Goal: Transaction & Acquisition: Purchase product/service

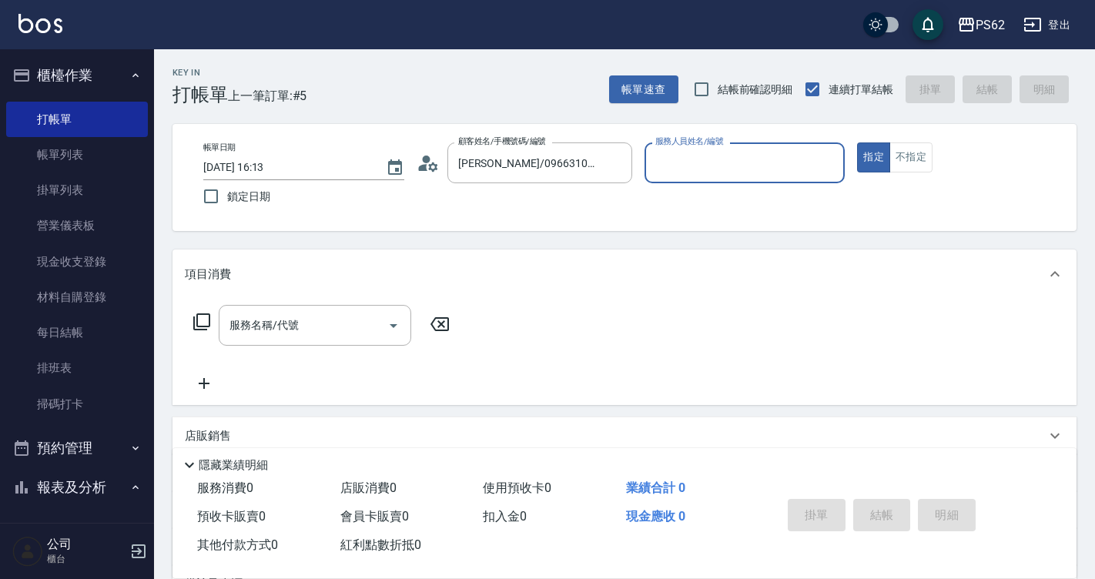
click at [572, 160] on input "[PERSON_NAME]/0966310855/" at bounding box center [528, 162] width 148 height 27
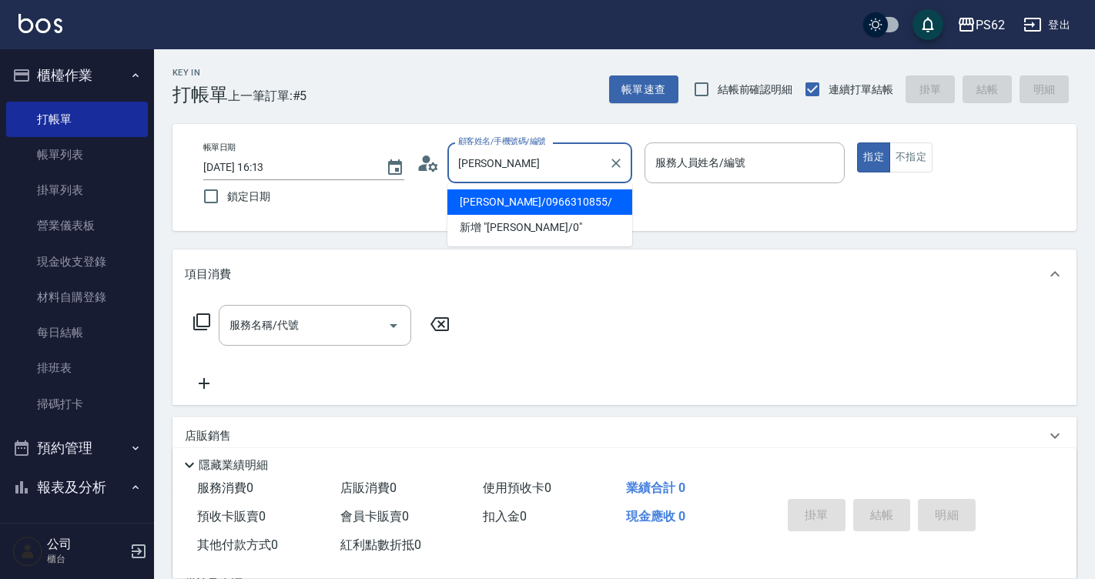
type input "黃"
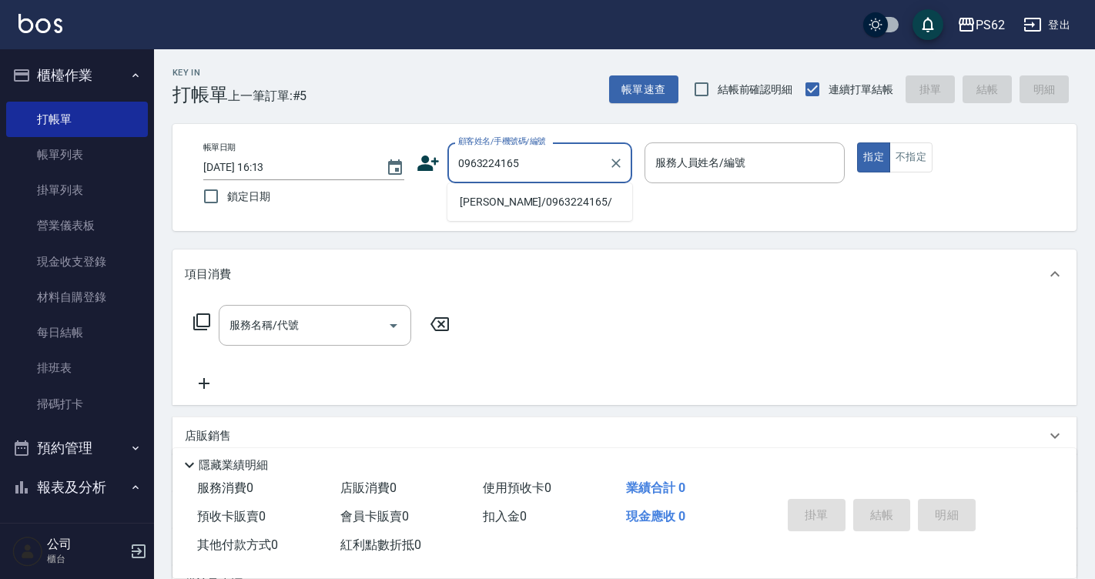
click at [575, 195] on li "[PERSON_NAME]/0963224165/" at bounding box center [539, 201] width 185 height 25
type input "[PERSON_NAME]/0963224165/"
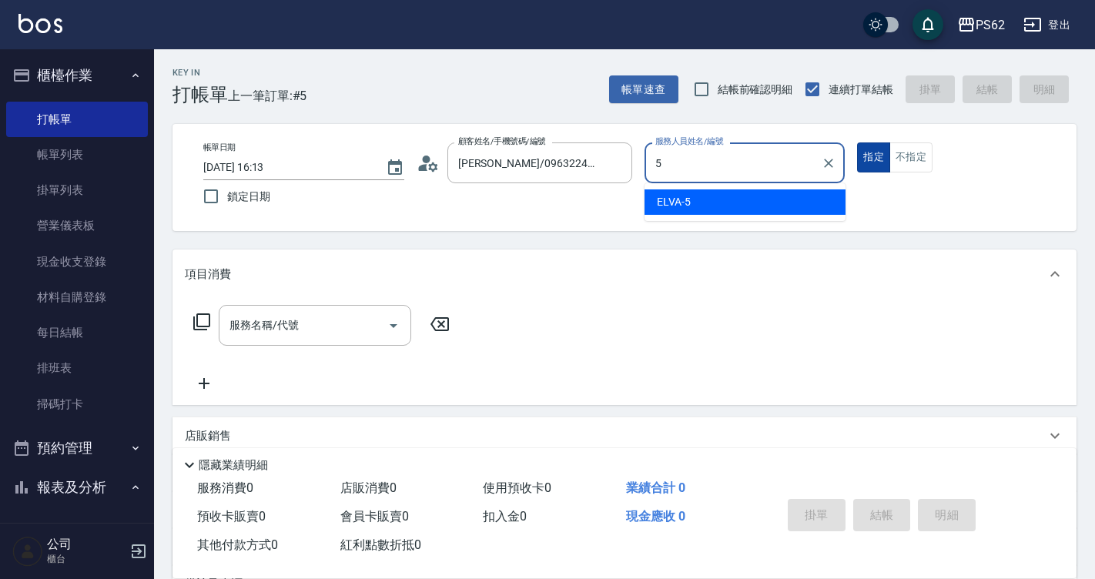
type input "ELVA-5"
type button "true"
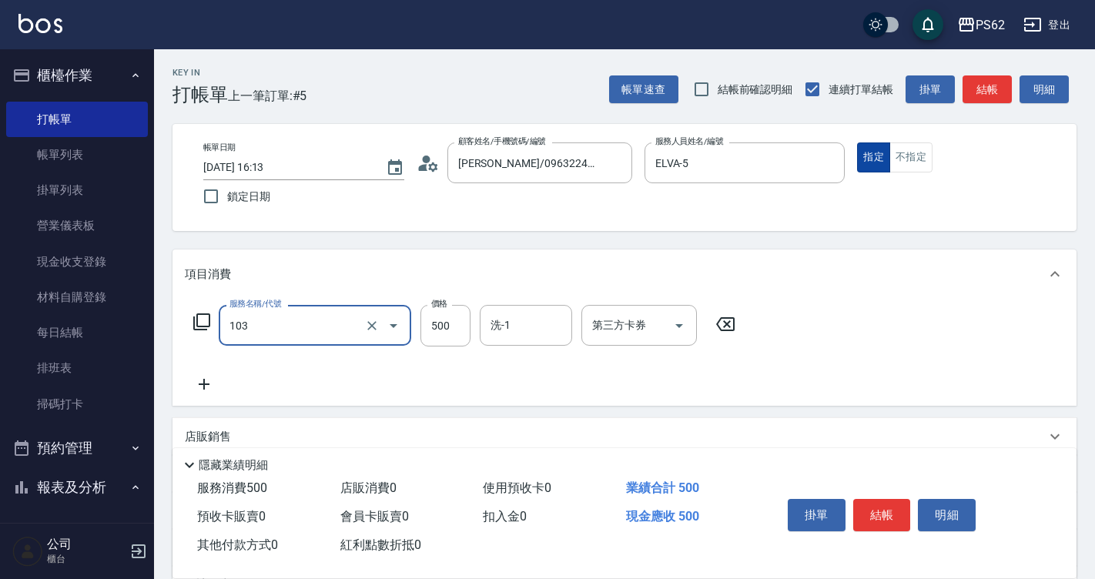
type input "B級洗剪500(103)"
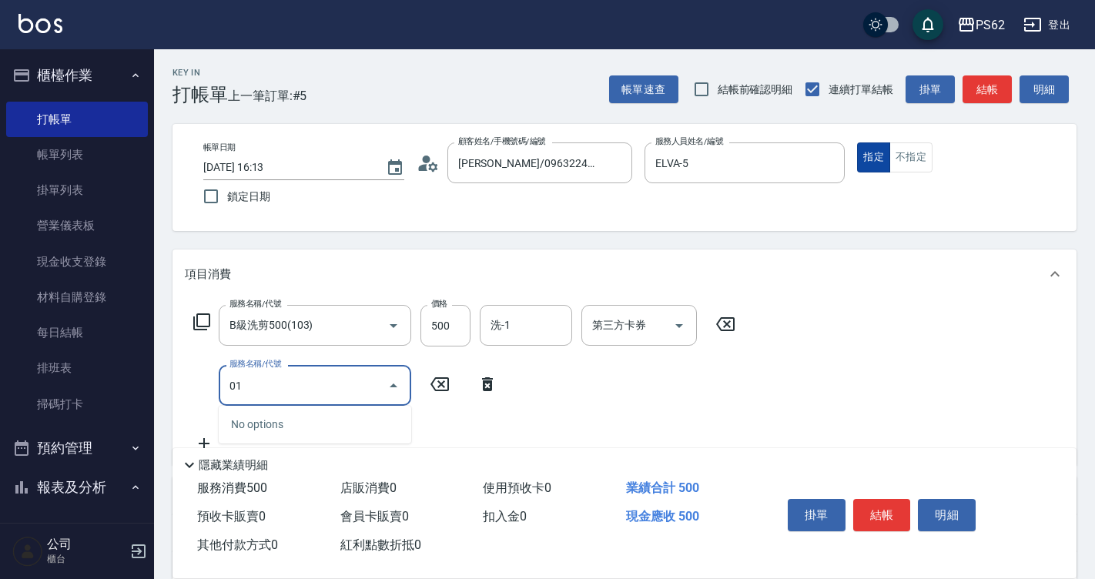
type input "0"
type input "B級洗剪500(103)"
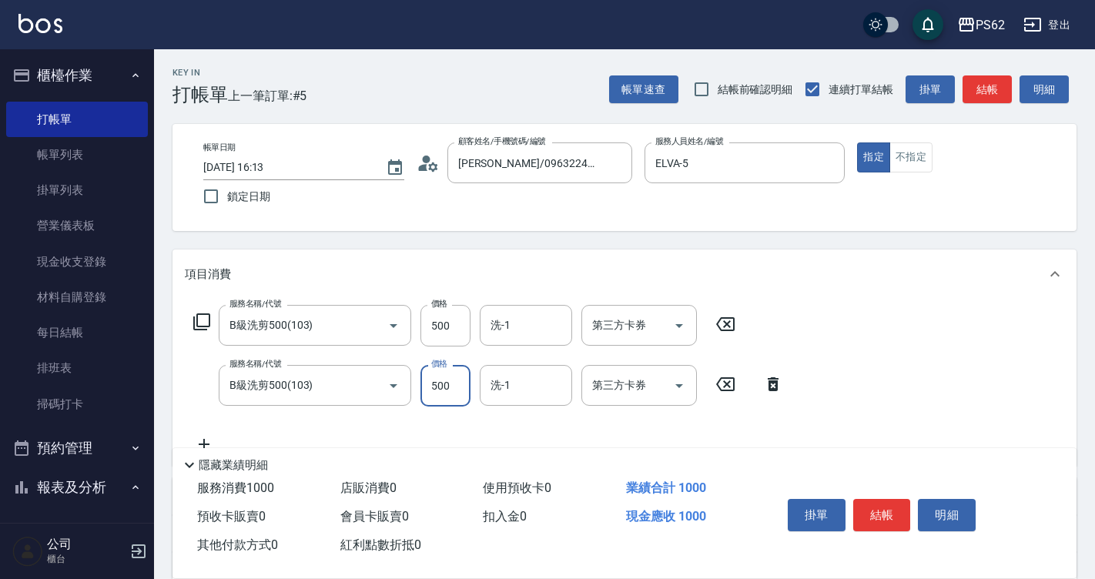
click at [524, 410] on div "服務名稱/代號 B級洗剪500(103) 服務名稱/代號 價格 500 價格 洗-1 洗-1 第三方卡券 第三方卡券 服務名稱/代號 B級洗剪500(103)…" at bounding box center [488, 379] width 607 height 149
click at [521, 390] on input "洗-1" at bounding box center [526, 385] width 79 height 27
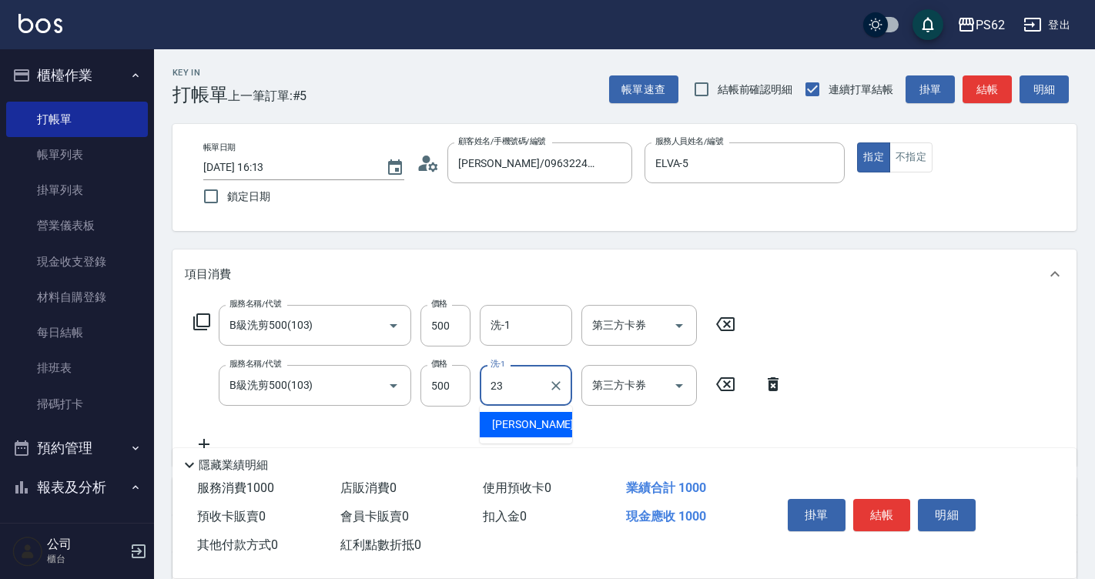
type input "Sunny-23"
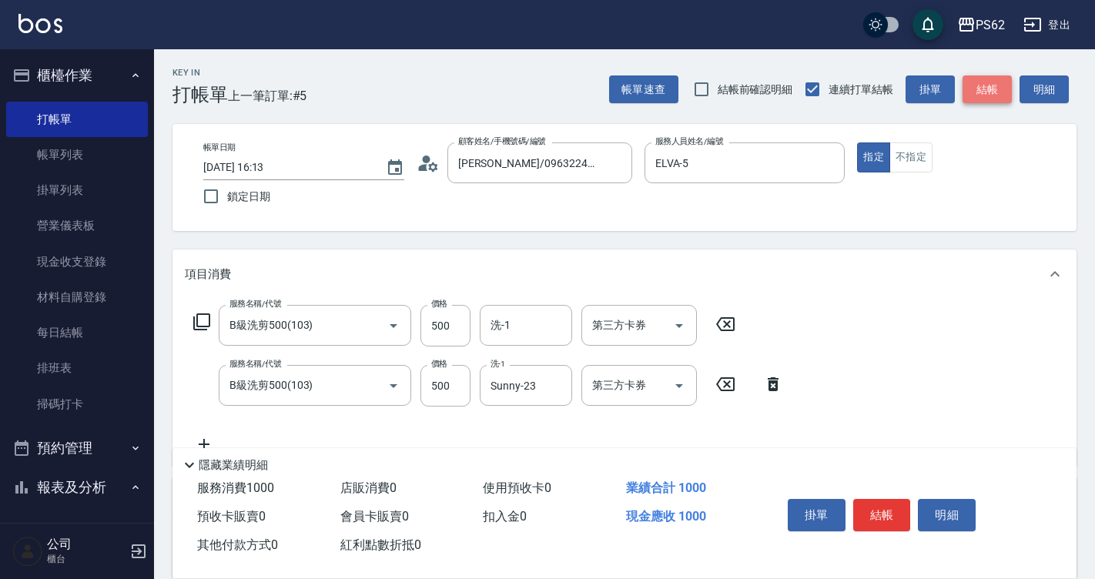
click at [991, 95] on button "結帳" at bounding box center [986, 89] width 49 height 28
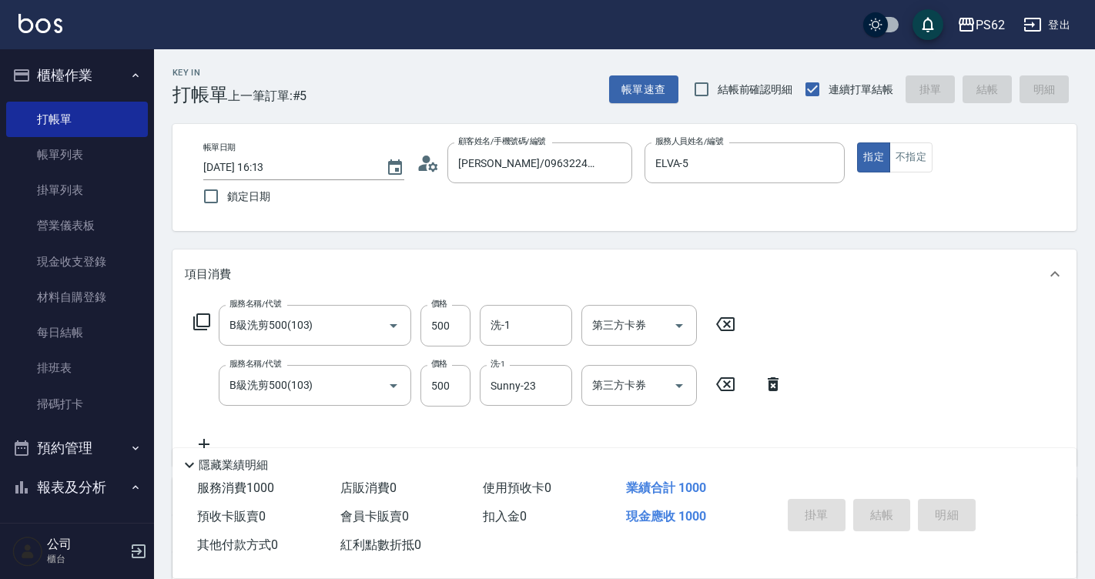
type input "[DATE] 18:56"
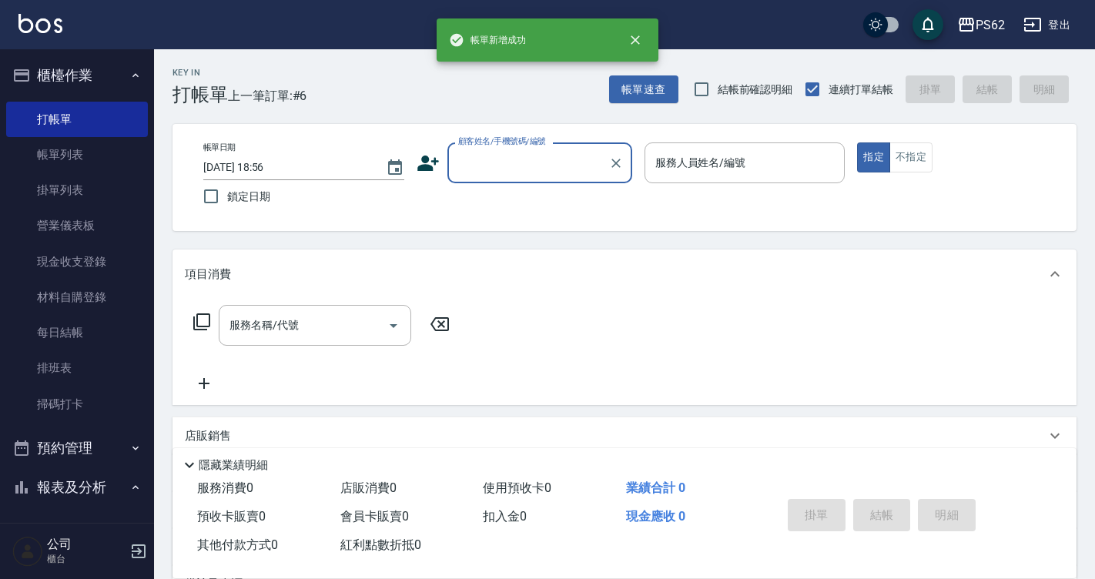
click at [549, 177] on div "顧客姓名/手機號碼/編號" at bounding box center [539, 162] width 185 height 41
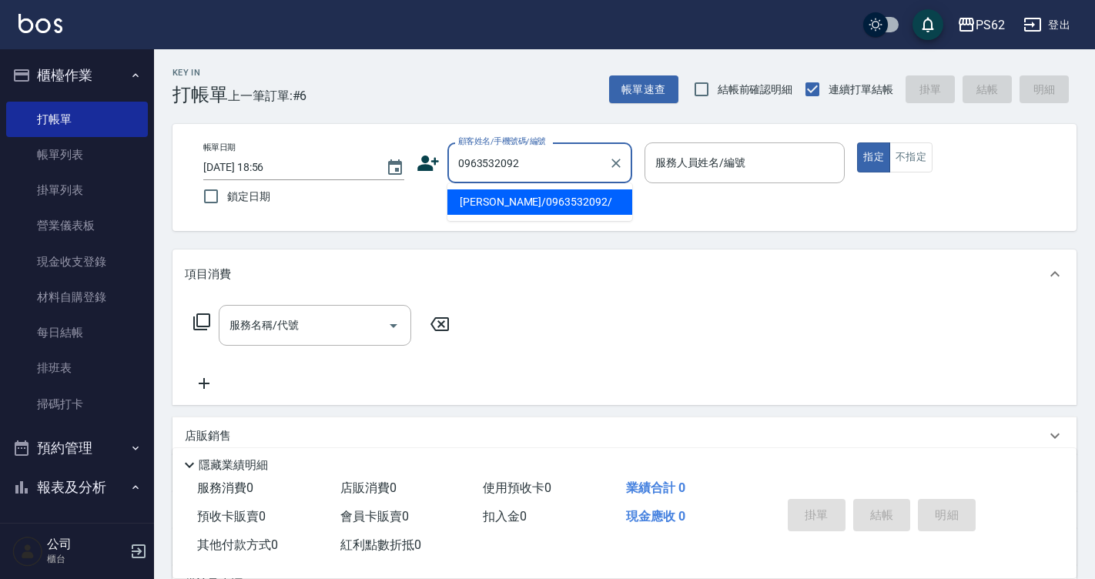
type input "[PERSON_NAME]/0963532092/"
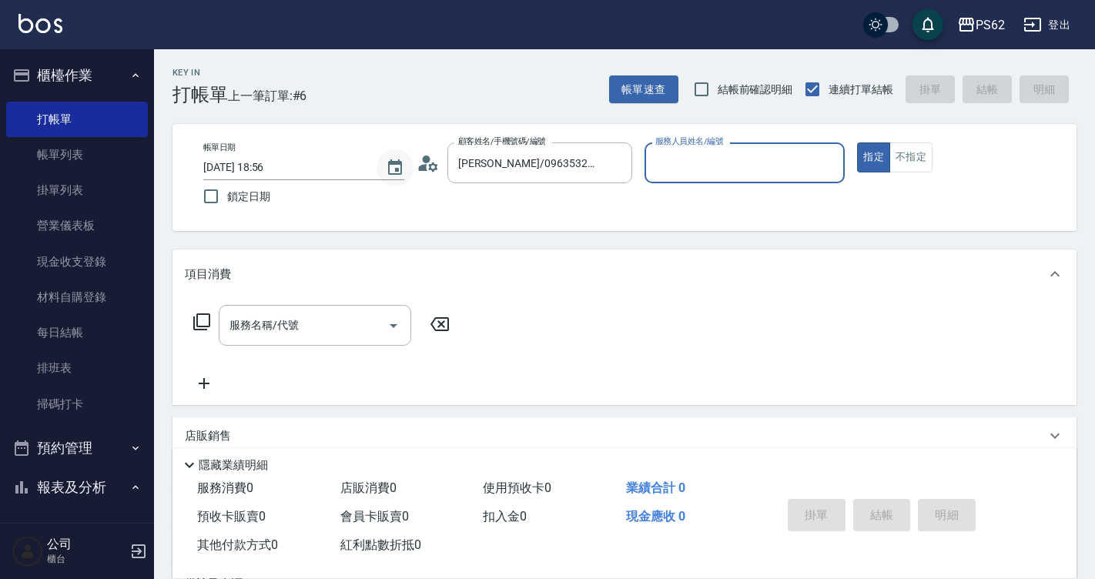
click at [406, 164] on button "Choose date, selected date is 2025-08-18" at bounding box center [394, 167] width 37 height 37
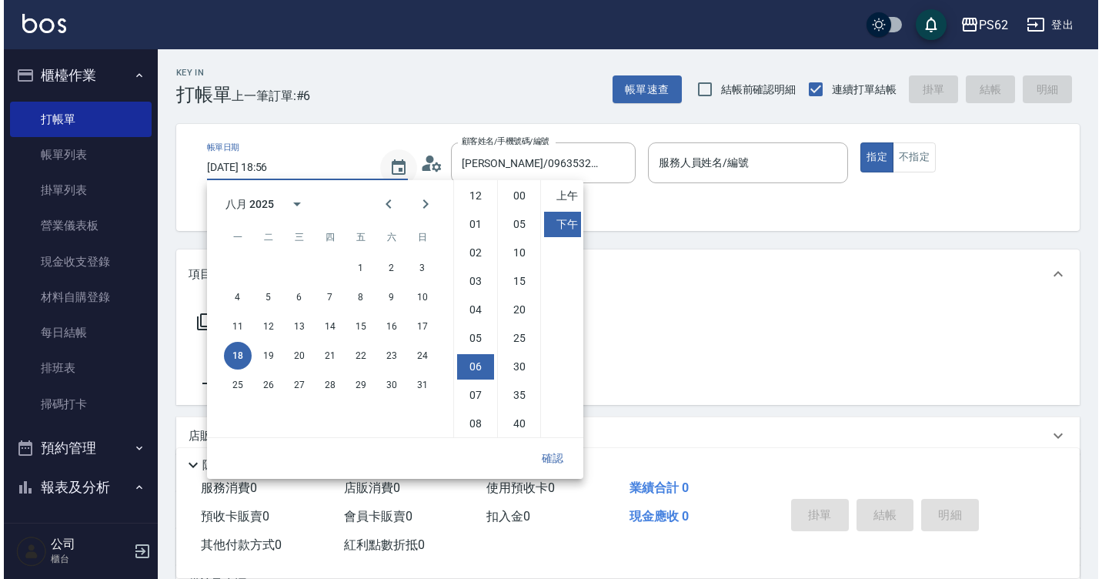
scroll to position [86, 0]
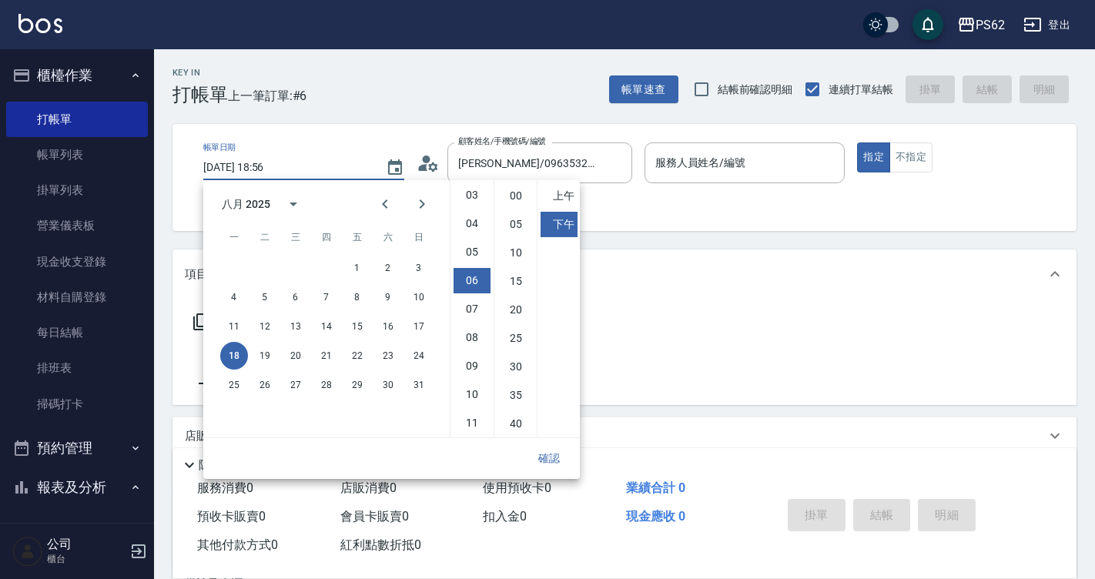
click at [443, 162] on div "顧客姓名/手機號碼/編號 [PERSON_NAME]/0963532092/ 顧客姓名/手機號碼/編號" at bounding box center [524, 162] width 216 height 41
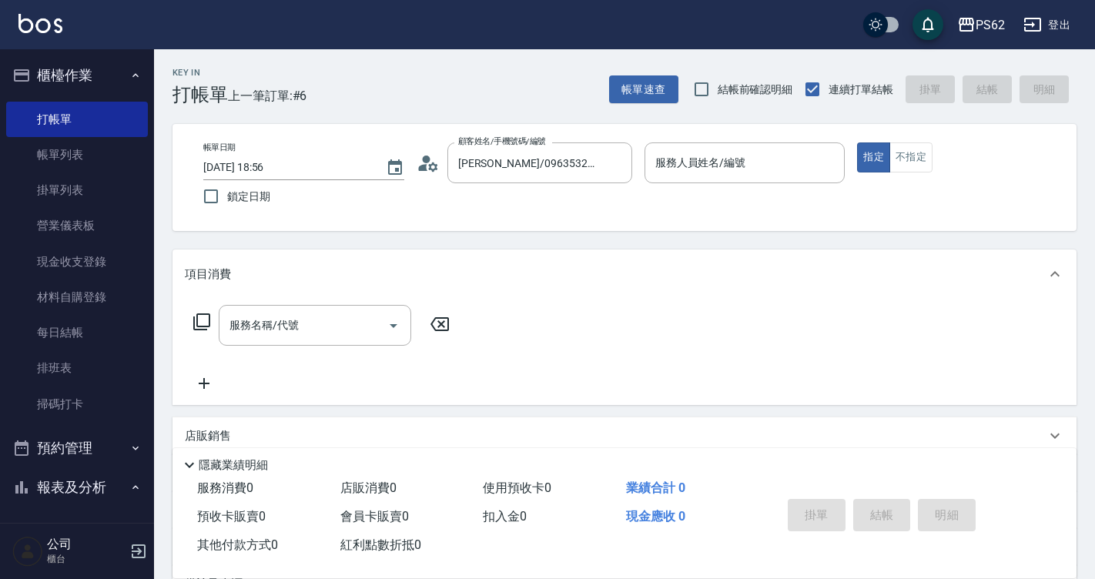
click at [438, 160] on div "顧客姓名/手機號碼/編號 [PERSON_NAME]/0963532092/ 顧客姓名/手機號碼/編號" at bounding box center [524, 162] width 216 height 41
click at [433, 159] on icon at bounding box center [427, 163] width 23 height 23
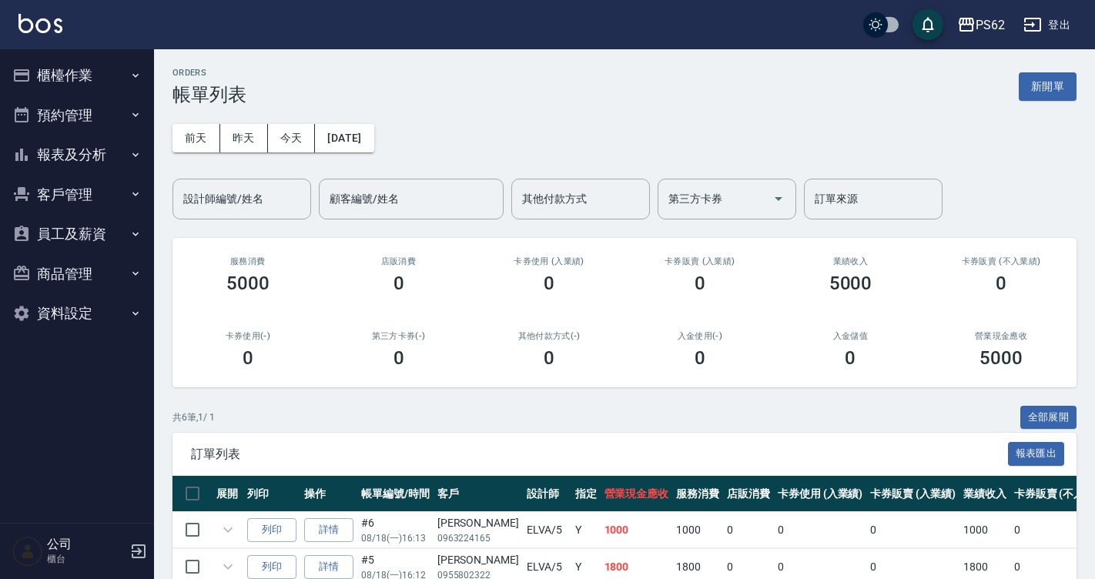
click at [42, 90] on button "櫃檯作業" at bounding box center [77, 75] width 142 height 40
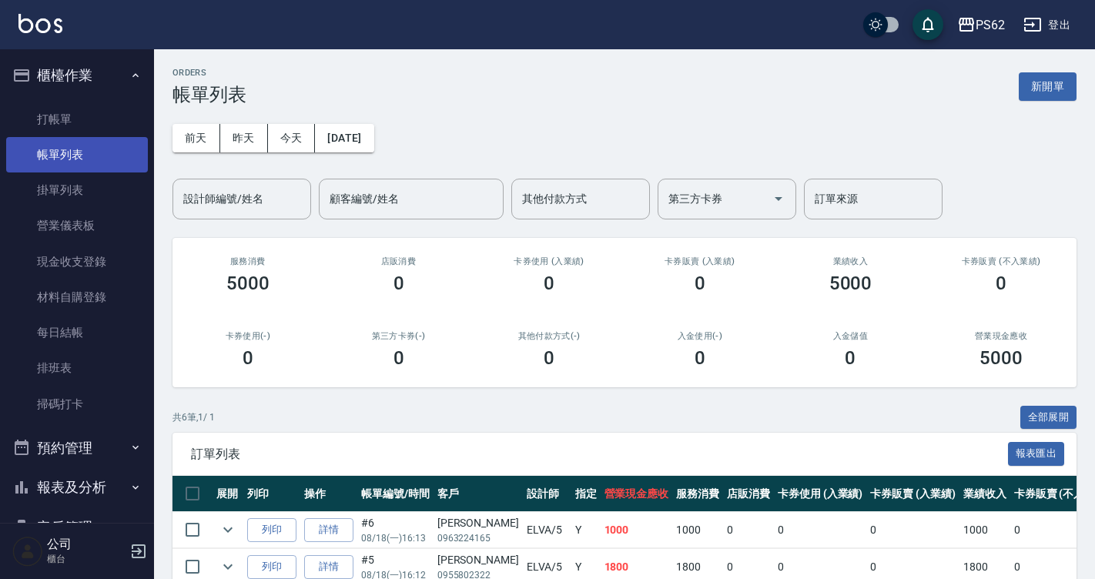
click at [64, 140] on link "帳單列表" at bounding box center [77, 154] width 142 height 35
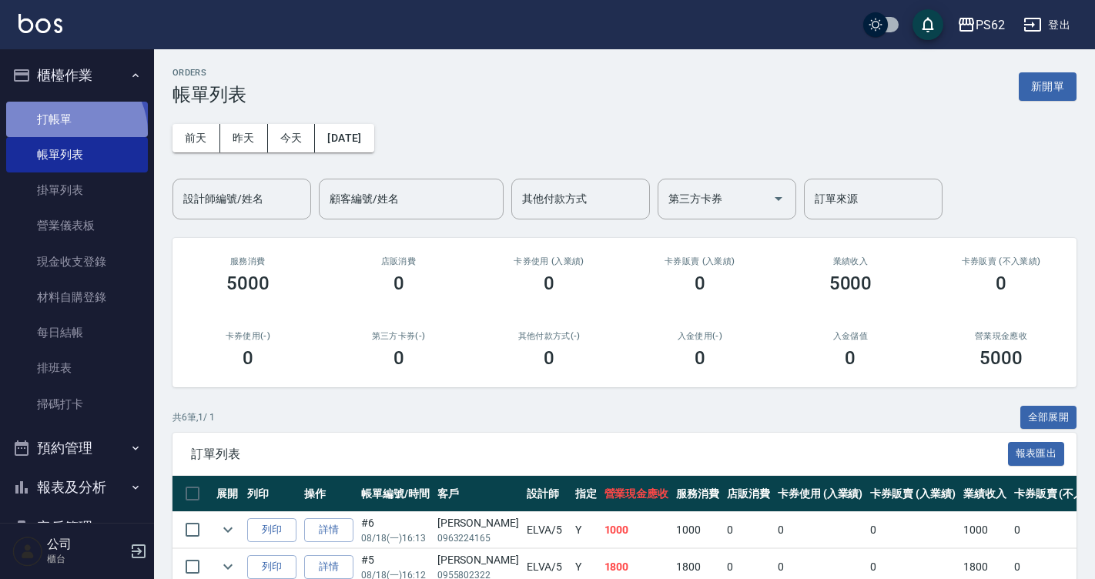
click at [69, 132] on link "打帳單" at bounding box center [77, 119] width 142 height 35
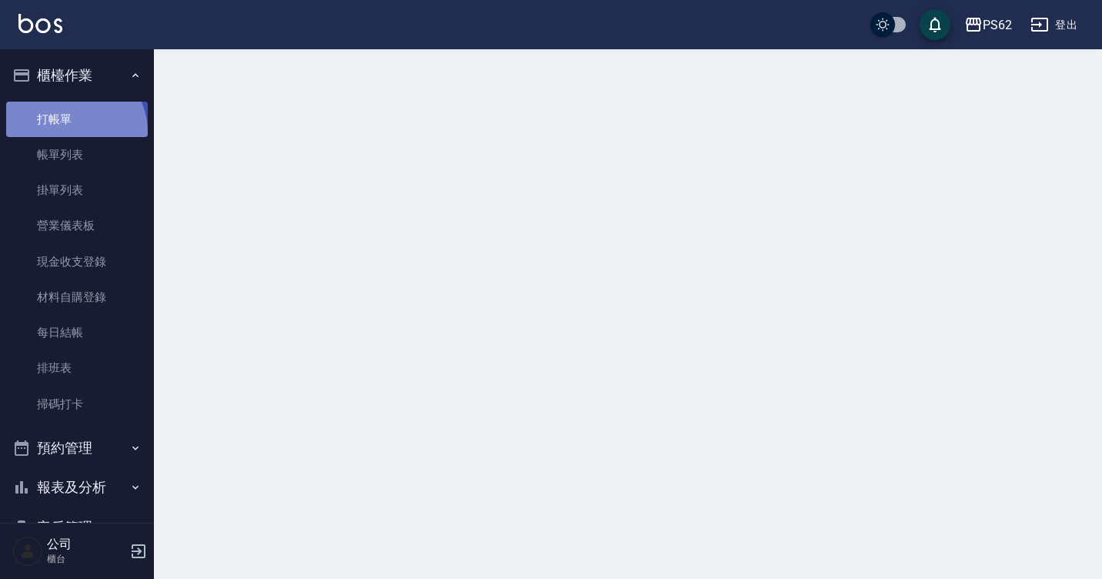
click at [71, 132] on link "打帳單" at bounding box center [77, 119] width 142 height 35
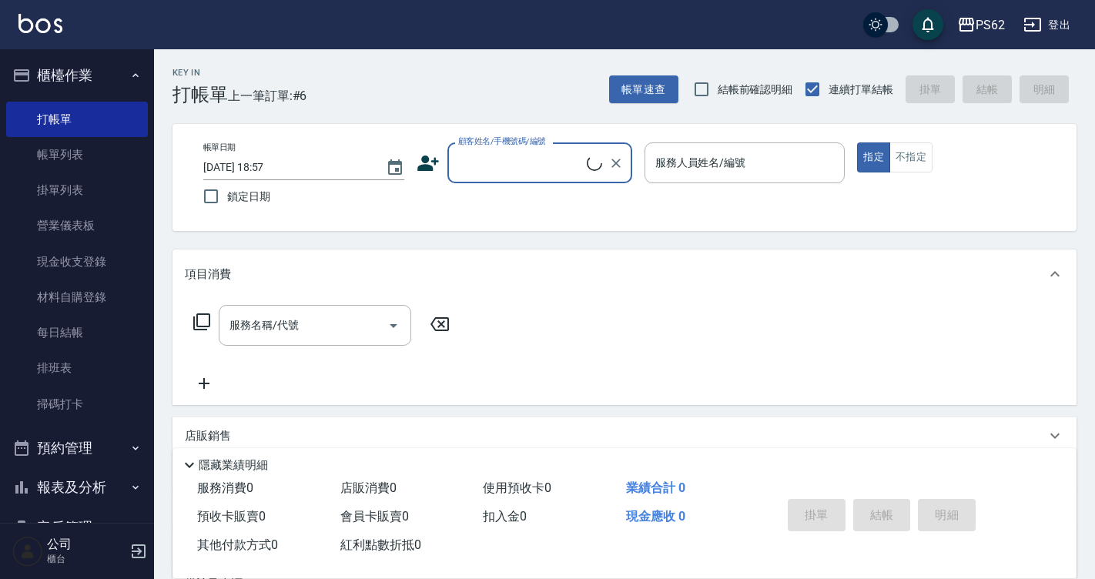
click at [864, 95] on span "連續打單結帳" at bounding box center [860, 90] width 65 height 16
click at [828, 95] on input "連續打單結帳" at bounding box center [812, 89] width 32 height 32
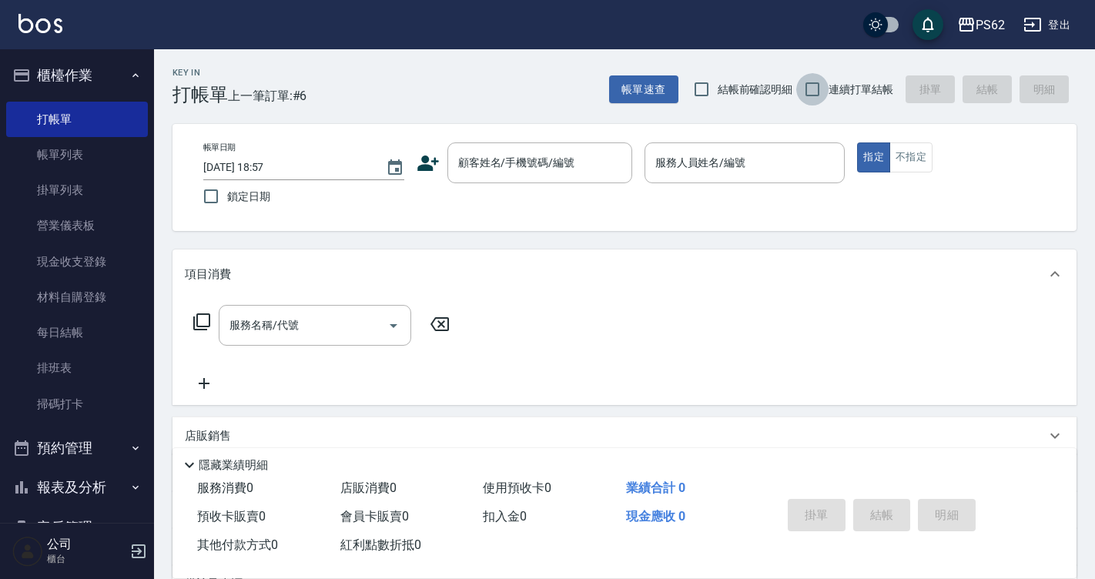
click at [823, 94] on input "連續打單結帳" at bounding box center [812, 89] width 32 height 32
checkbox input "true"
click at [277, 243] on div "Key In 打帳單 上一筆訂單:#6 帳單速查 結帳前確認明細 連續打單結帳 掛單 結帳 明細 帳單日期 2025/08/18 18:57 鎖定日期 顧客姓…" at bounding box center [624, 399] width 941 height 701
click at [454, 175] on input "顧客姓名/手機號碼/編號" at bounding box center [528, 162] width 148 height 27
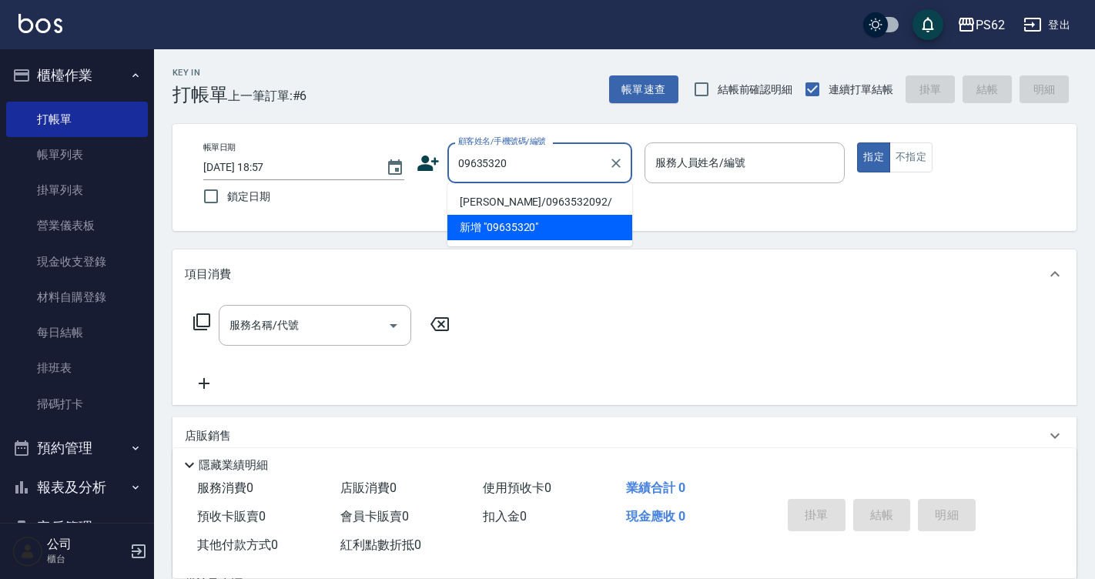
click at [522, 211] on li "[PERSON_NAME]/0963532092/" at bounding box center [539, 201] width 185 height 25
type input "[PERSON_NAME]/0963532092/"
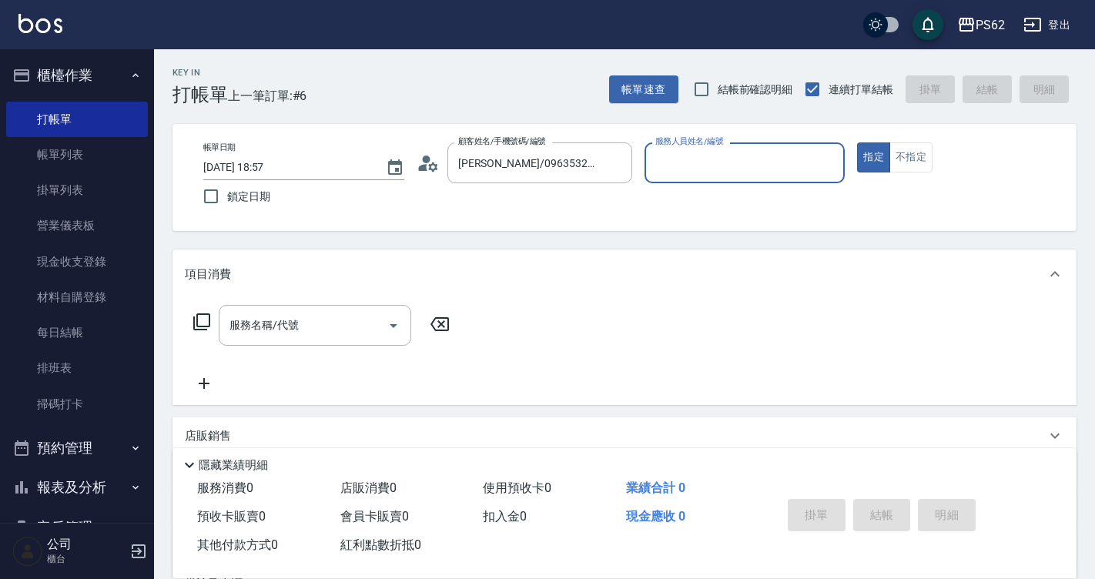
click at [430, 156] on icon at bounding box center [427, 163] width 23 height 23
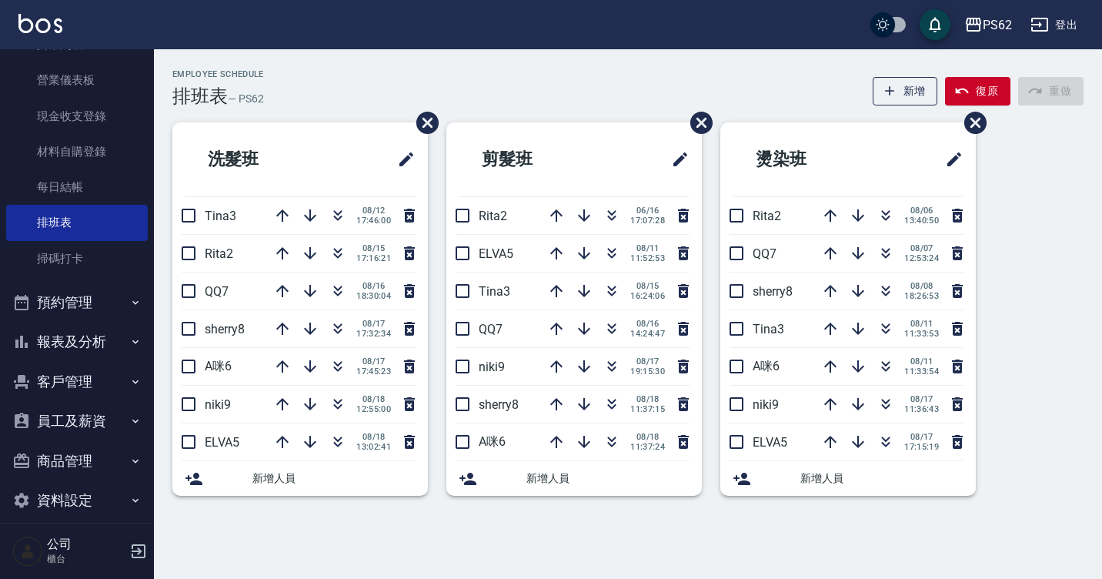
scroll to position [162, 0]
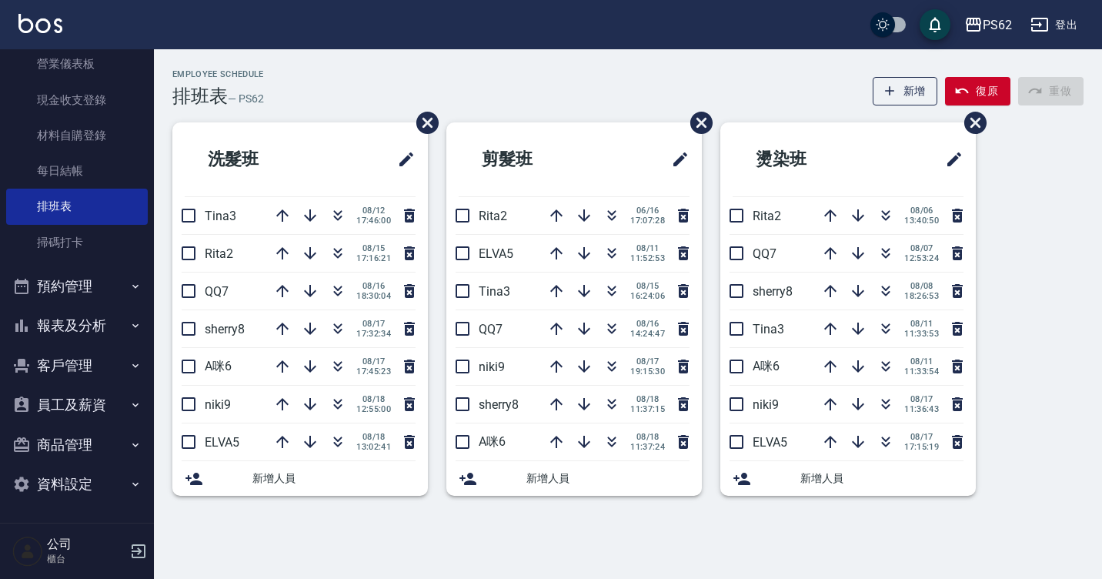
click at [85, 360] on button "客戶管理" at bounding box center [77, 366] width 142 height 40
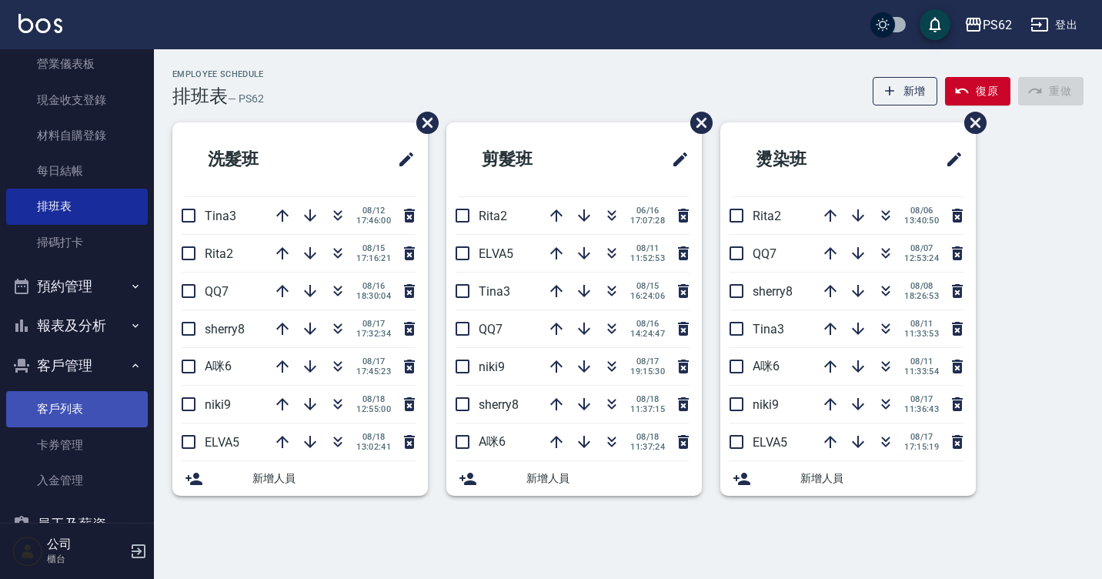
click at [89, 403] on link "客戶列表" at bounding box center [77, 408] width 142 height 35
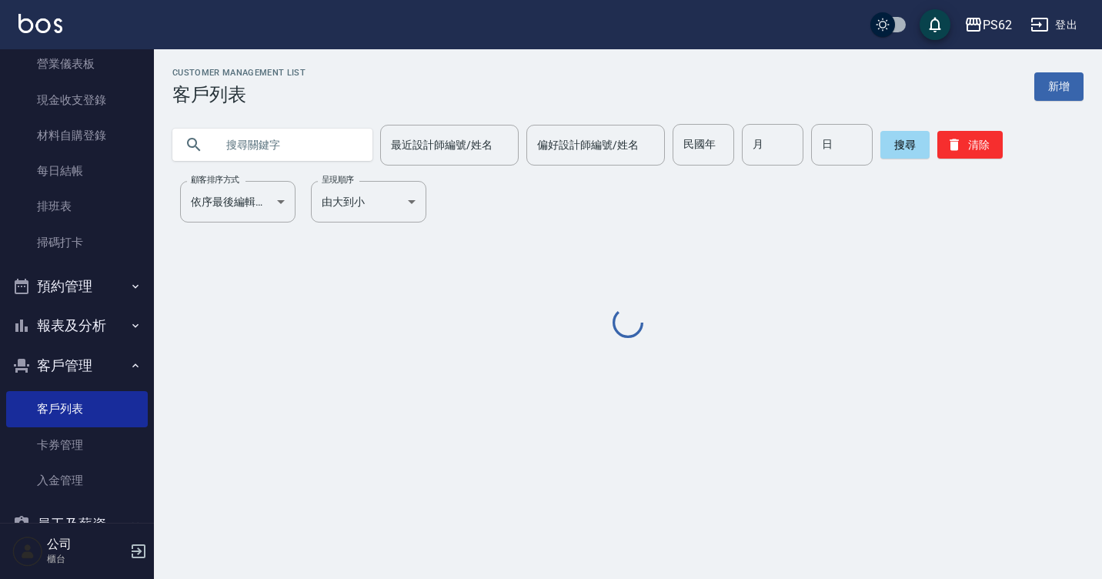
click at [249, 147] on input "text" at bounding box center [288, 145] width 145 height 42
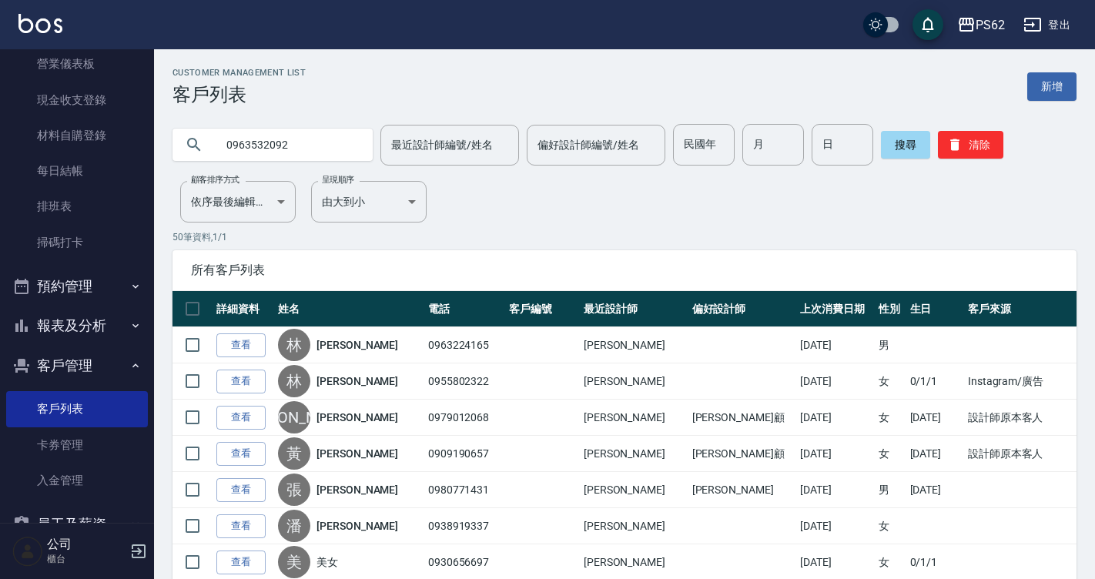
type input "0963532092"
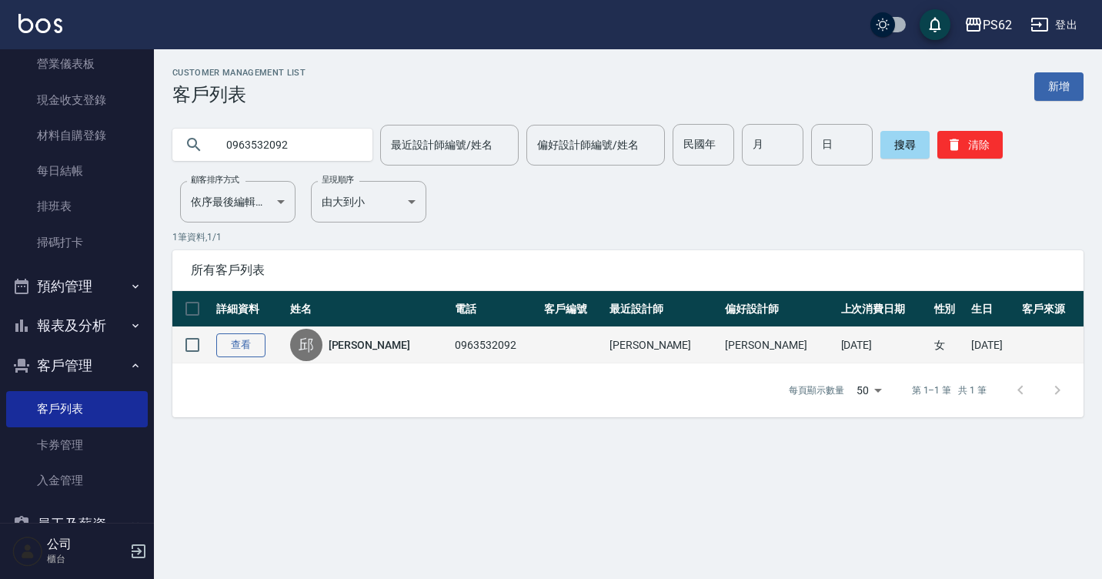
click at [251, 346] on link "查看" at bounding box center [240, 345] width 49 height 24
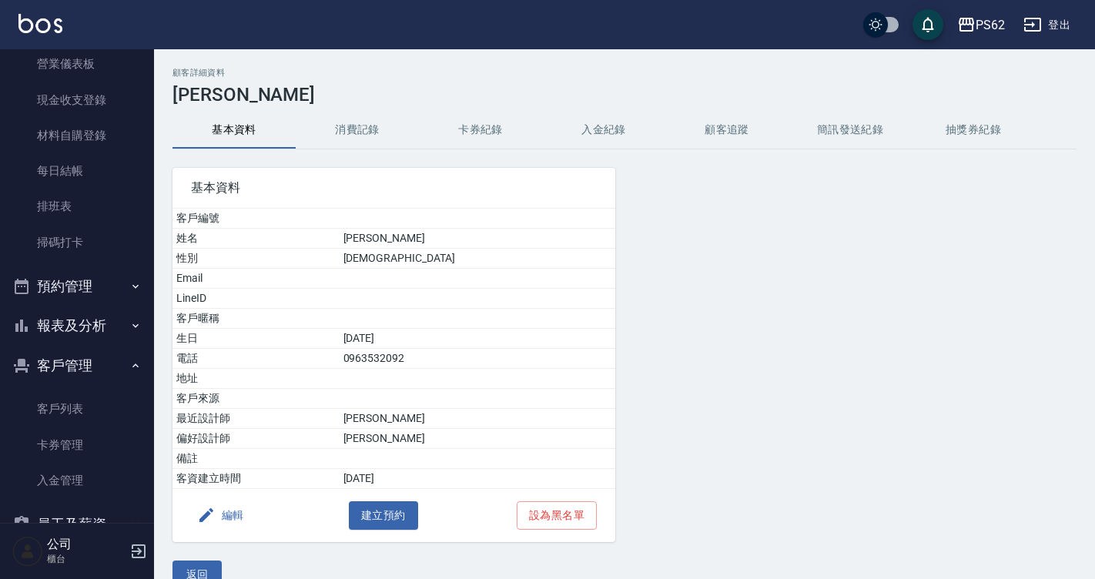
click at [349, 70] on h2 "顧客詳細資料" at bounding box center [624, 73] width 904 height 10
click at [353, 129] on button "消費記錄" at bounding box center [357, 130] width 123 height 37
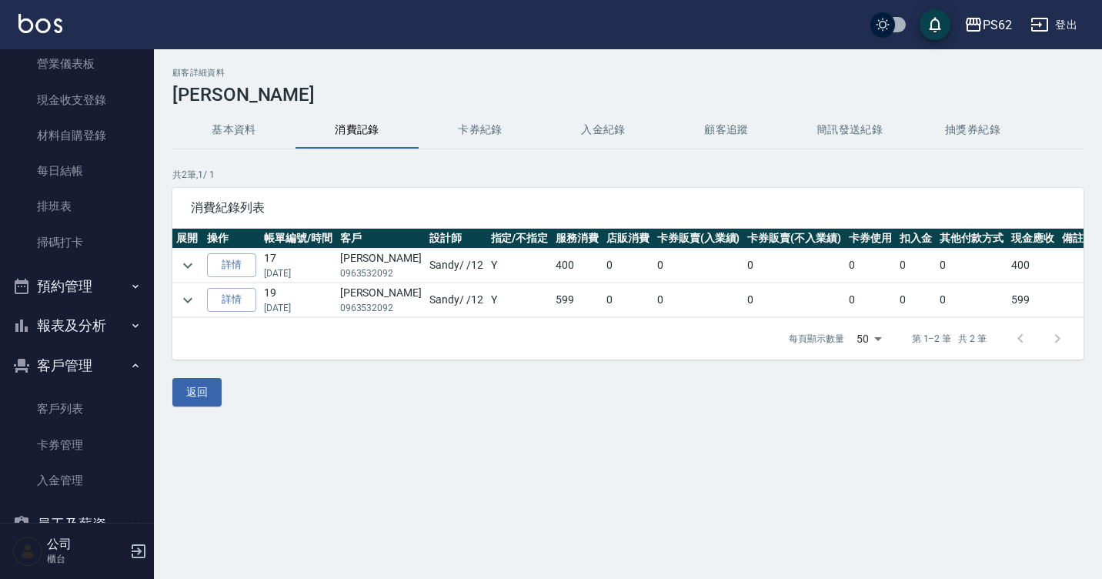
click at [360, 280] on td "邱怡婷 0963532092" at bounding box center [380, 266] width 89 height 34
click at [360, 267] on p "0963532092" at bounding box center [381, 273] width 82 height 14
copy p "0963532092"
click at [88, 76] on link "營業儀表板" at bounding box center [77, 63] width 142 height 35
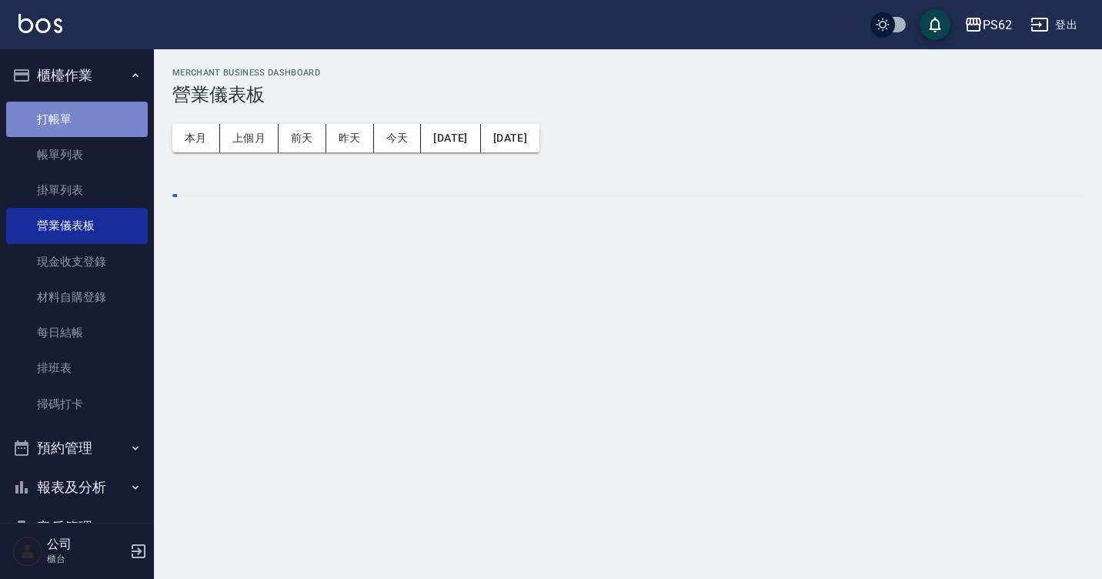
click at [88, 130] on link "打帳單" at bounding box center [77, 119] width 142 height 35
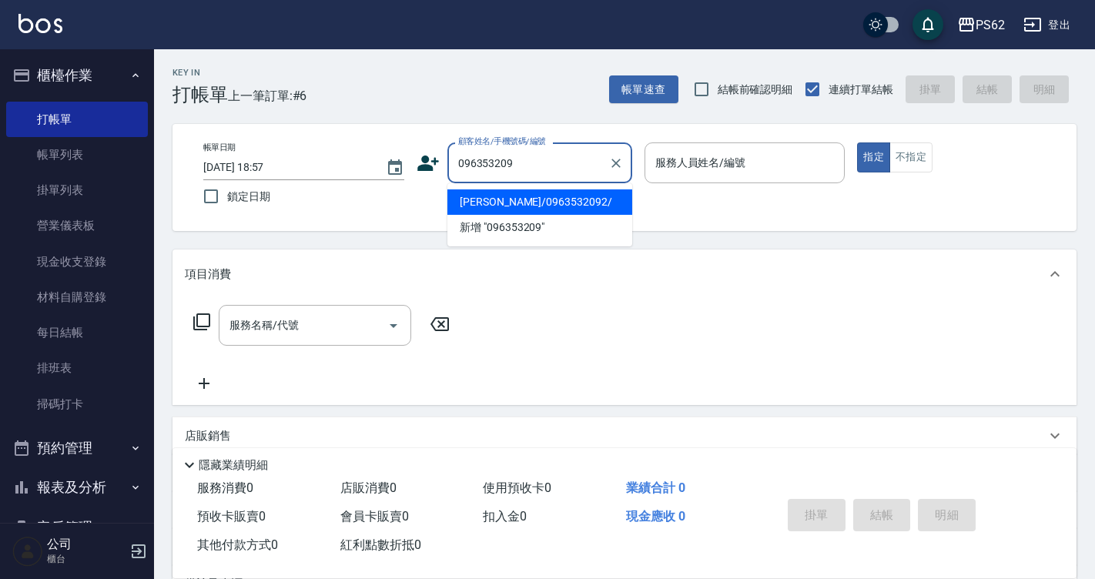
type input "[PERSON_NAME]/0963532092/"
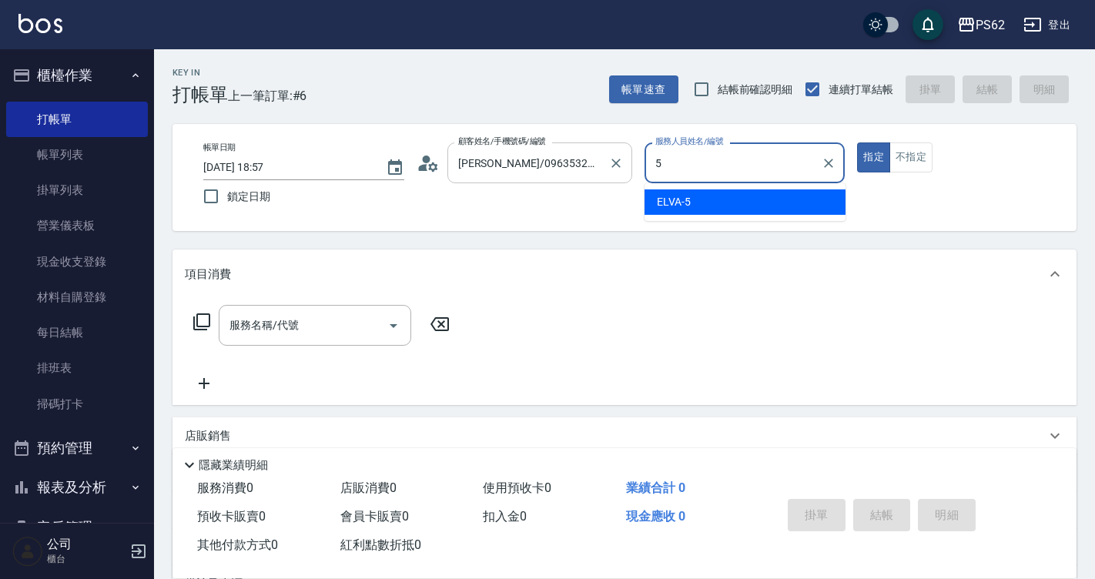
type input "5"
type button "true"
type input "ELVA-5"
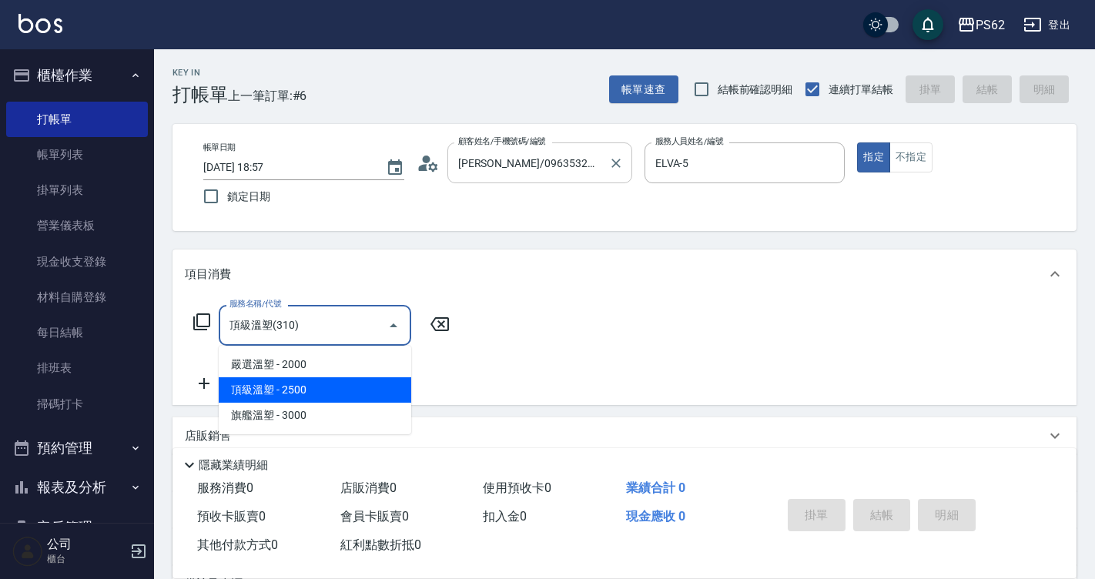
type input "頂級溫塑(310)"
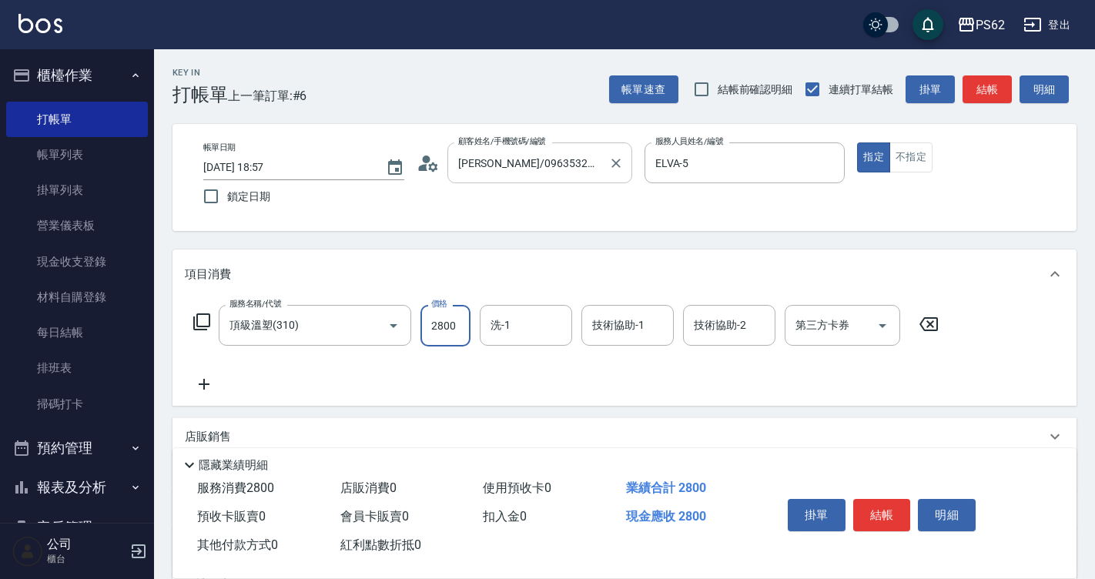
type input "2800"
type input "Sunny-23"
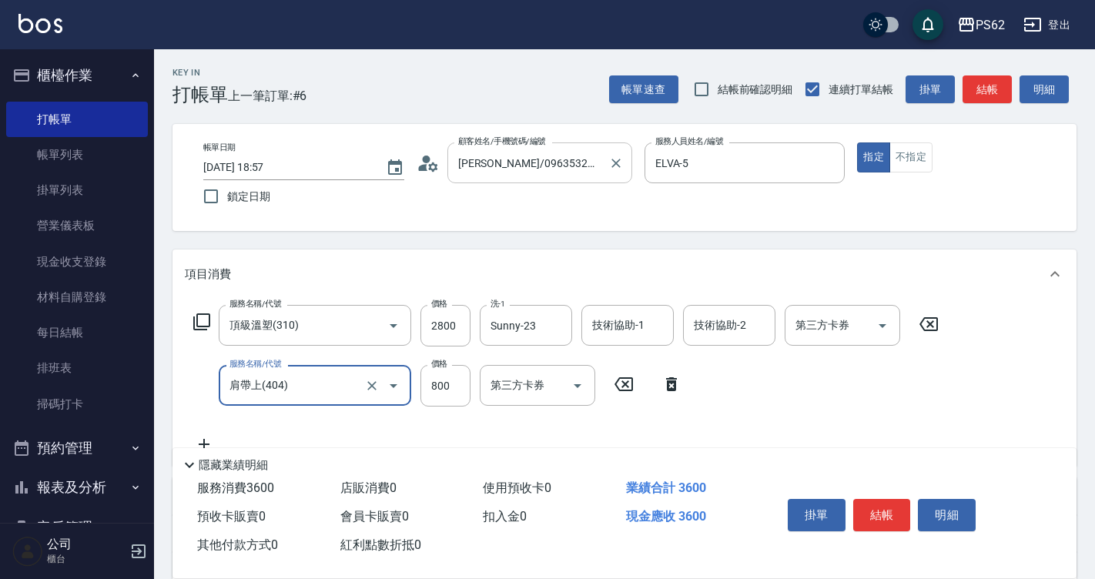
type input "肩帶上(404)"
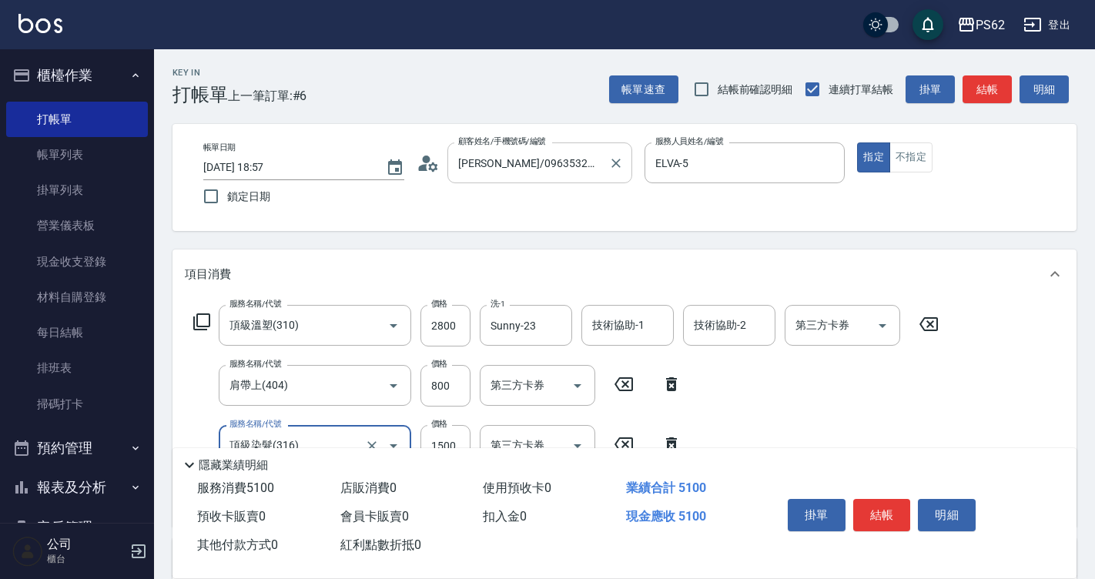
type input "頂級染髮(316)"
type input "1800"
type input "肩帶上(404)"
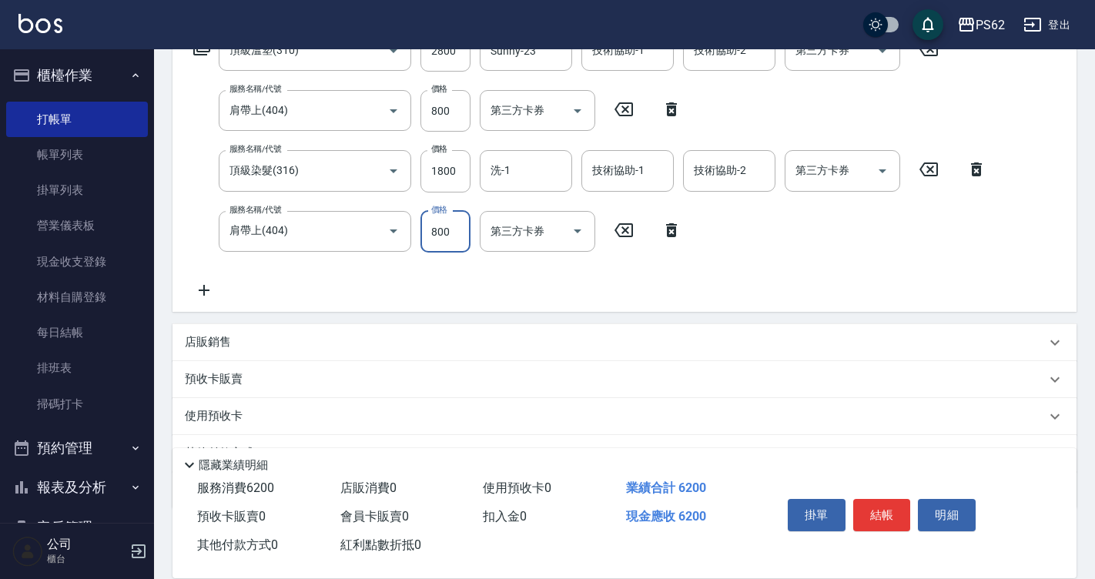
scroll to position [353, 0]
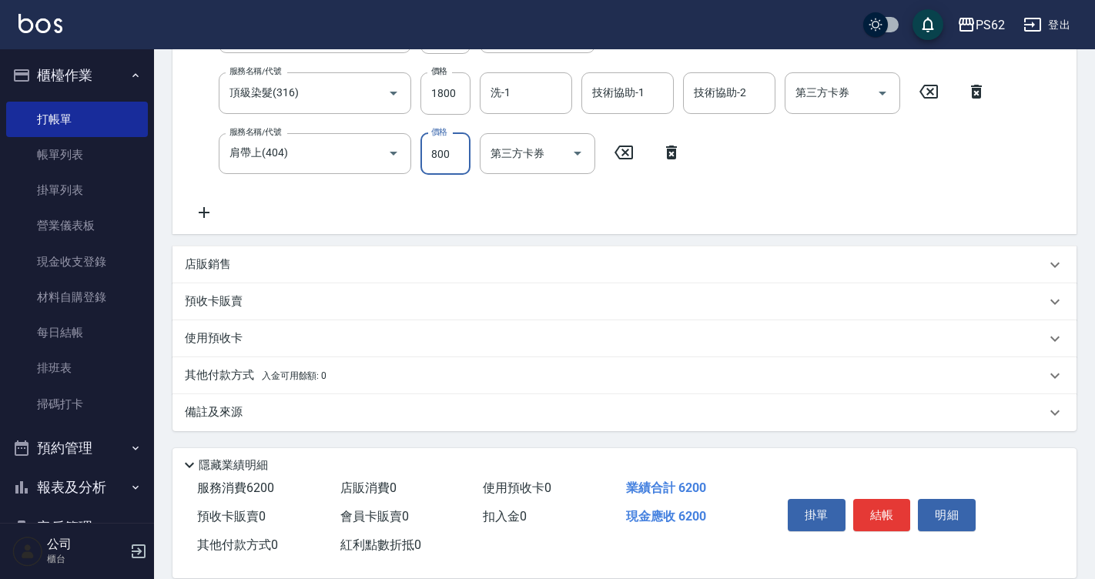
click at [222, 374] on p "其他付款方式 入金可用餘額: 0" at bounding box center [256, 375] width 142 height 17
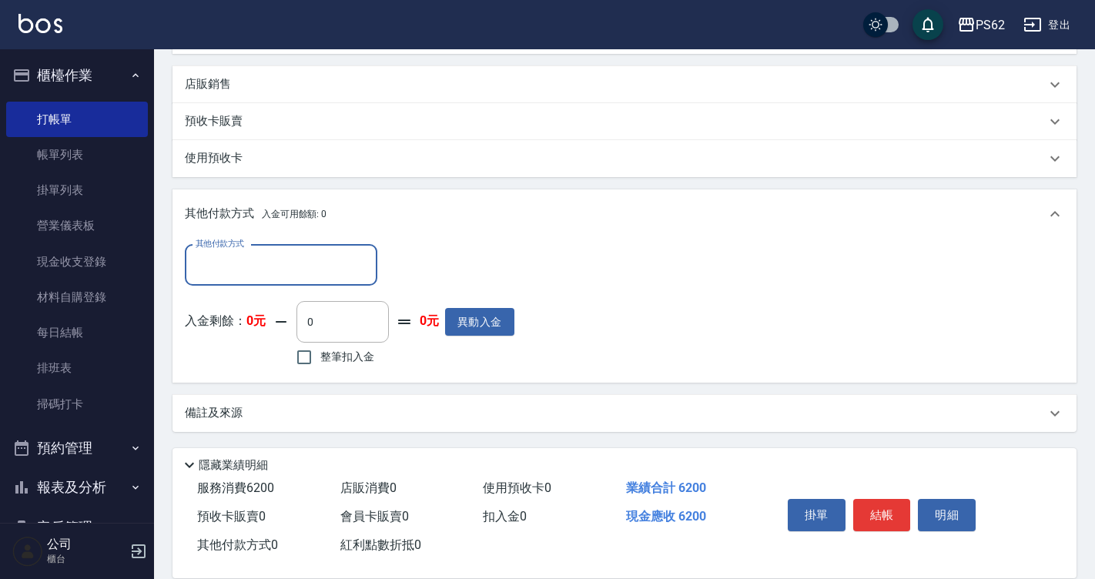
scroll to position [534, 0]
click at [240, 252] on input "其他付款方式" at bounding box center [281, 264] width 179 height 27
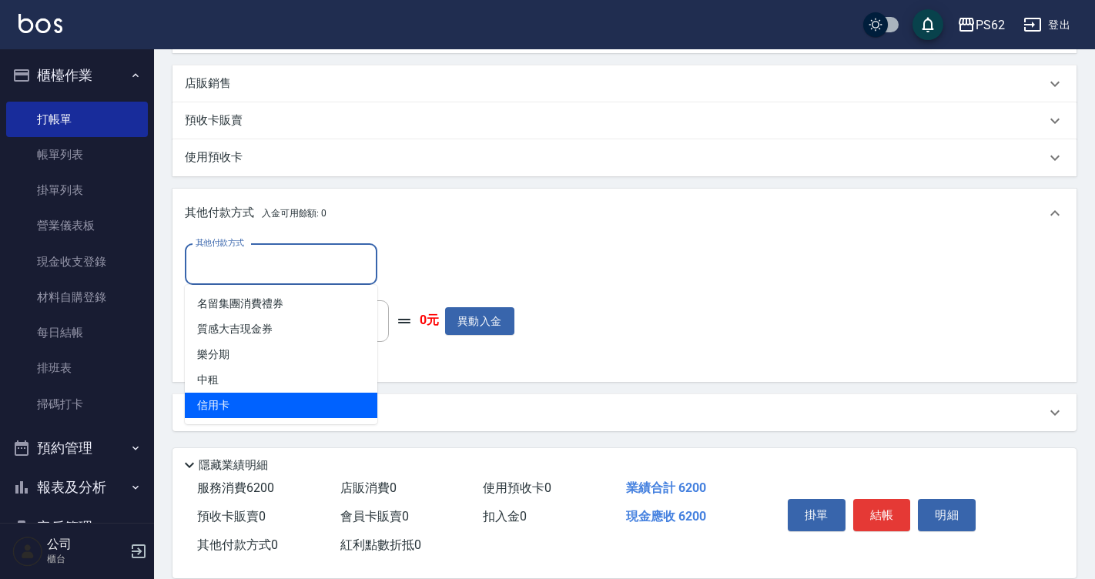
click at [261, 411] on span "信用卡" at bounding box center [281, 405] width 192 height 25
type input "信用卡"
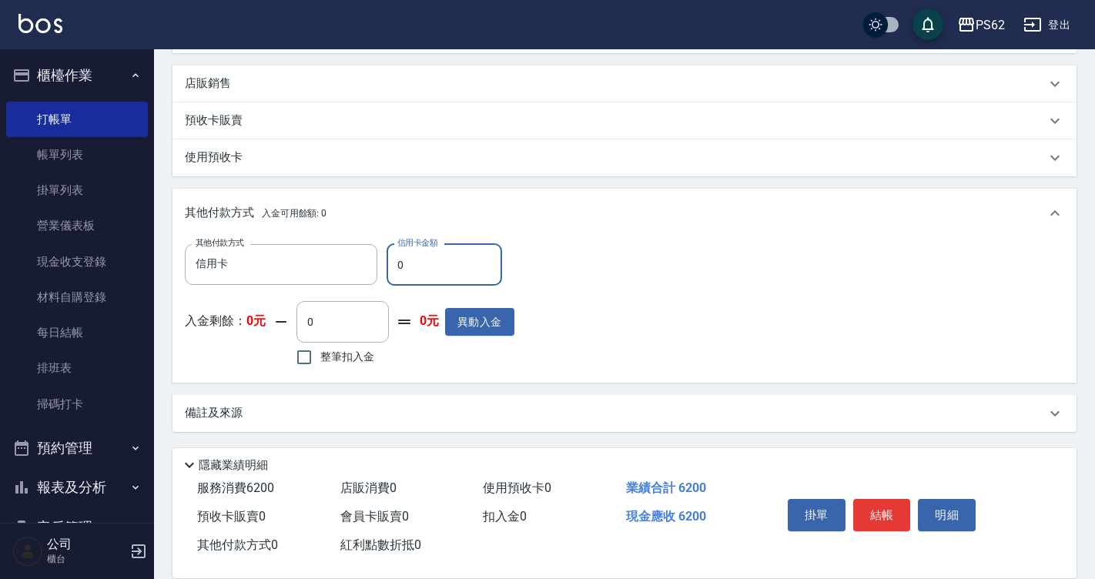
click at [419, 265] on input "0" at bounding box center [443, 265] width 115 height 42
type input "6200"
click at [873, 512] on button "結帳" at bounding box center [882, 515] width 58 height 32
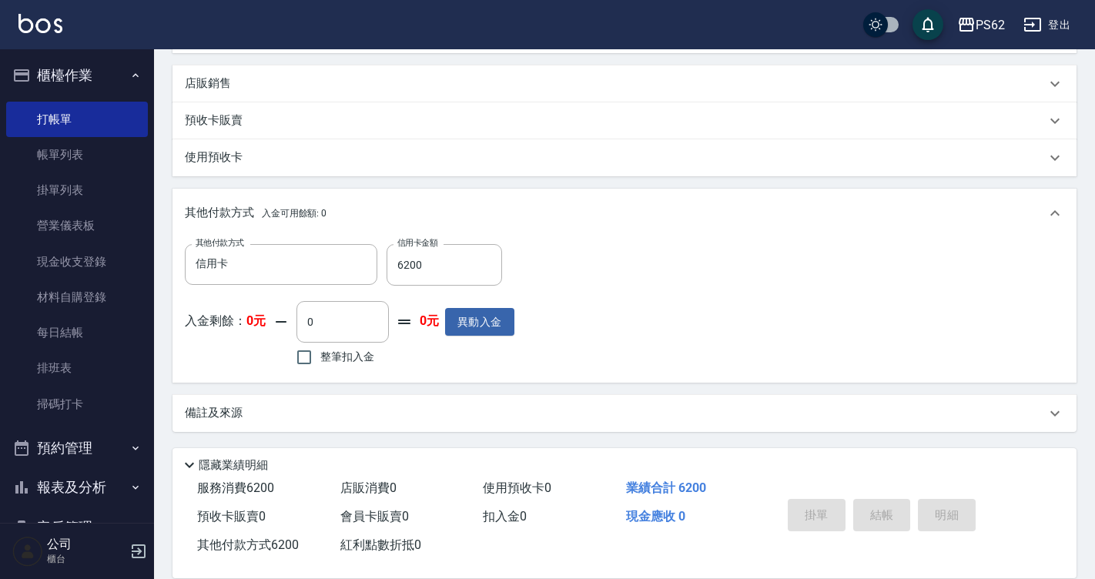
type input "2025/08/18 18:58"
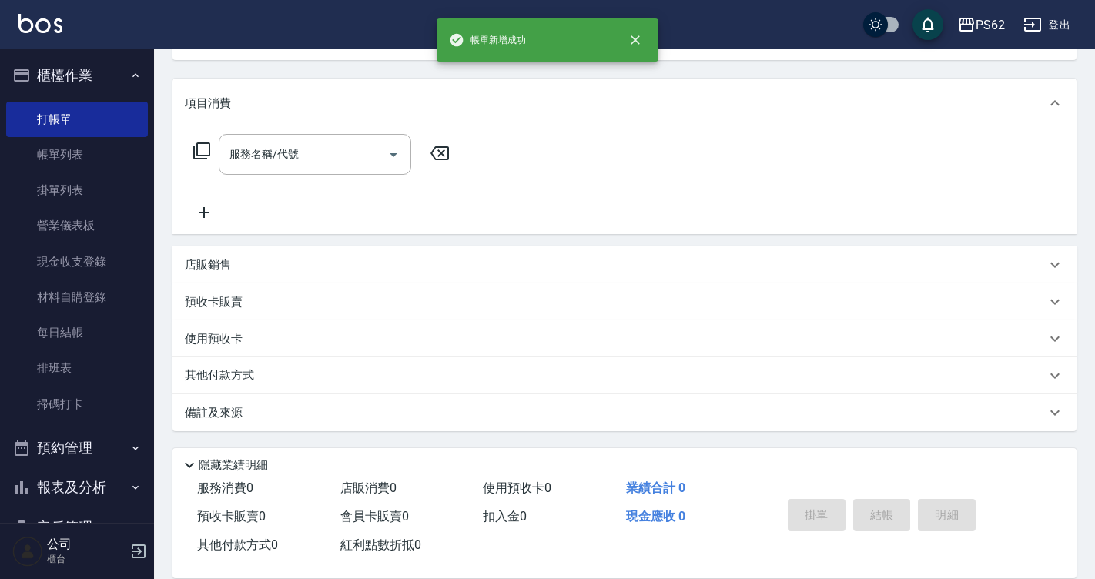
scroll to position [0, 0]
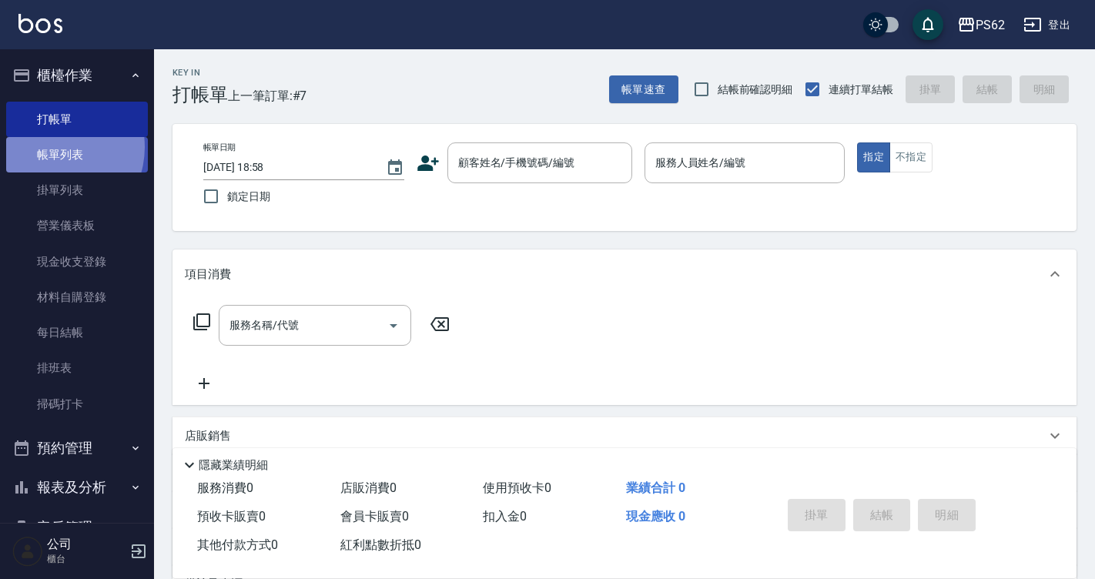
click at [51, 147] on link "帳單列表" at bounding box center [77, 154] width 142 height 35
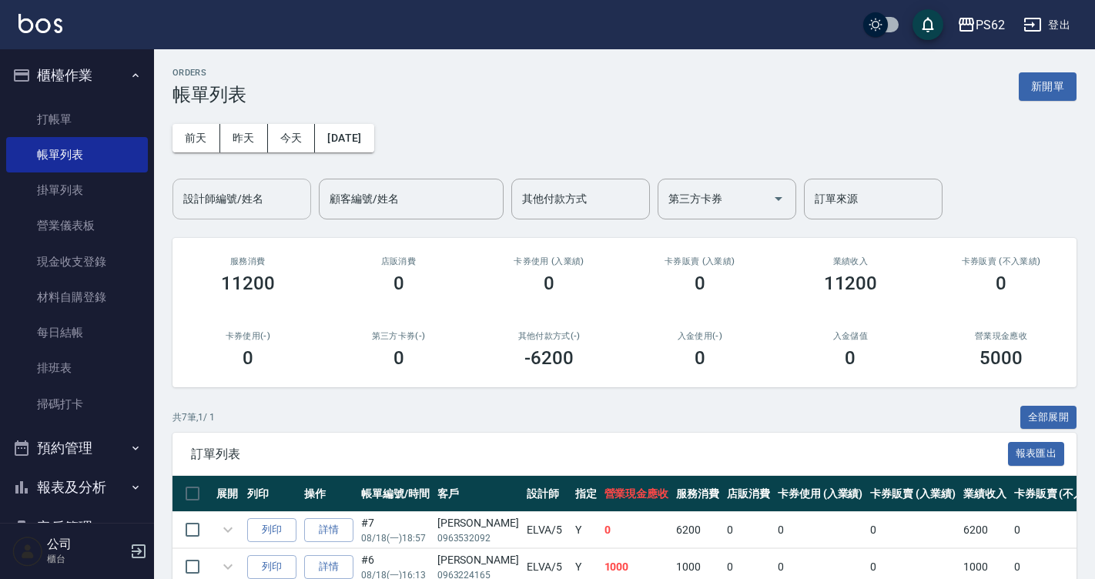
click at [186, 217] on div "設計師編號/姓名" at bounding box center [241, 199] width 139 height 41
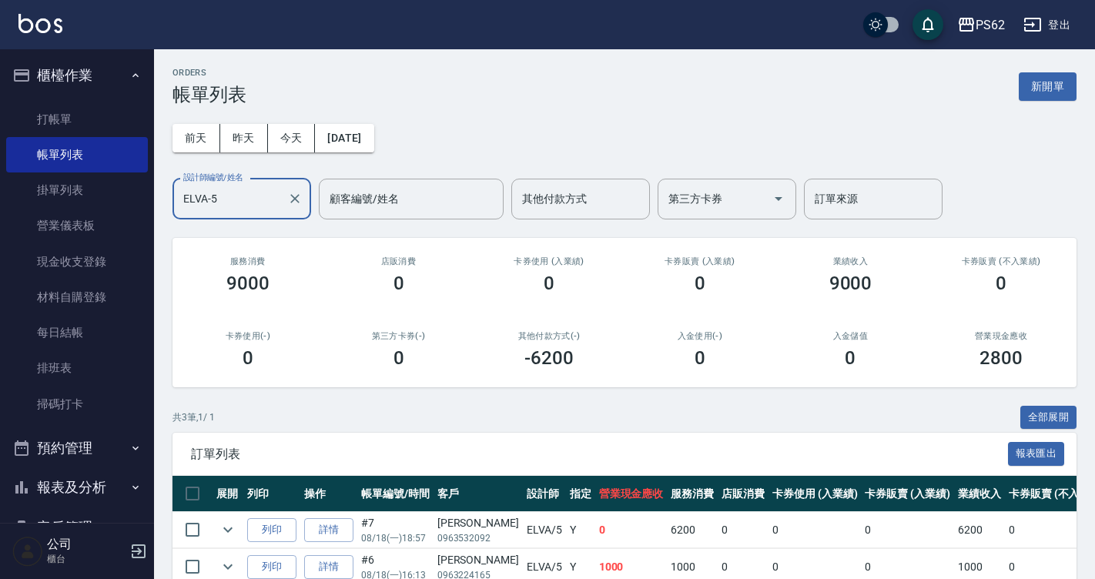
scroll to position [115, 0]
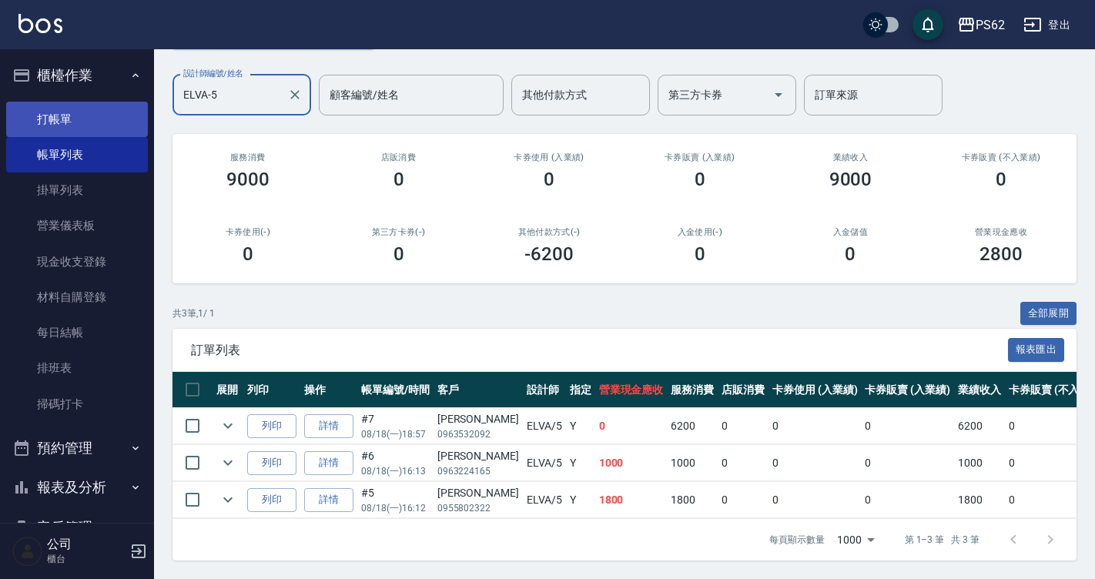
type input "ELVA-5"
click at [69, 119] on link "打帳單" at bounding box center [77, 119] width 142 height 35
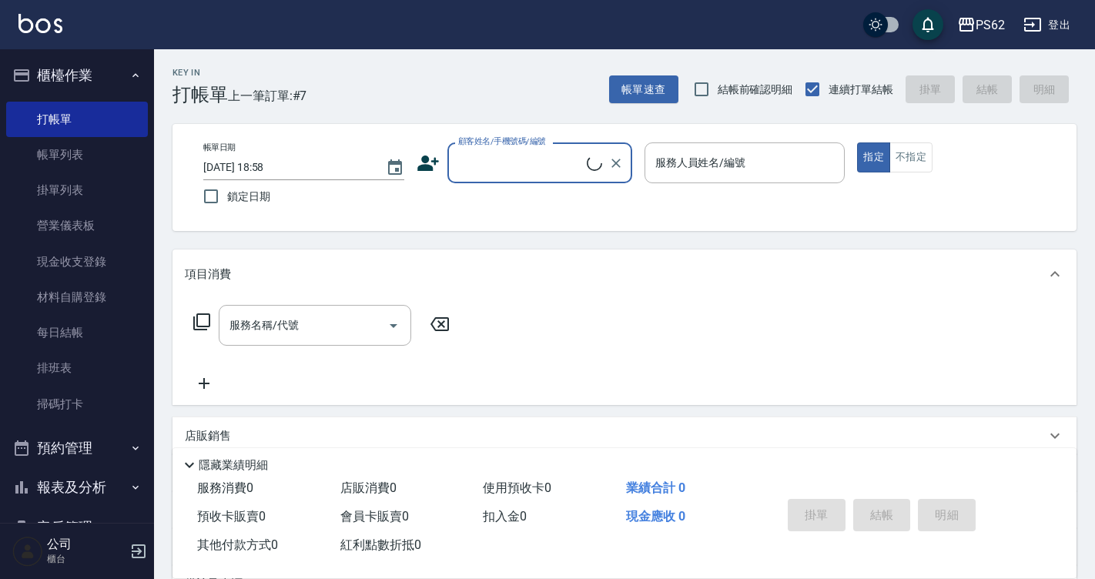
click at [515, 164] on input "顧客姓名/手機號碼/編號" at bounding box center [520, 162] width 132 height 27
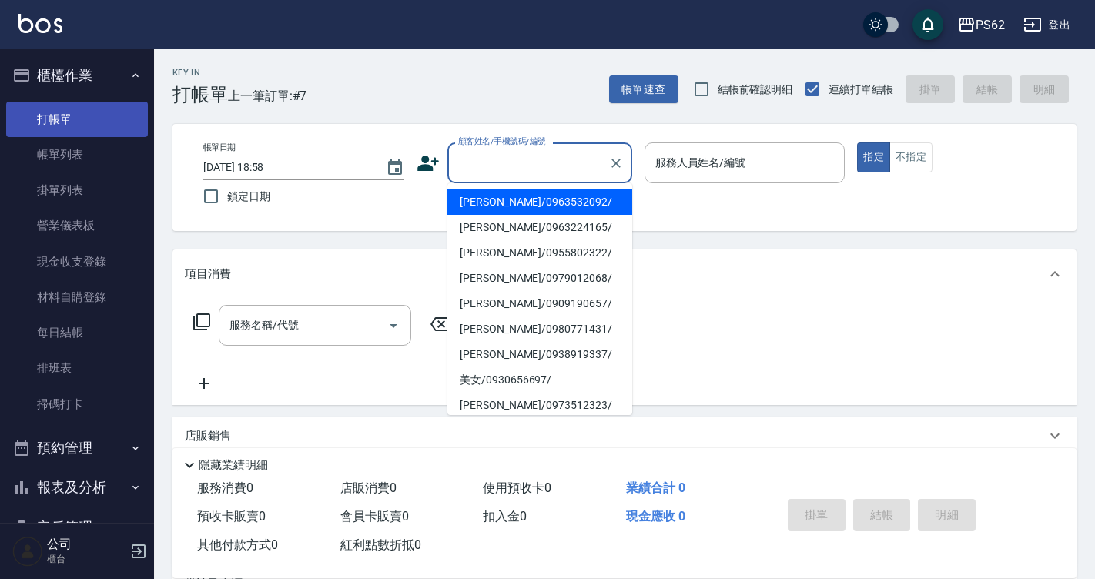
drag, startPoint x: 86, startPoint y: 90, endPoint x: 89, endPoint y: 111, distance: 20.9
click at [86, 89] on button "櫃檯作業" at bounding box center [77, 75] width 142 height 40
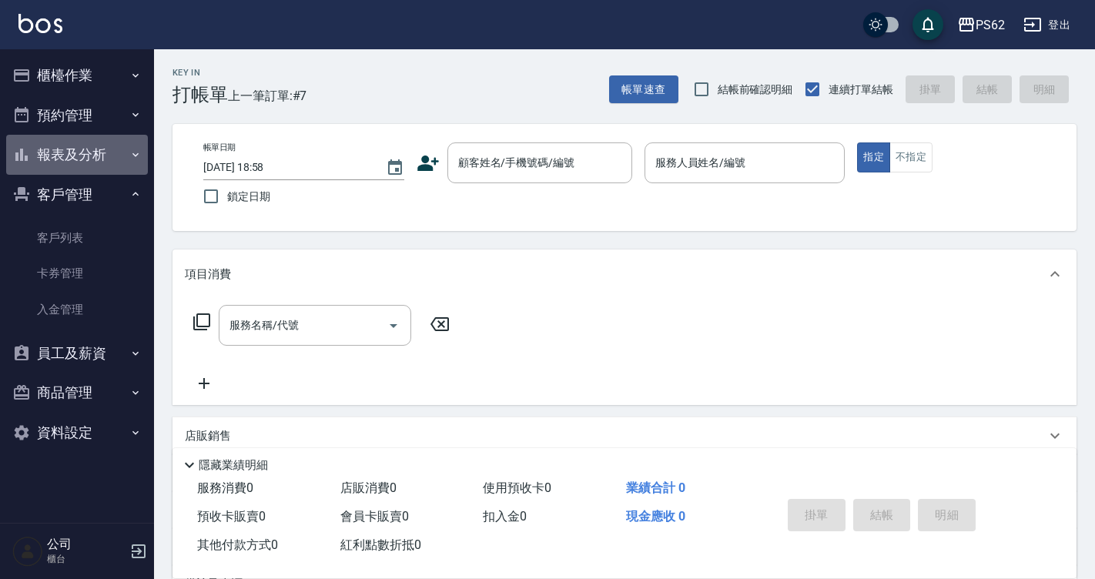
click at [80, 142] on button "報表及分析" at bounding box center [77, 155] width 142 height 40
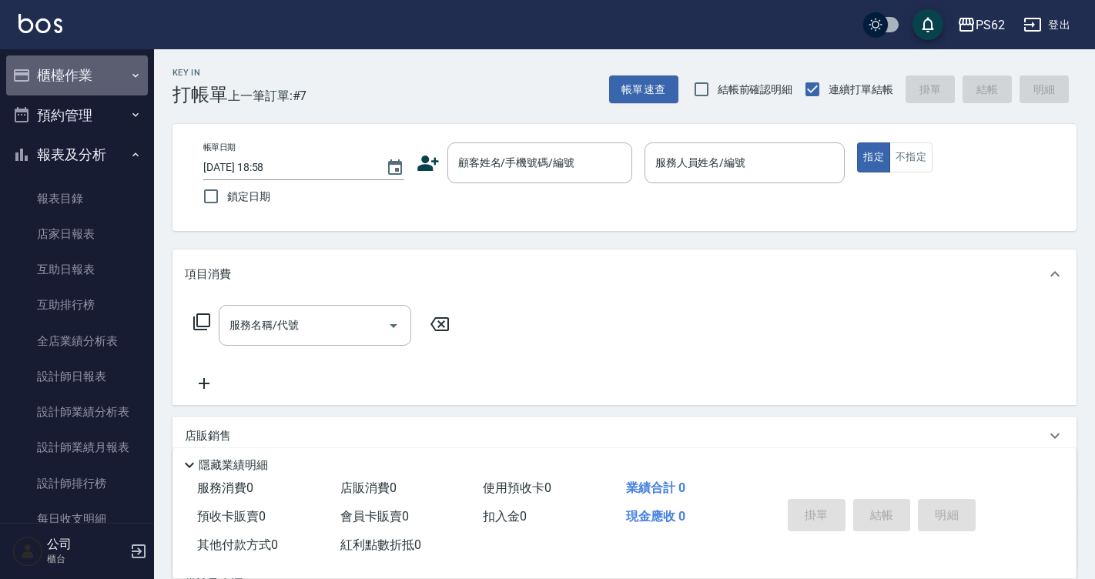
click at [81, 90] on button "櫃檯作業" at bounding box center [77, 75] width 142 height 40
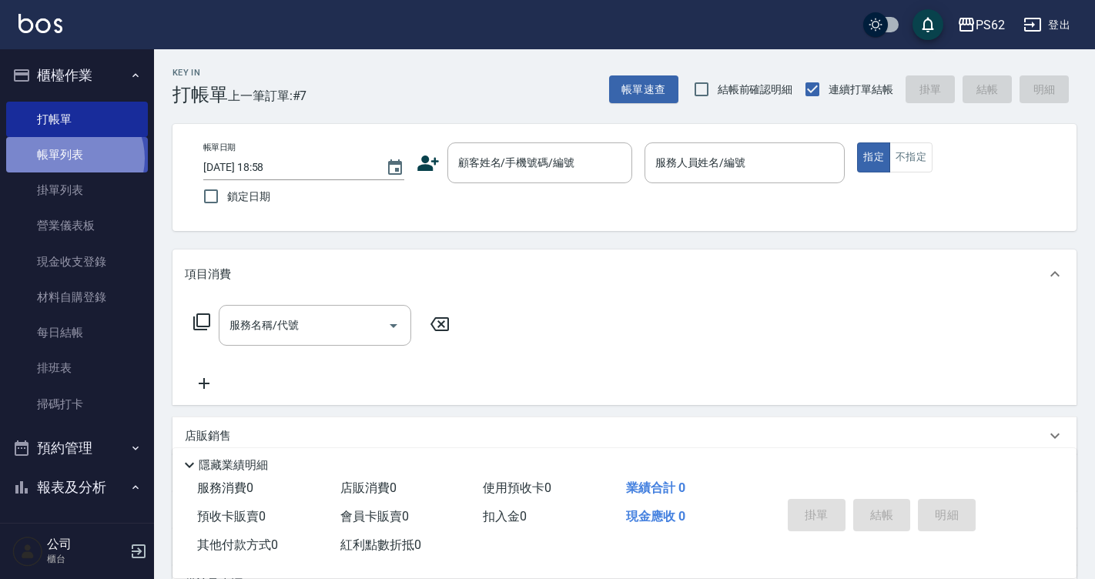
click at [73, 159] on link "帳單列表" at bounding box center [77, 154] width 142 height 35
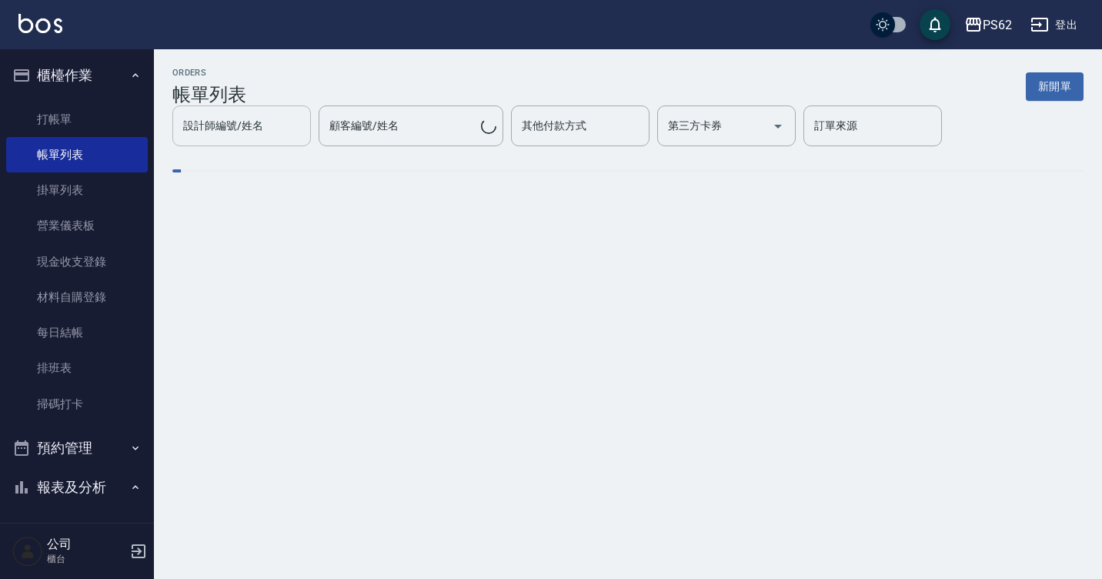
click at [246, 130] on input "設計師編號/姓名" at bounding box center [241, 125] width 125 height 27
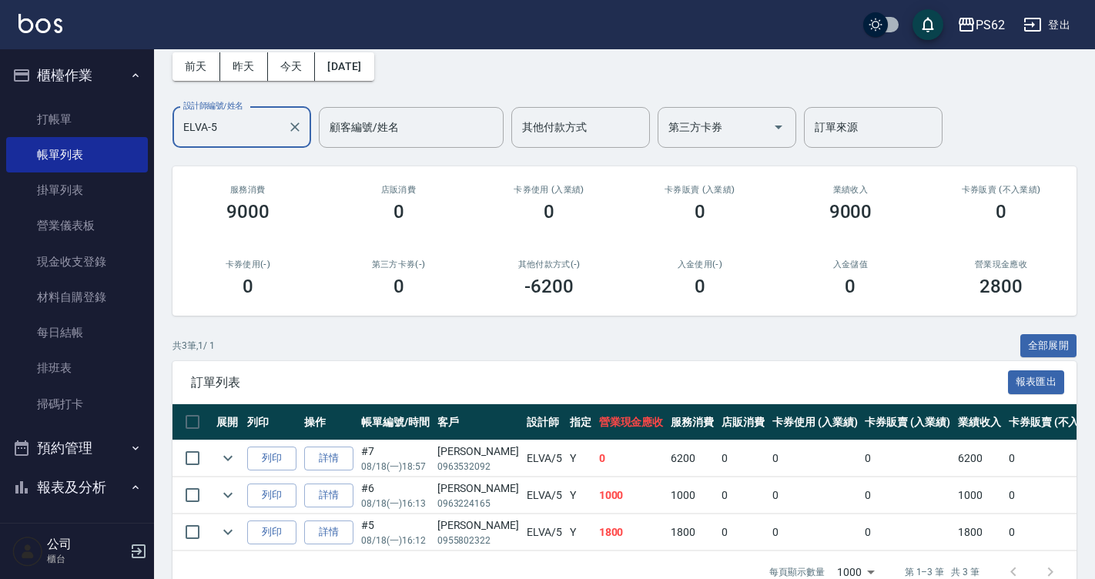
scroll to position [115, 0]
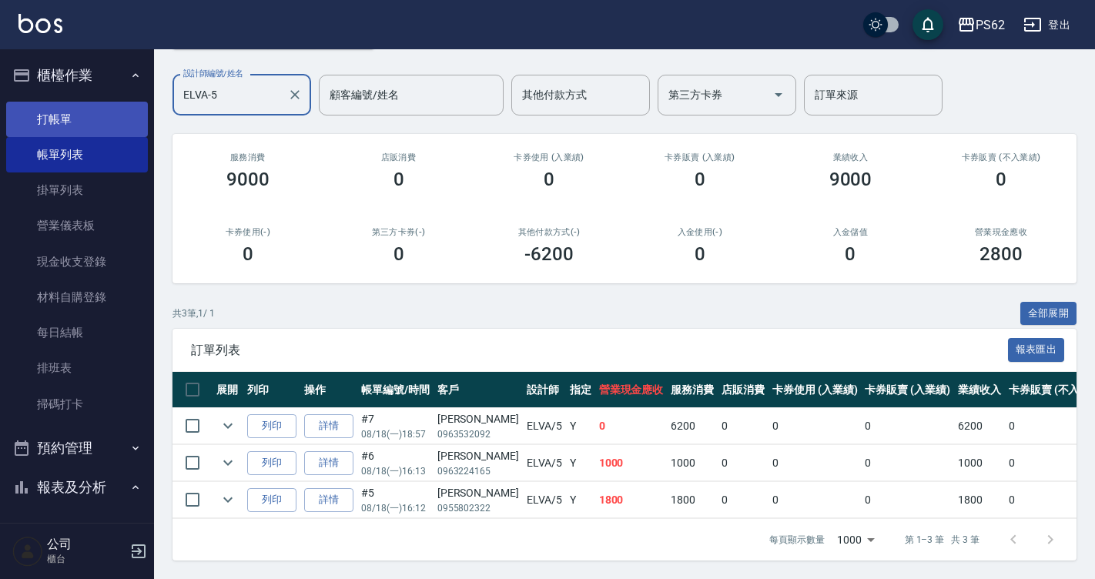
type input "ELVA-5"
click at [44, 115] on link "打帳單" at bounding box center [77, 119] width 142 height 35
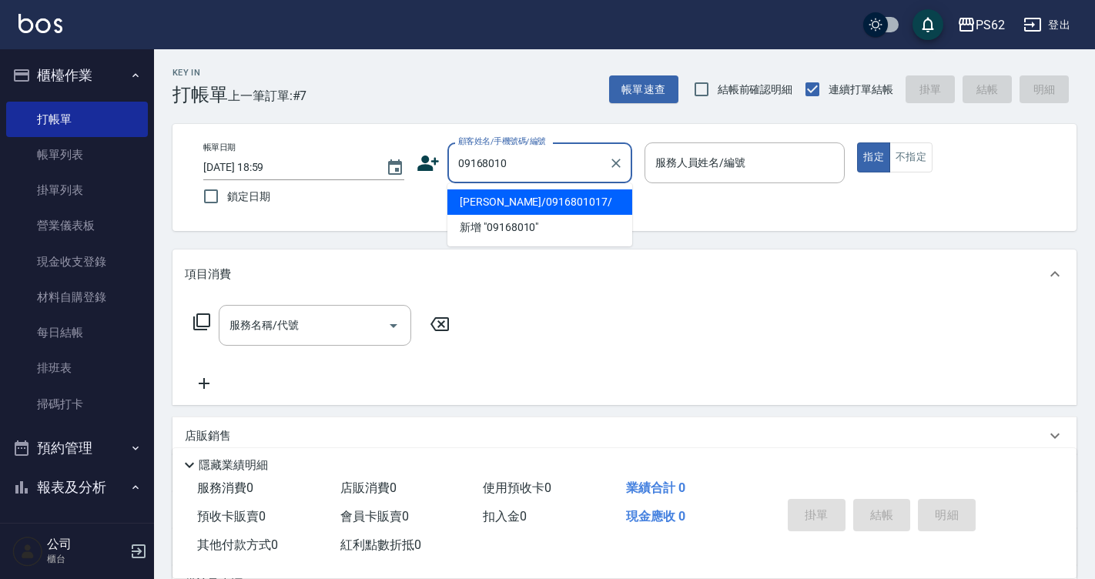
type input "林佩玲/0916801017/"
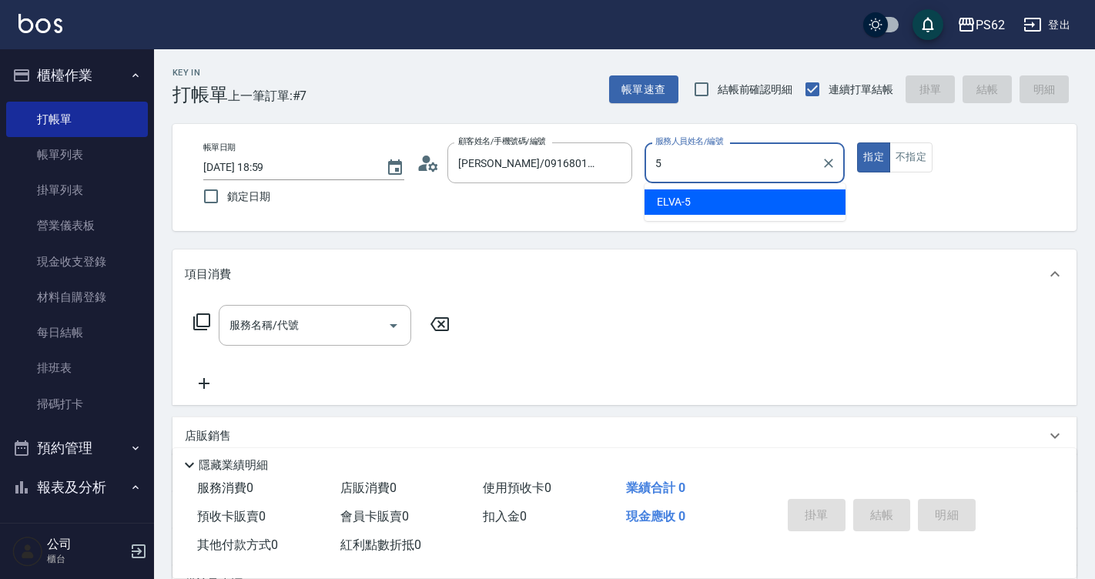
type input "ELVA-5"
type button "true"
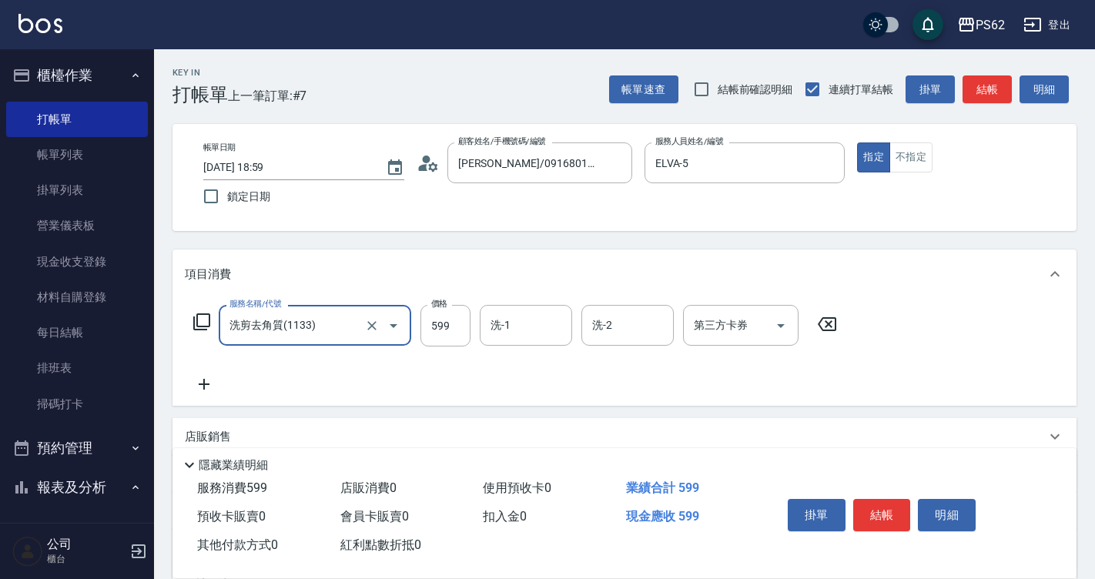
type input "洗剪去角質(1133)"
type input "749"
type input "Sunny-23"
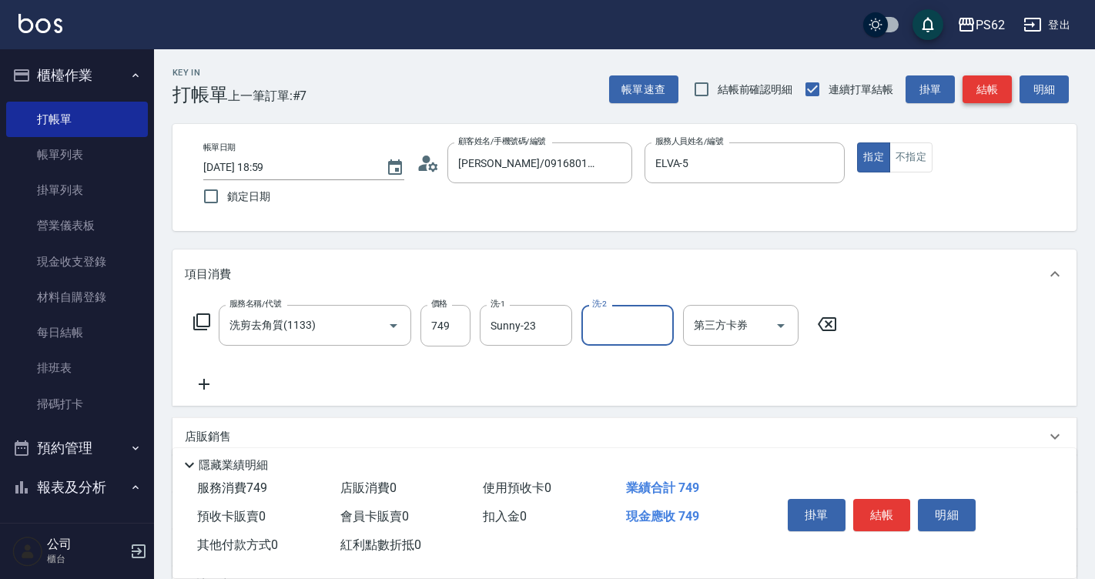
click at [978, 85] on button "結帳" at bounding box center [986, 89] width 49 height 28
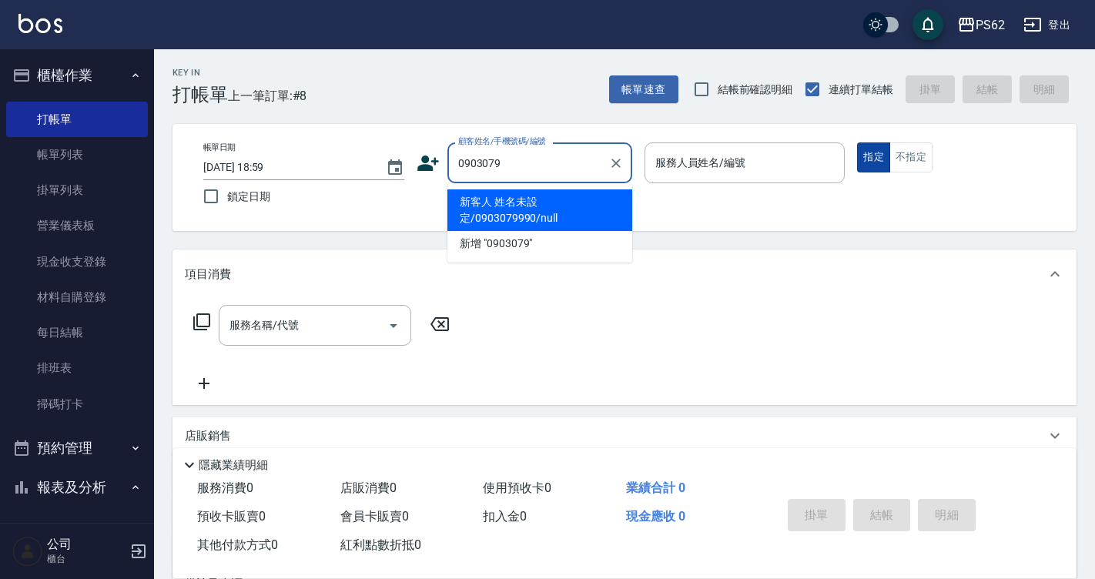
type input "新客人 姓名未設定/0903079990/null"
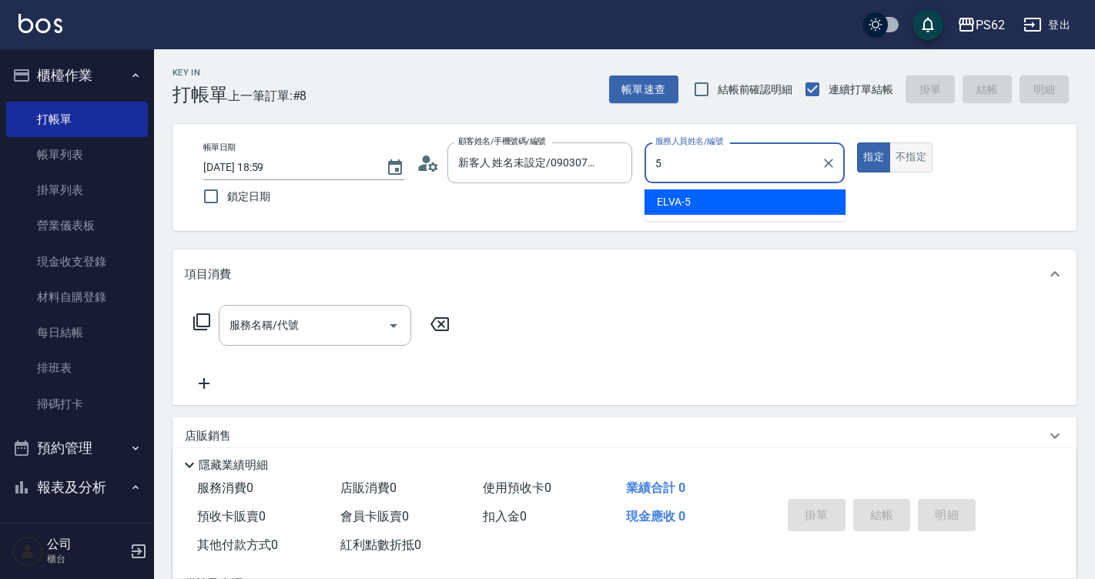
type input "ELVA-5"
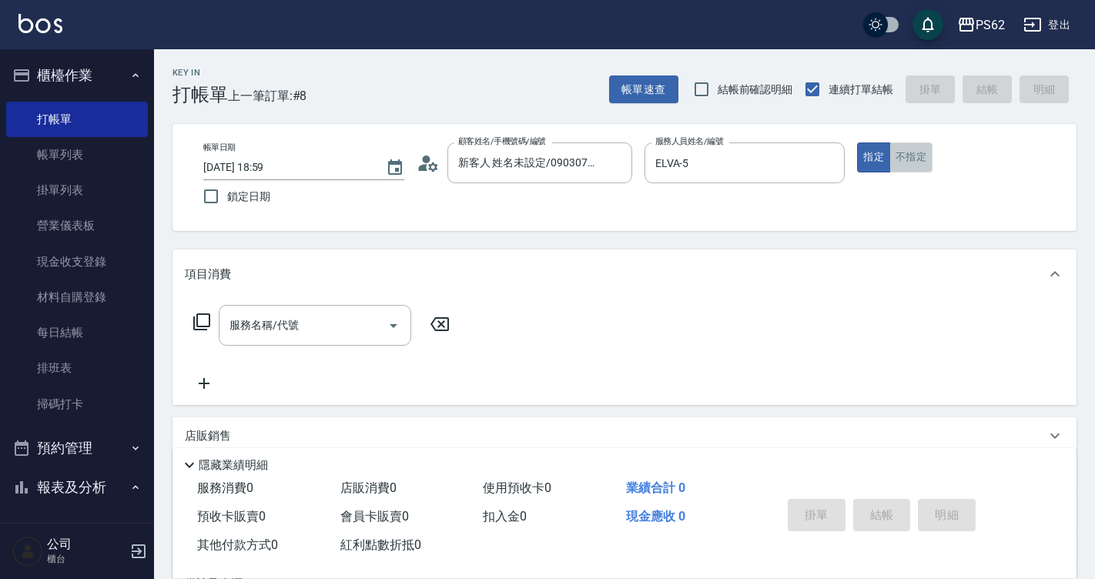
click at [922, 149] on button "不指定" at bounding box center [910, 157] width 43 height 30
type button "false"
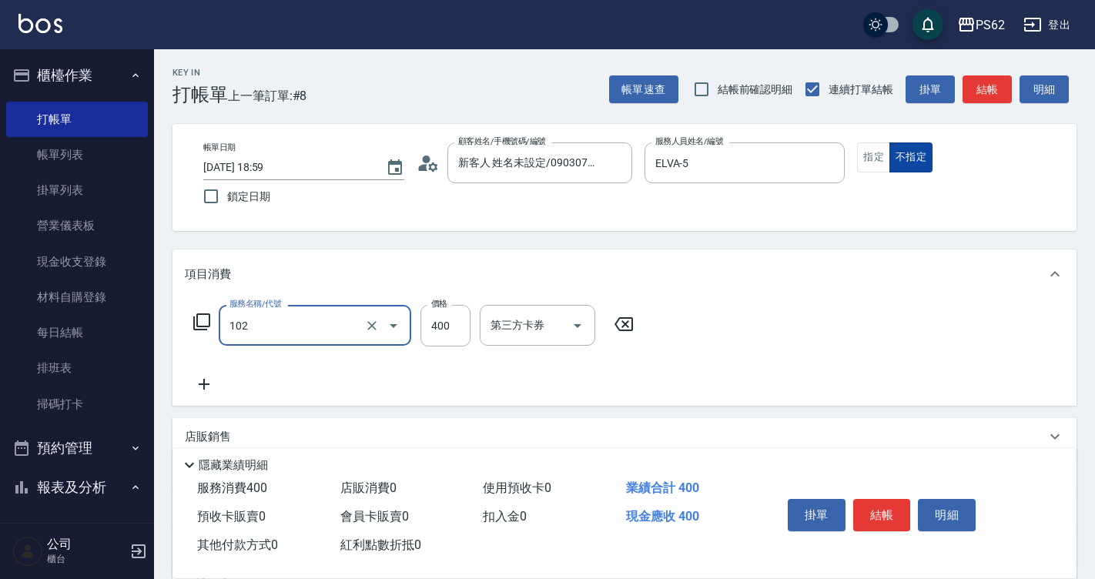
type input "精油洗髮(102)"
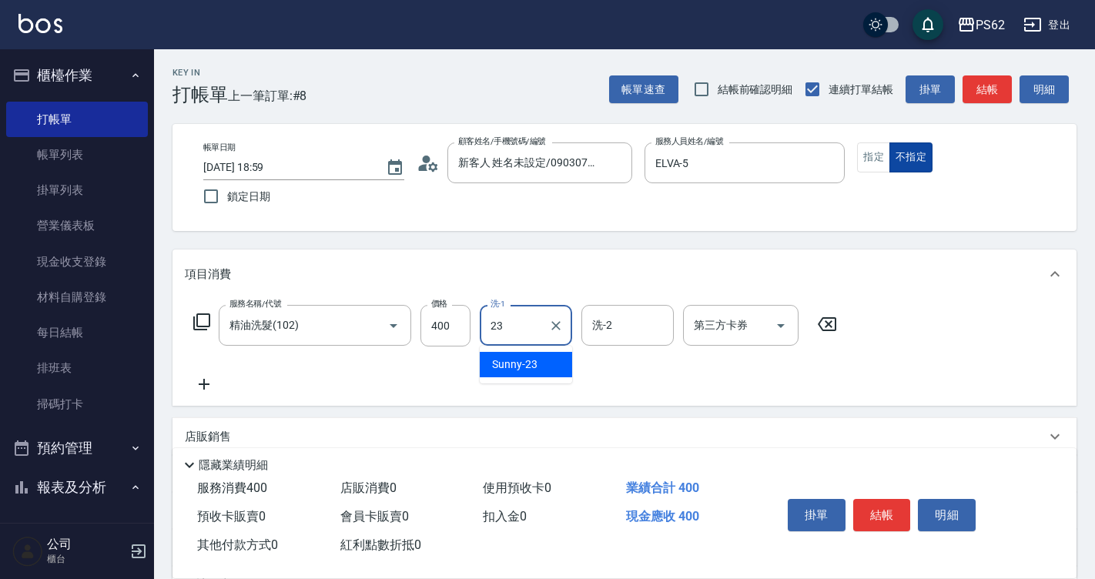
type input "Sunny-23"
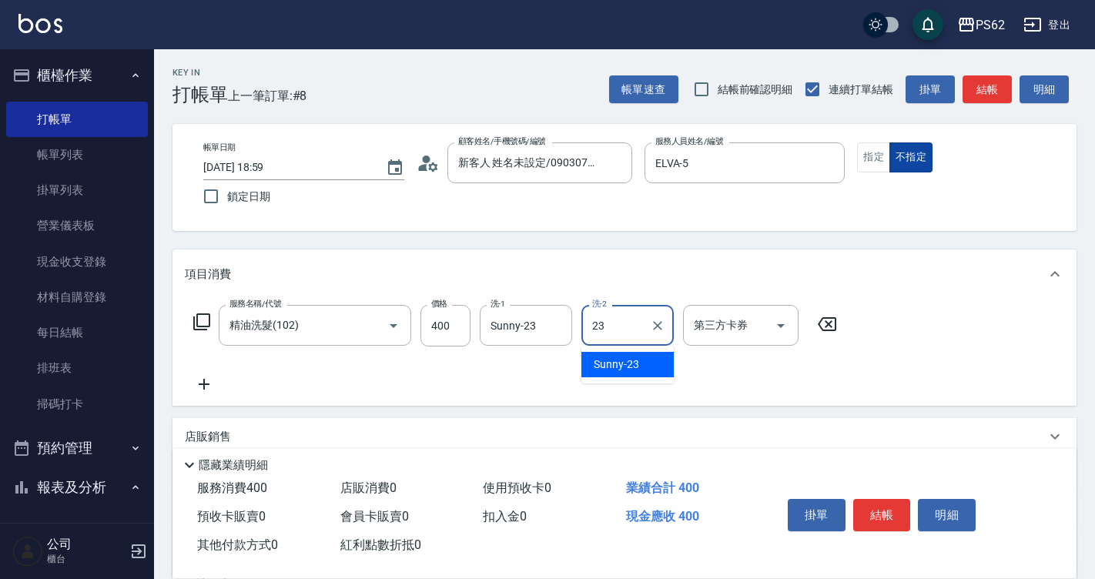
type input "Sunny-23"
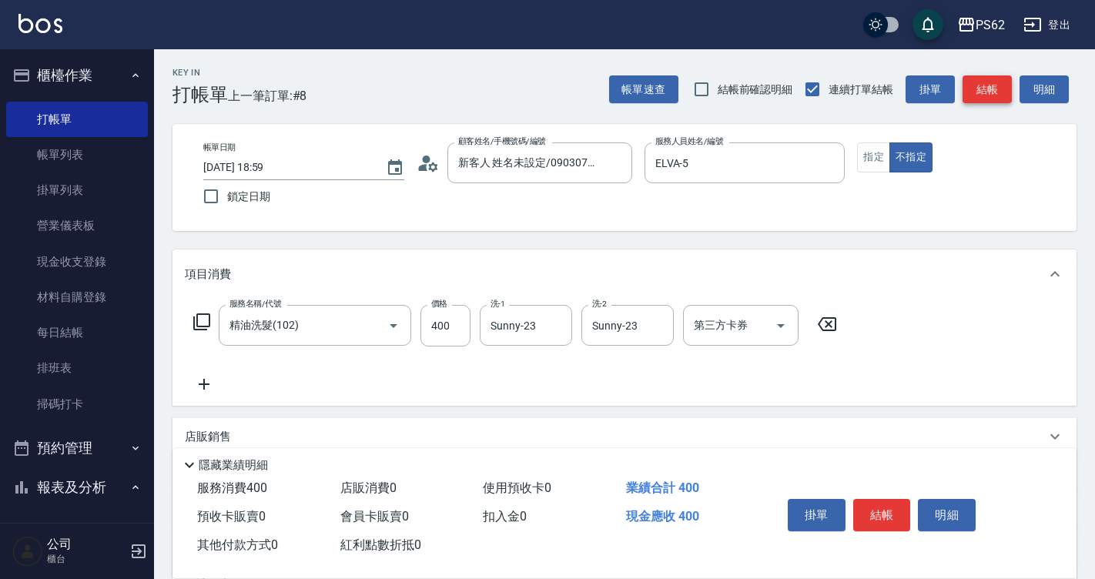
drag, startPoint x: 987, startPoint y: 112, endPoint x: 975, endPoint y: 102, distance: 15.4
click at [986, 110] on div "Key In 打帳單 上一筆訂單:#8 帳單速查 結帳前確認明細 連續打單結帳 掛單 結帳 明細 帳單日期 2025/08/18 18:59 鎖定日期 顧客姓…" at bounding box center [624, 399] width 941 height 701
click at [970, 100] on button "結帳" at bounding box center [986, 89] width 49 height 28
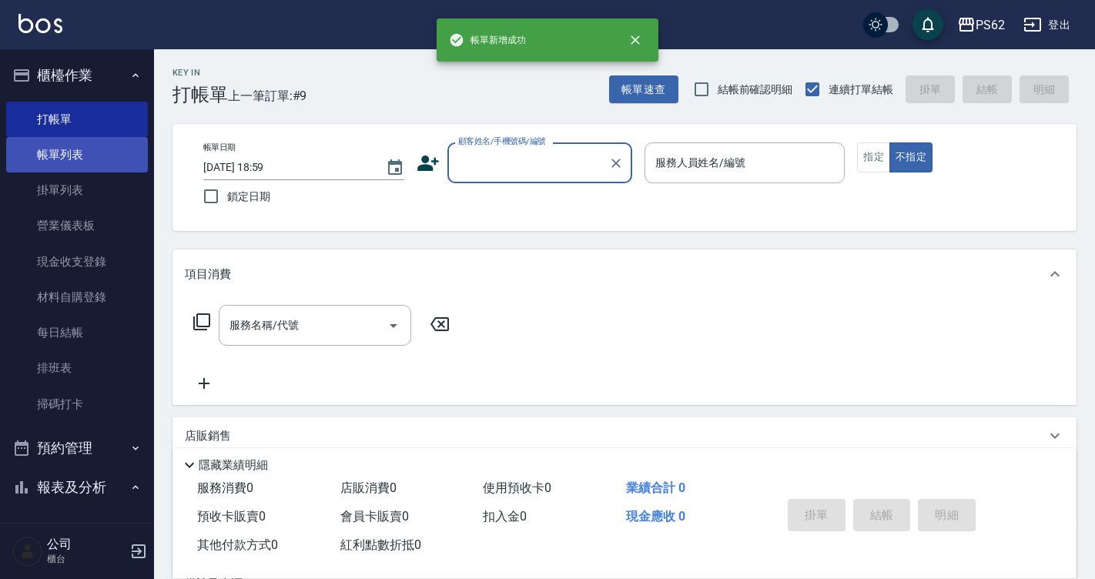
click at [108, 149] on link "帳單列表" at bounding box center [77, 154] width 142 height 35
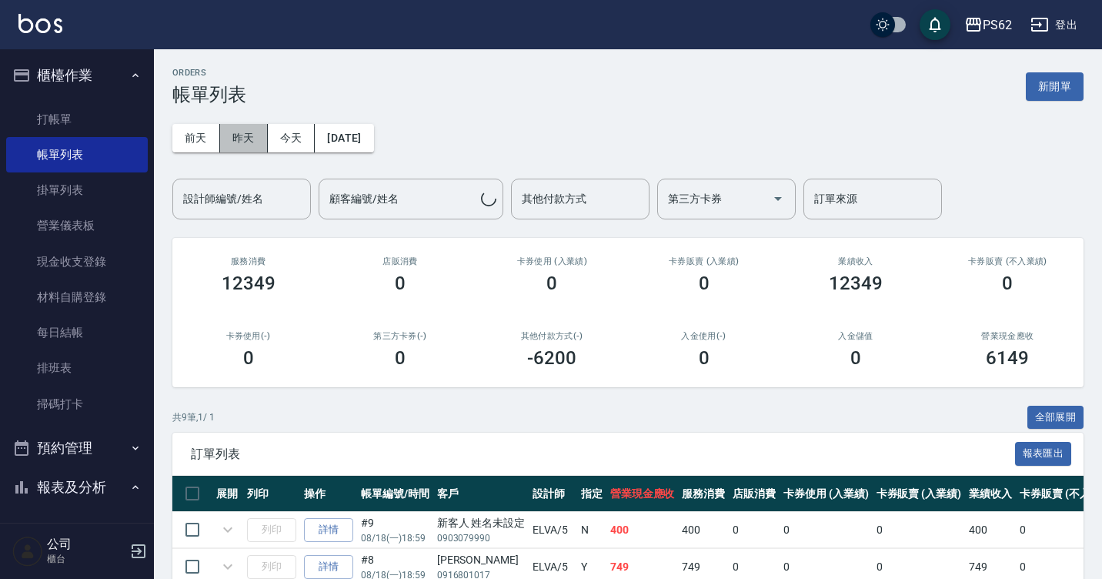
click at [254, 137] on button "昨天" at bounding box center [244, 138] width 48 height 28
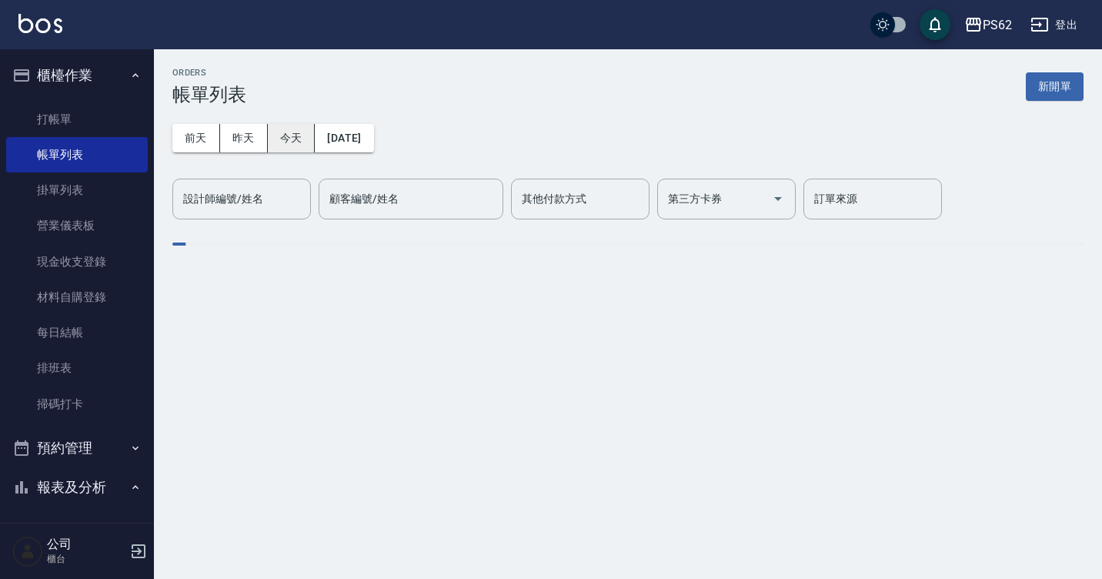
click at [285, 133] on button "今天" at bounding box center [292, 138] width 48 height 28
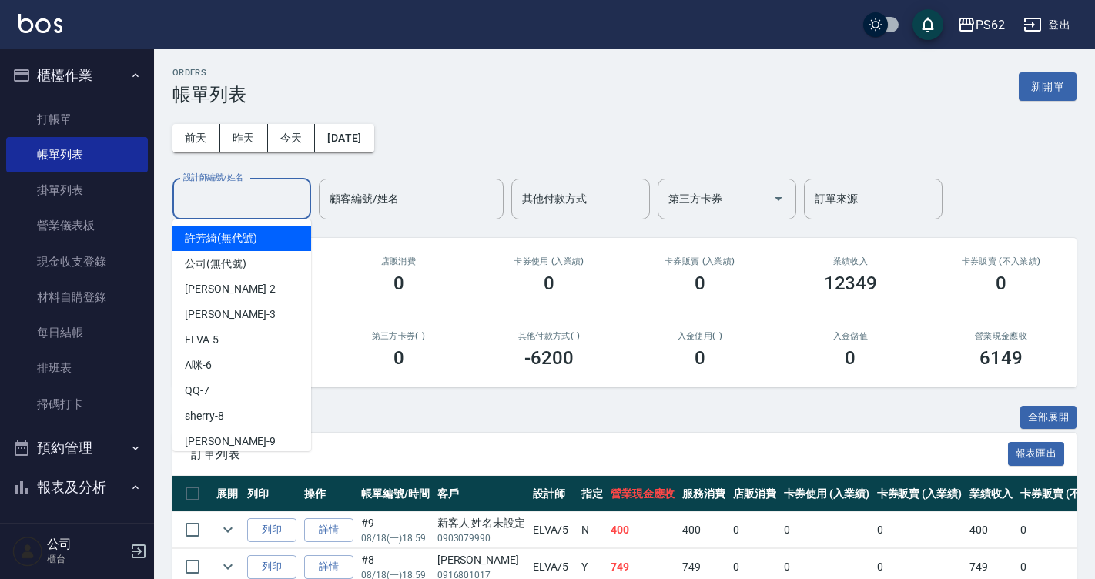
click at [269, 207] on input "設計師編號/姓名" at bounding box center [241, 199] width 125 height 27
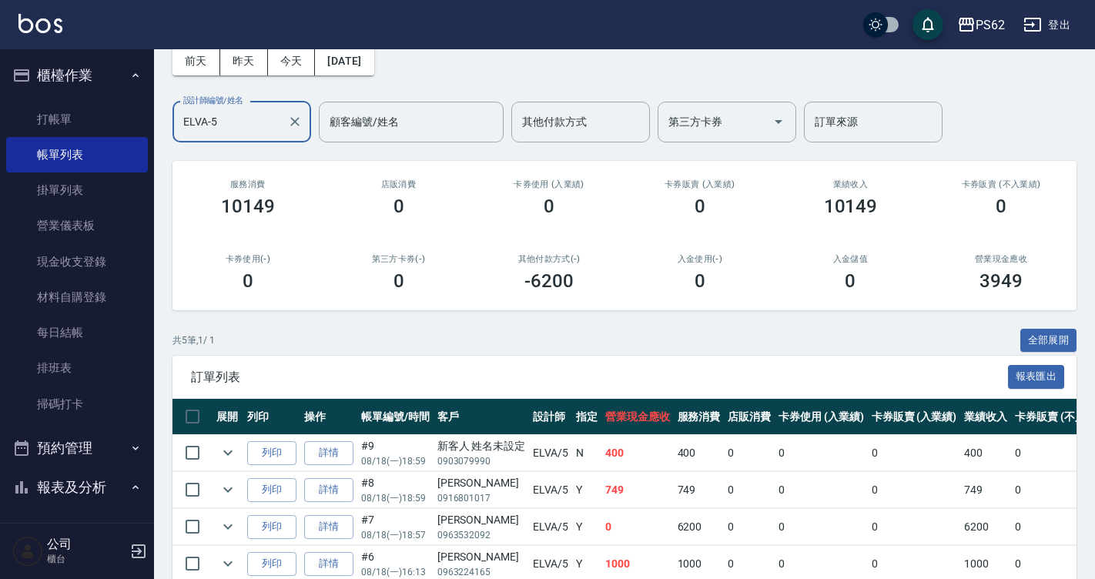
scroll to position [189, 0]
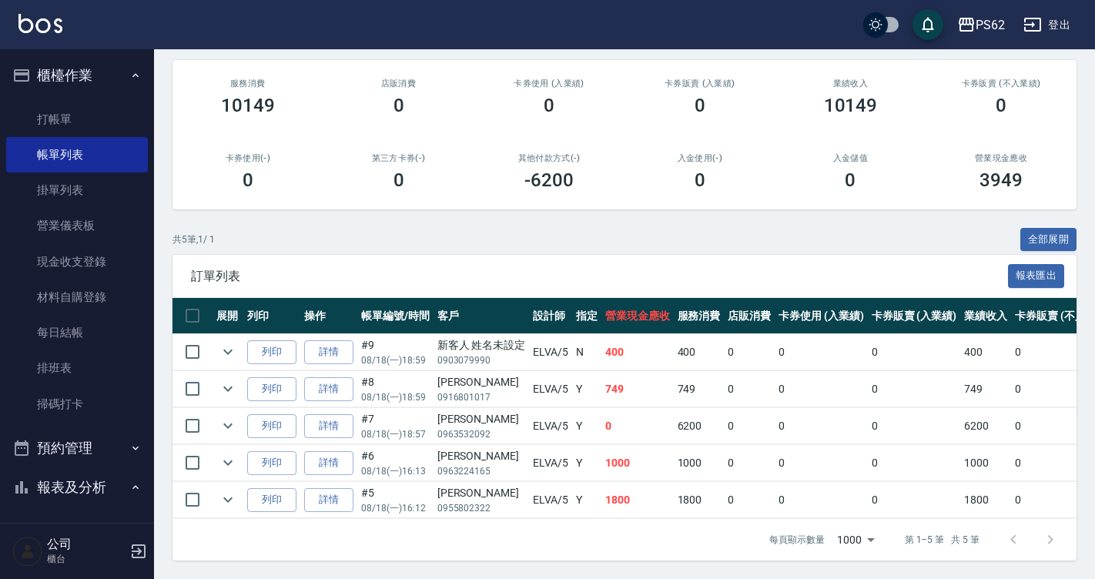
type input "ELVA-5"
click at [510, 337] on div "新客人 姓名未設定" at bounding box center [481, 345] width 89 height 16
click at [489, 390] on p "0916801017" at bounding box center [481, 397] width 89 height 14
click at [468, 430] on td "邱怡婷 0963532092" at bounding box center [481, 426] width 96 height 36
click at [469, 464] on p "0963224165" at bounding box center [481, 471] width 89 height 14
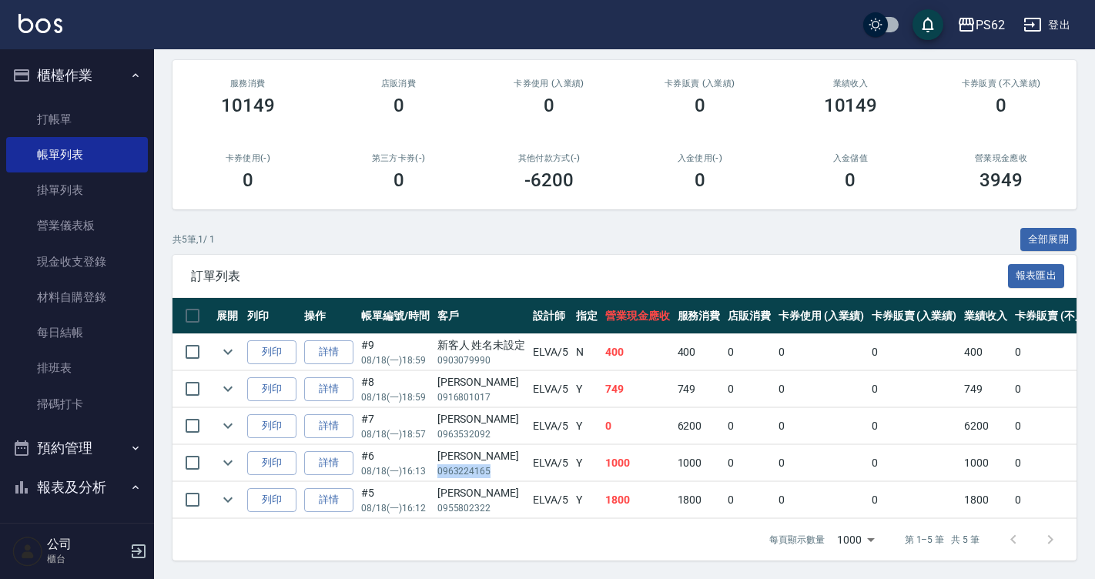
click at [469, 464] on p "0963224165" at bounding box center [481, 471] width 89 height 14
click at [476, 485] on div "林亞筠" at bounding box center [481, 493] width 89 height 16
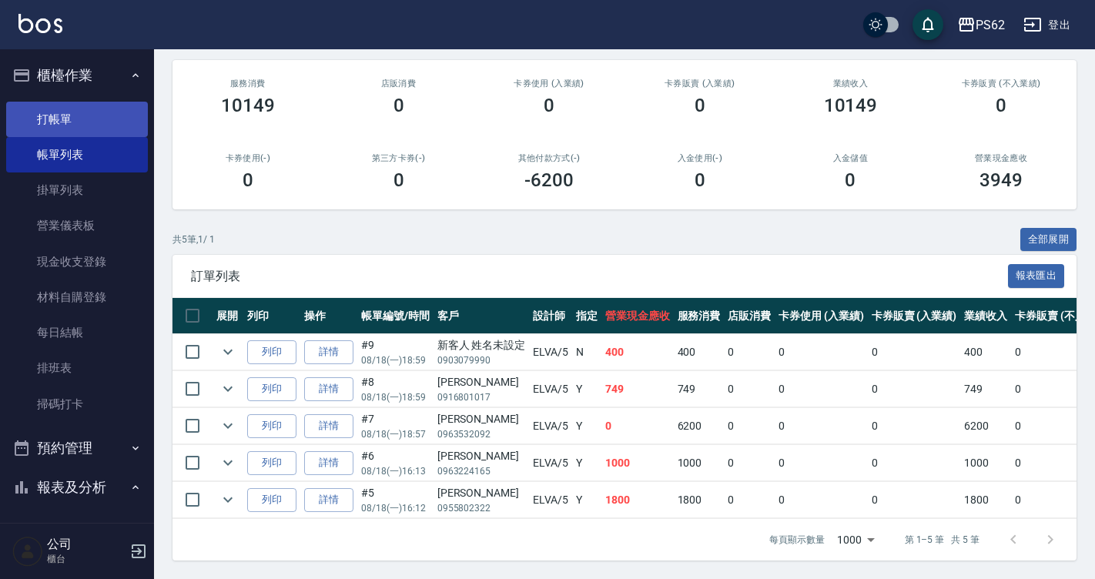
click at [60, 115] on link "打帳單" at bounding box center [77, 119] width 142 height 35
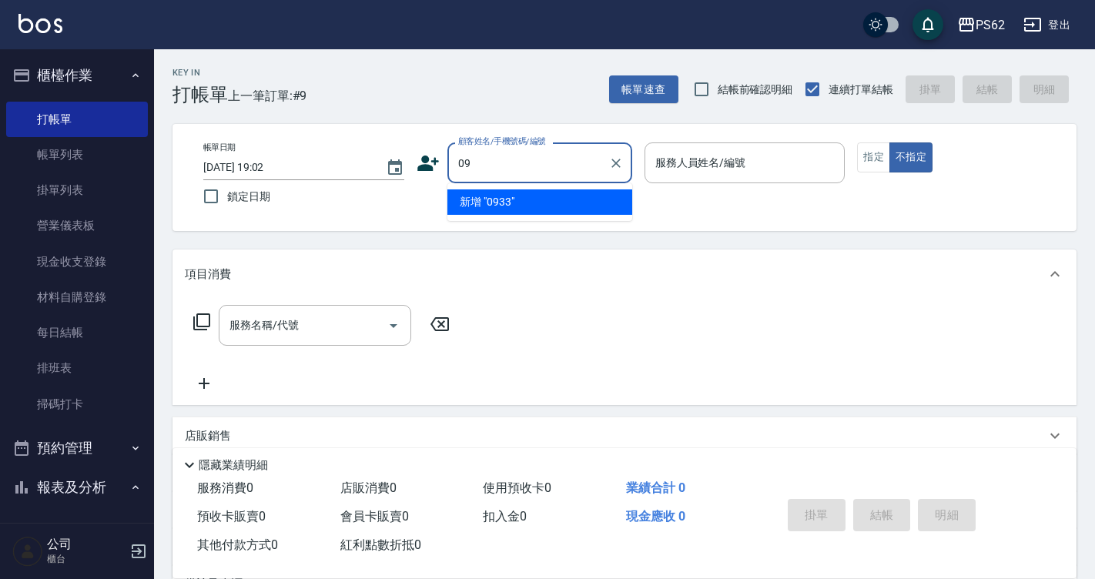
type input "0"
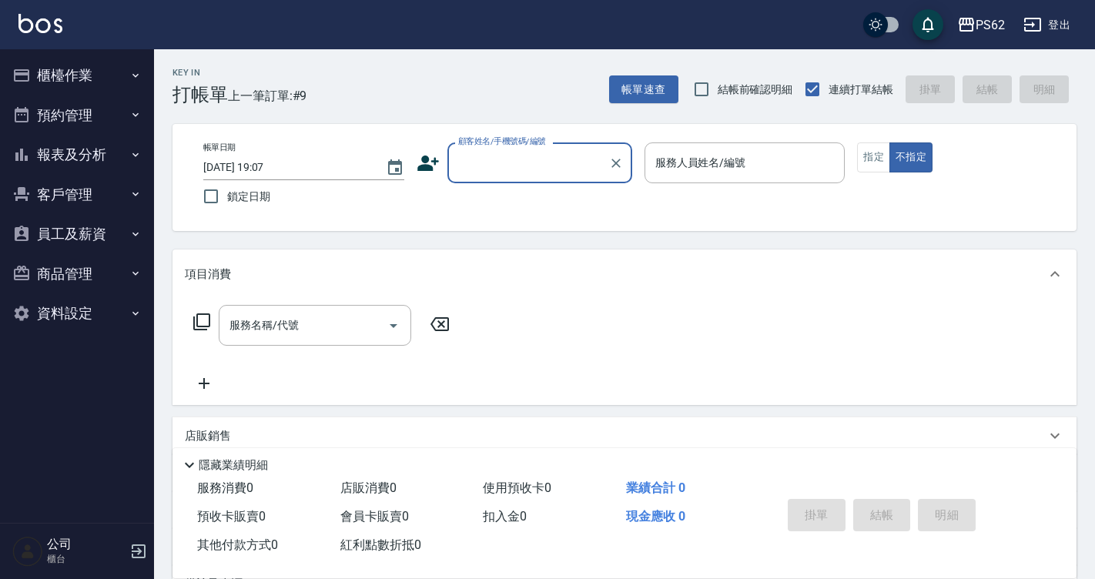
click at [95, 84] on button "櫃檯作業" at bounding box center [77, 75] width 142 height 40
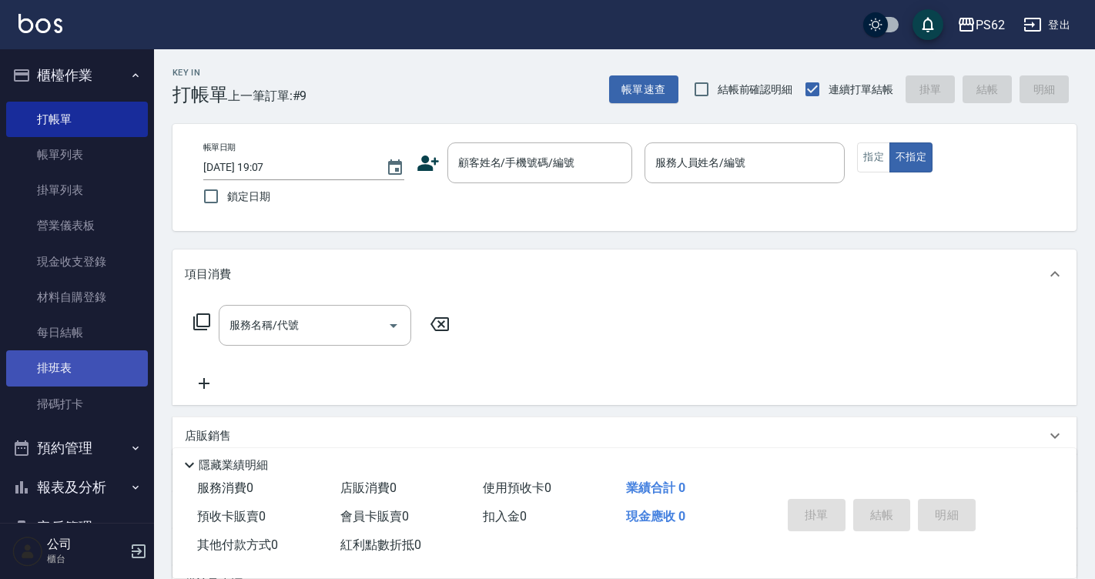
click at [92, 373] on link "排班表" at bounding box center [77, 367] width 142 height 35
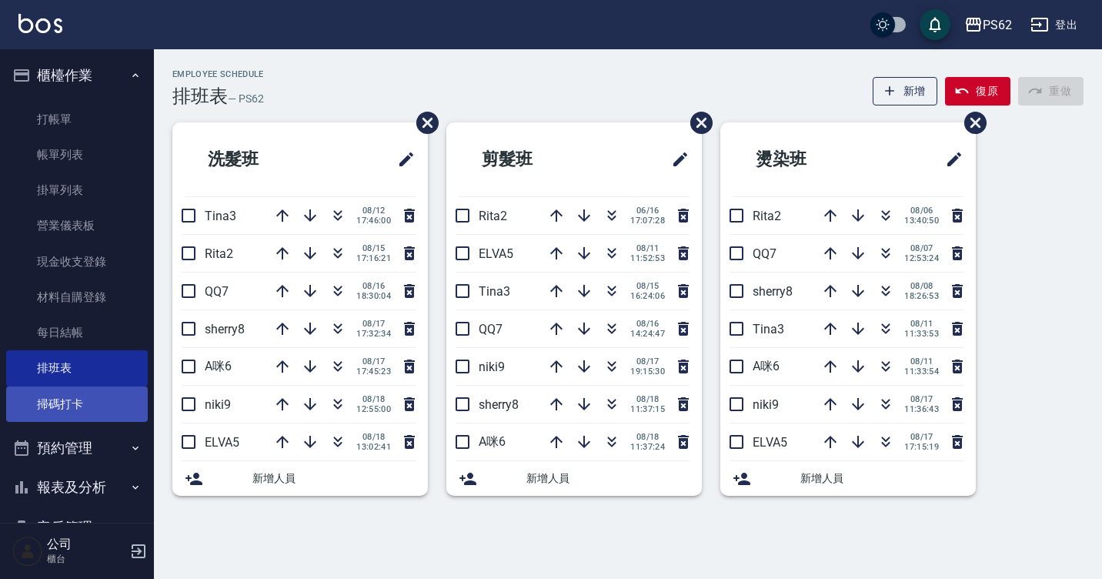
click at [92, 396] on link "掃碼打卡" at bounding box center [77, 403] width 142 height 35
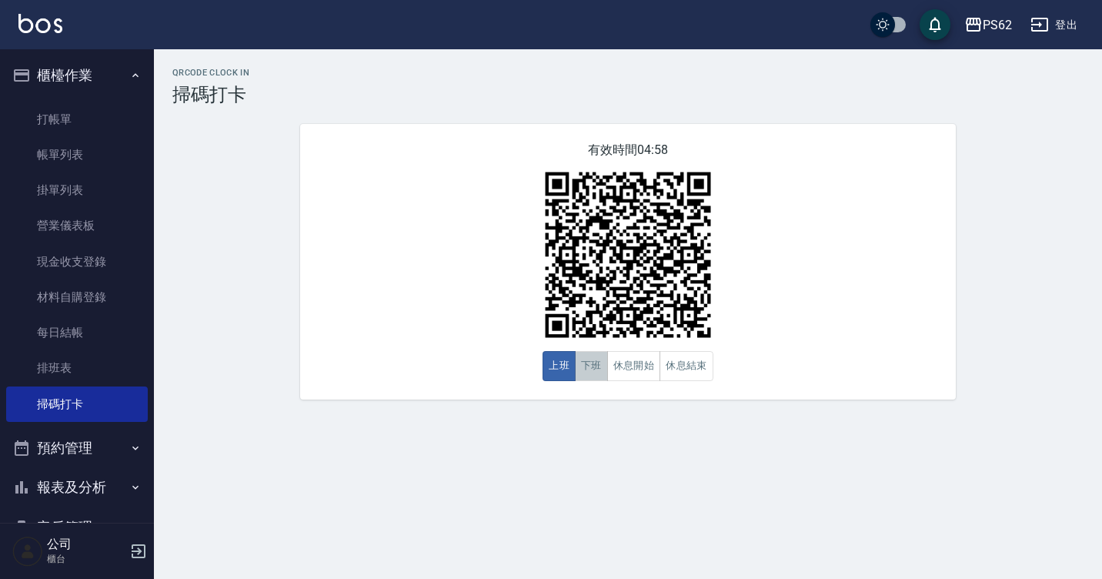
click at [594, 374] on button "下班" at bounding box center [591, 366] width 33 height 30
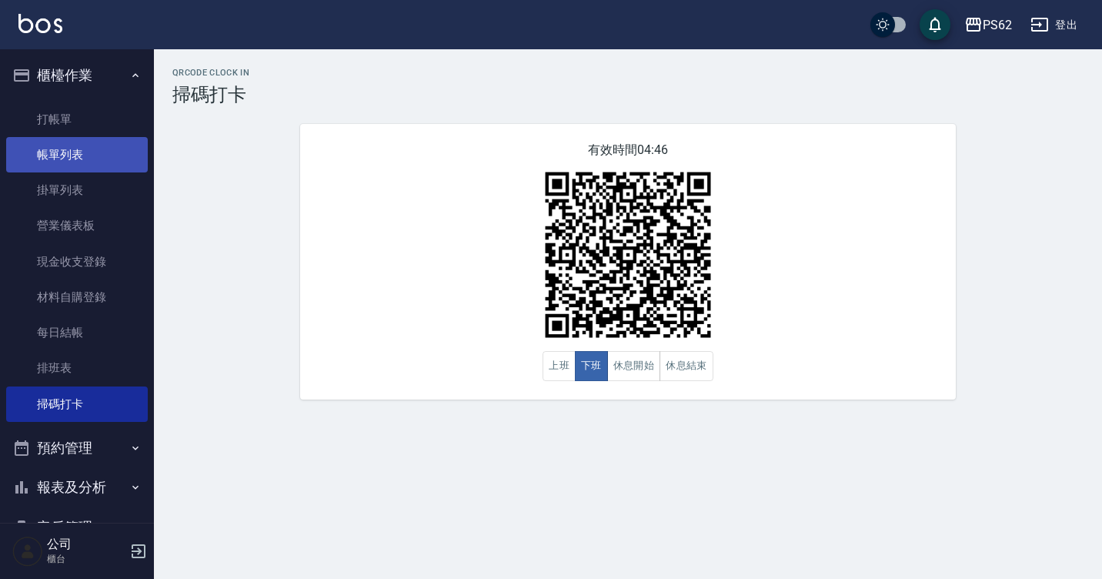
click at [125, 152] on link "帳單列表" at bounding box center [77, 154] width 142 height 35
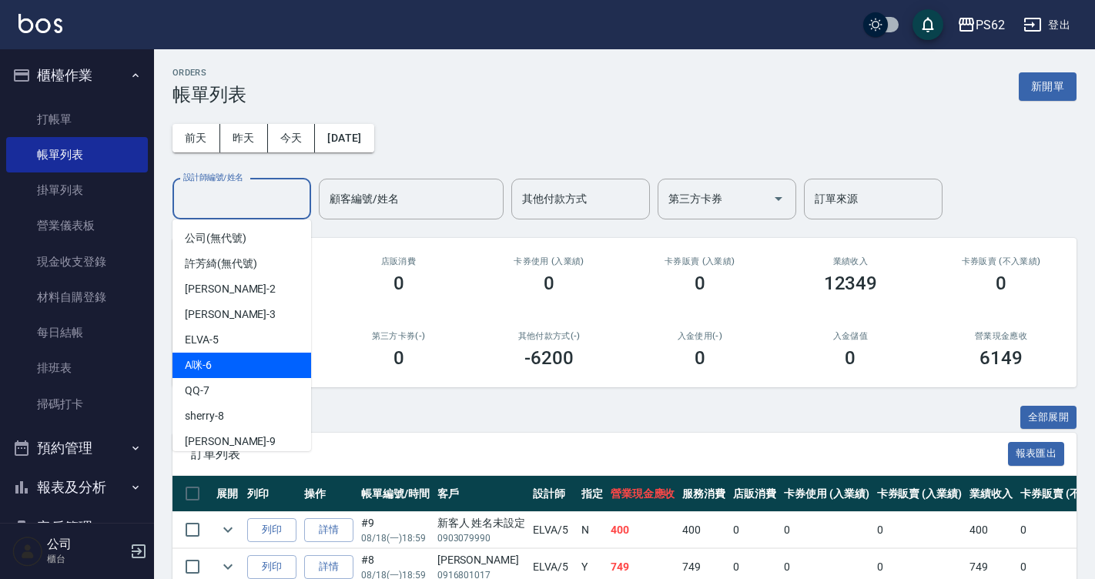
drag, startPoint x: 234, startPoint y: 207, endPoint x: 231, endPoint y: 363, distance: 155.5
click at [231, 363] on body "PS62 登出 櫃檯作業 打帳單 帳單列表 掛單列表 營業儀表板 現金收支登錄 材料自購登錄 每日結帳 排班表 掃碼打卡 預約管理 預約管理 單日預約紀錄 單…" at bounding box center [547, 452] width 1095 height 905
click at [231, 363] on div "A咪 -6" at bounding box center [241, 365] width 139 height 25
type input "A咪-6"
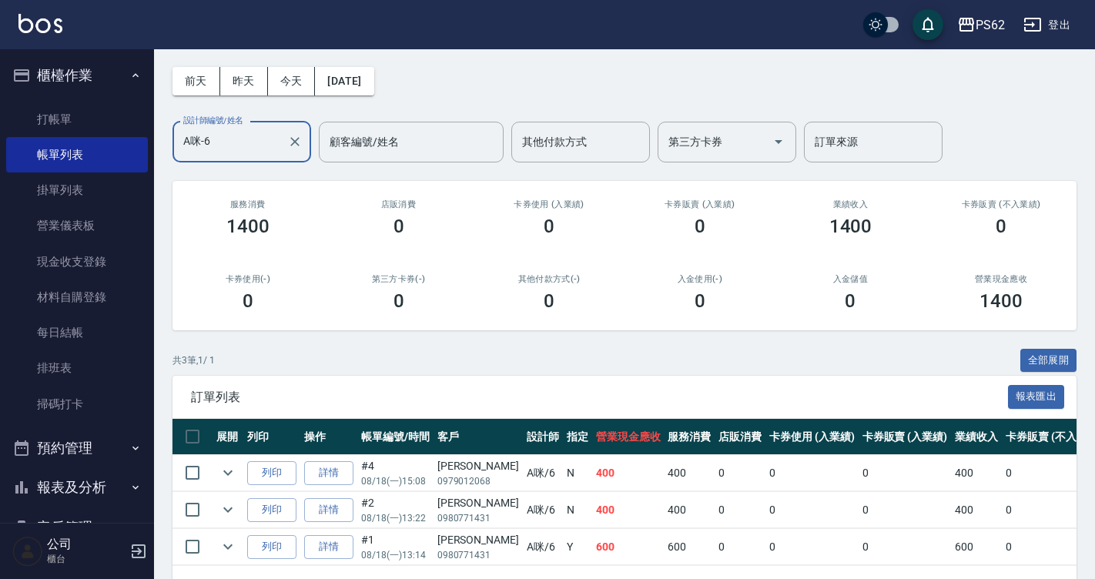
scroll to position [115, 0]
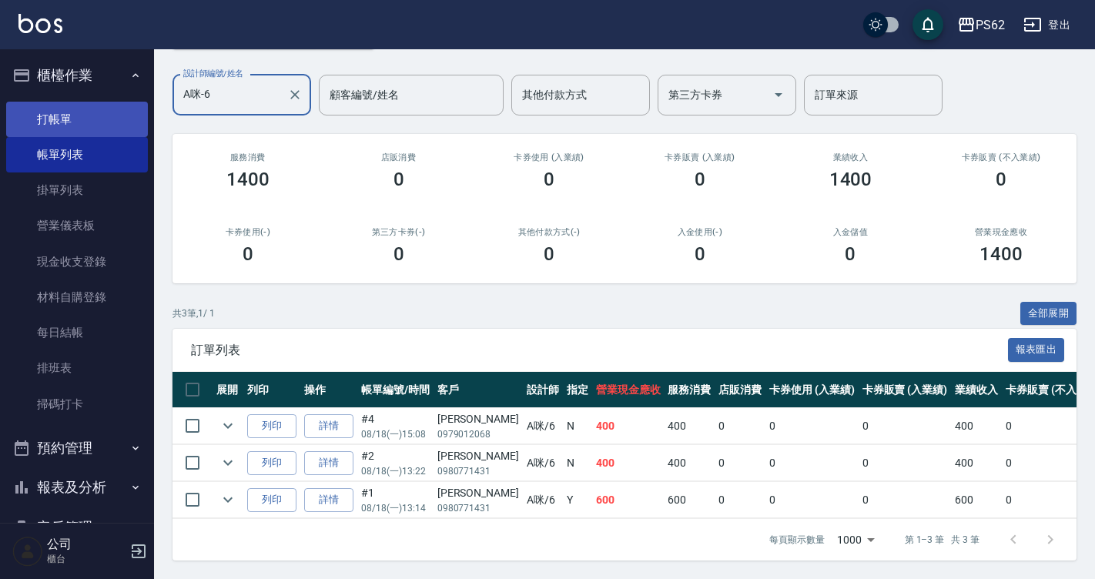
click at [95, 119] on link "打帳單" at bounding box center [77, 119] width 142 height 35
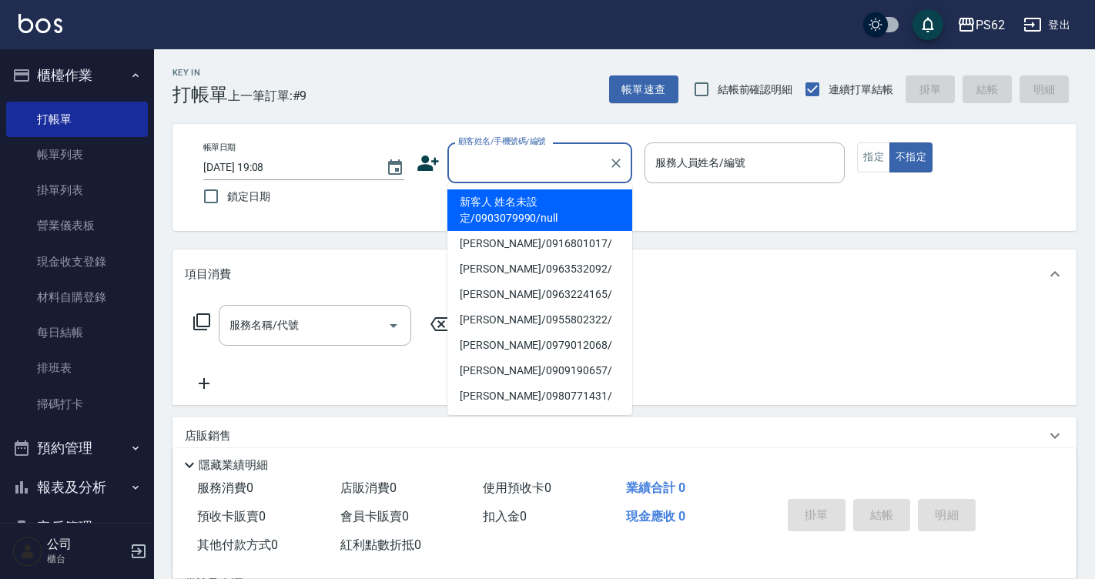
click at [586, 167] on input "顧客姓名/手機號碼/編號" at bounding box center [528, 162] width 148 height 27
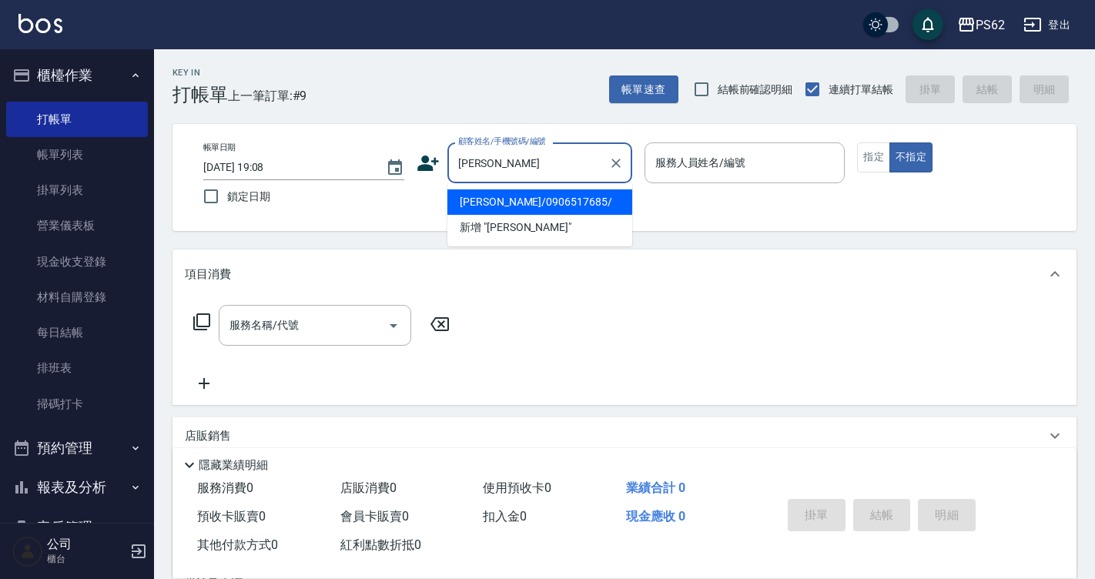
type input "李愛琇/0906517685/"
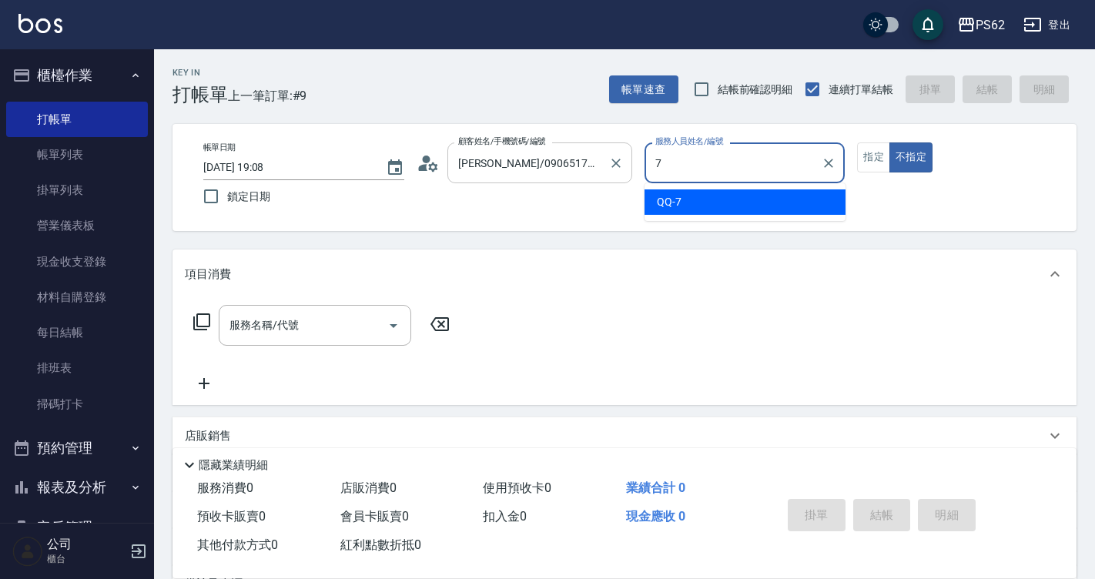
type input "QQ-7"
type button "false"
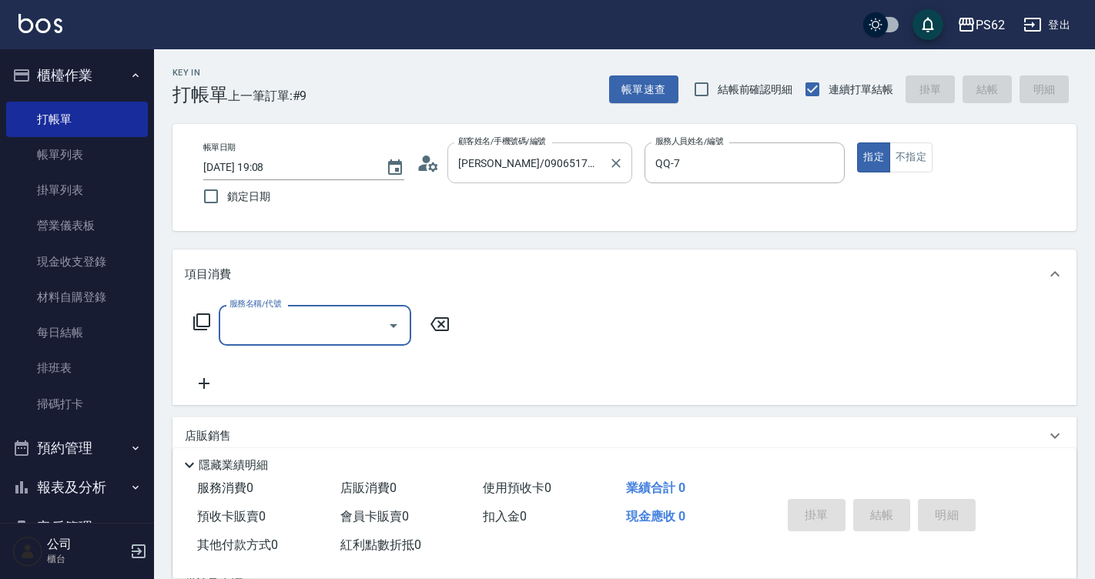
type input "ㄖ"
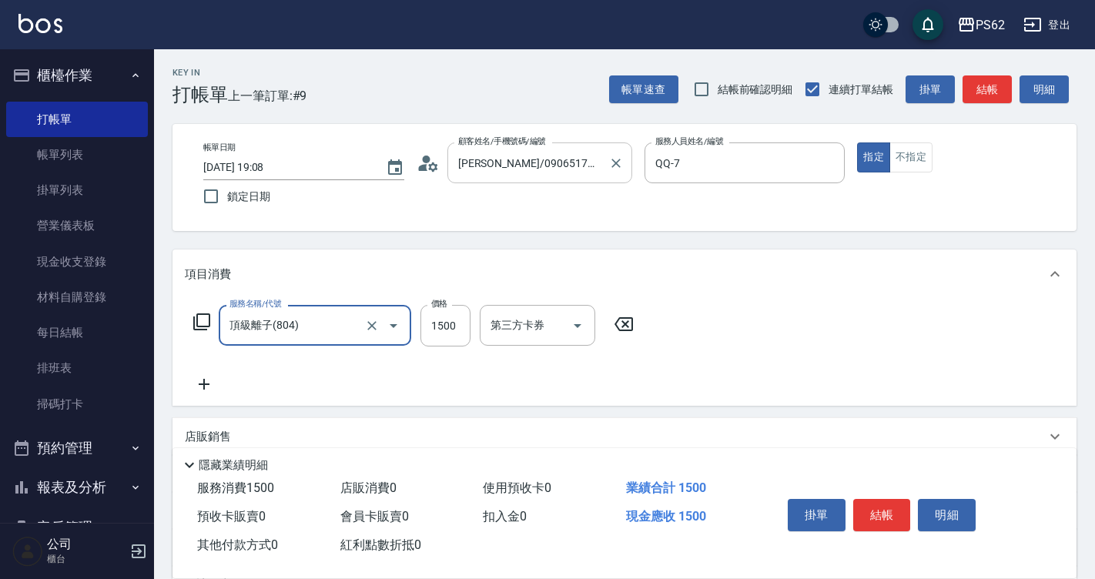
type input "頂級離子(804)"
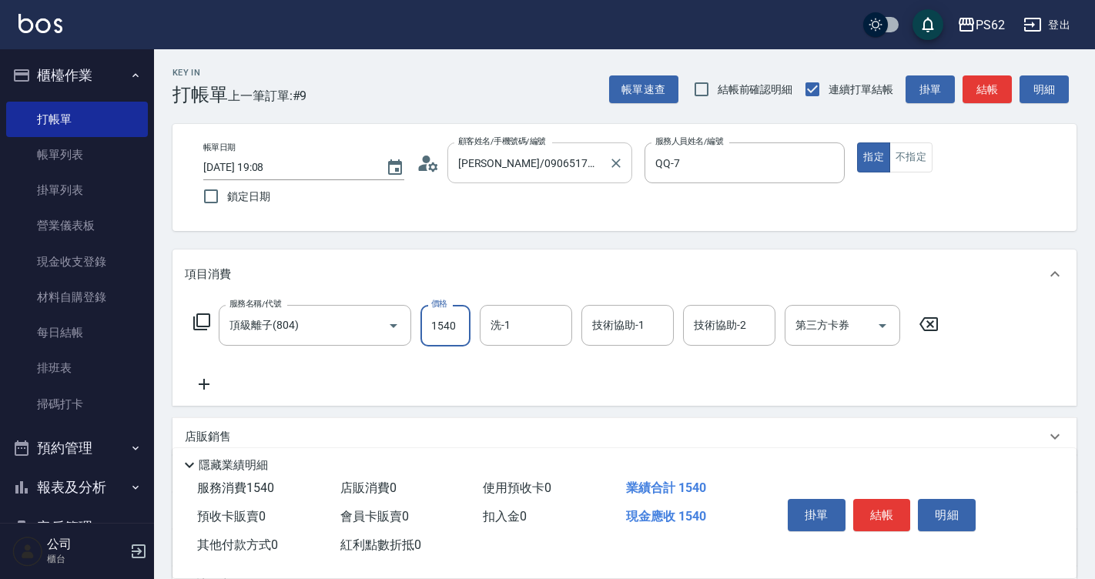
type input "1540"
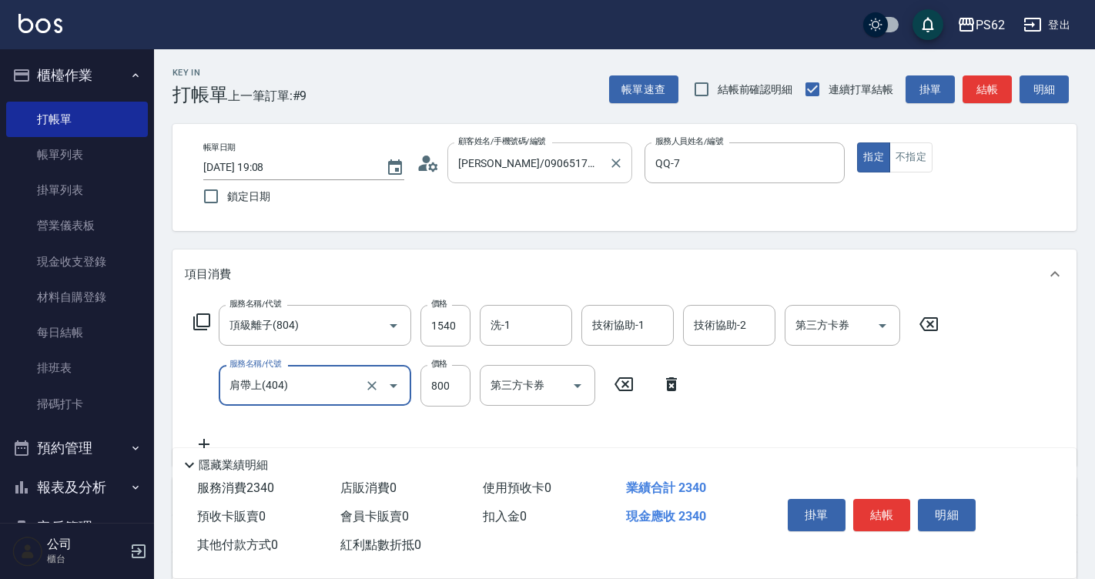
type input "肩帶上(404)"
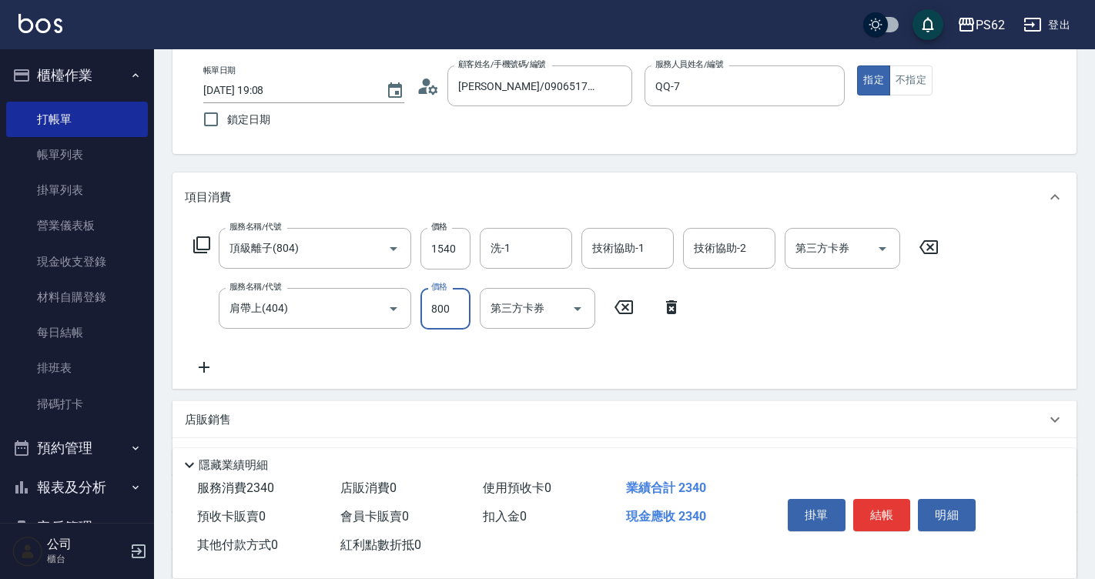
scroll to position [154, 0]
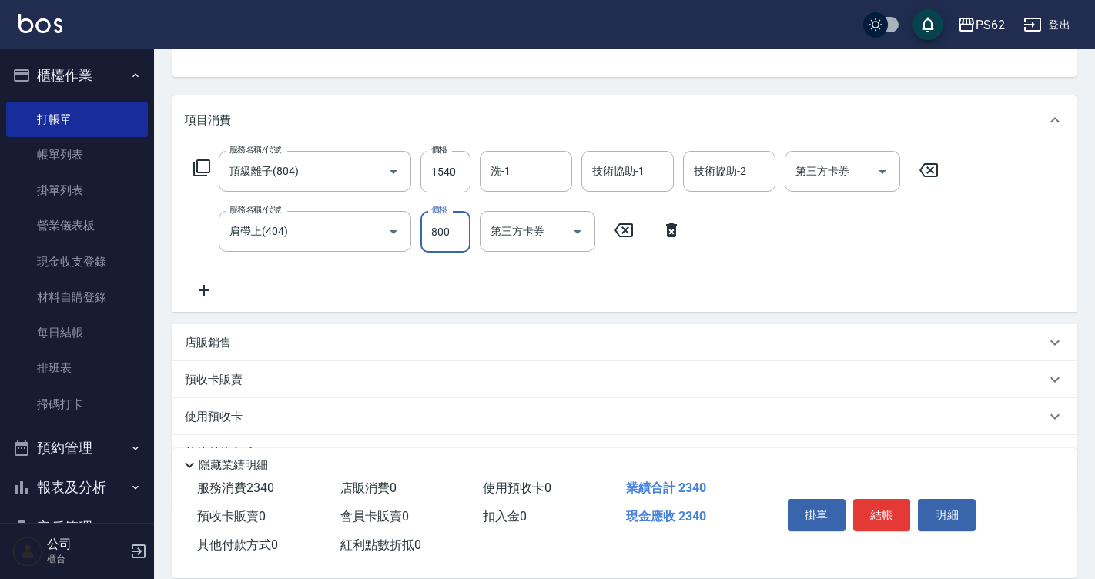
click at [207, 349] on p "店販銷售" at bounding box center [208, 343] width 46 height 16
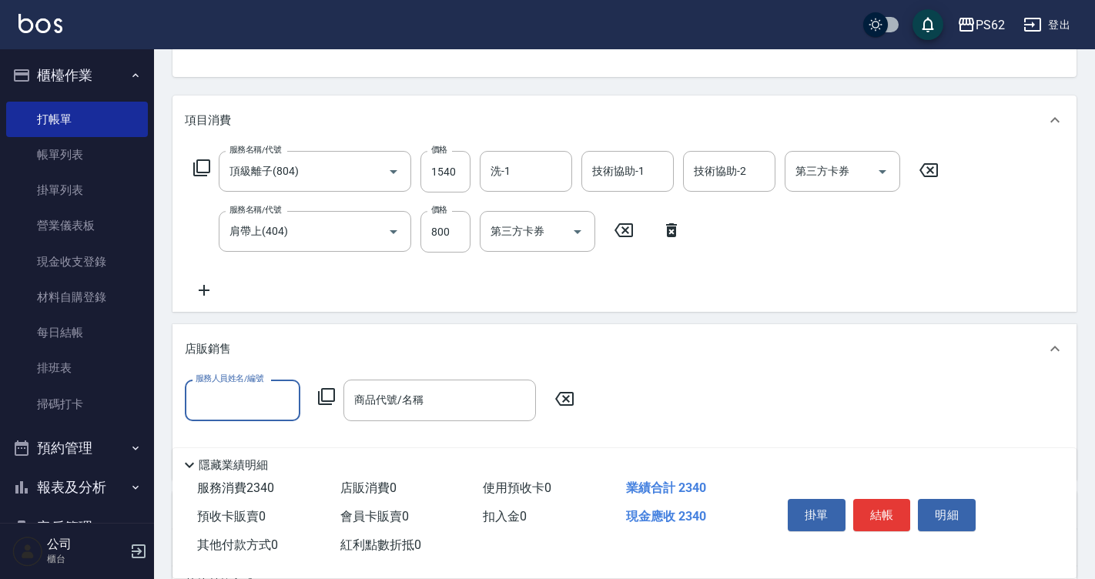
scroll to position [0, 0]
type input "QQ-7"
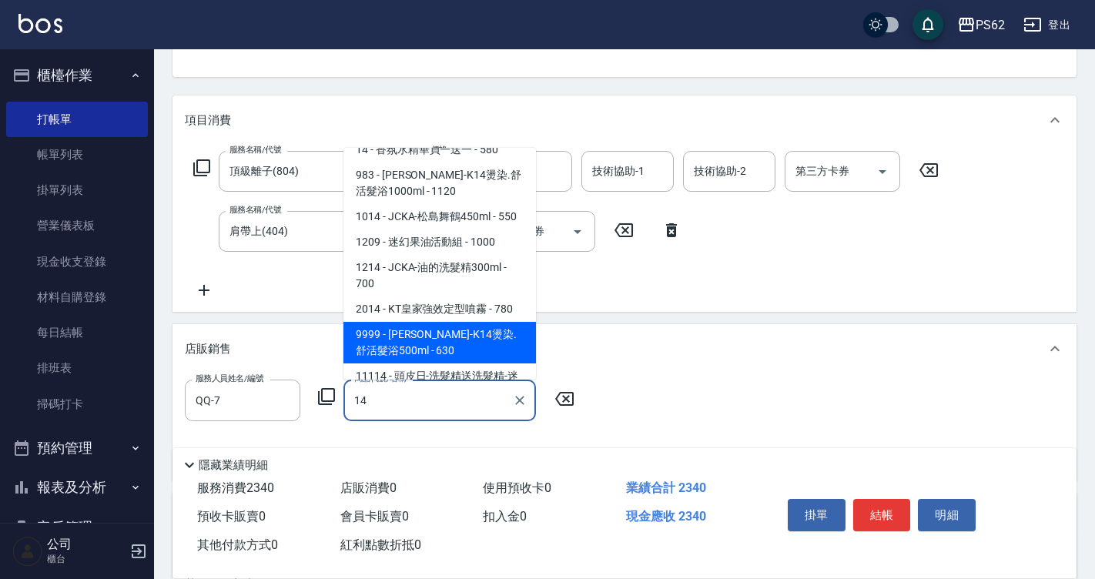
scroll to position [59, 0]
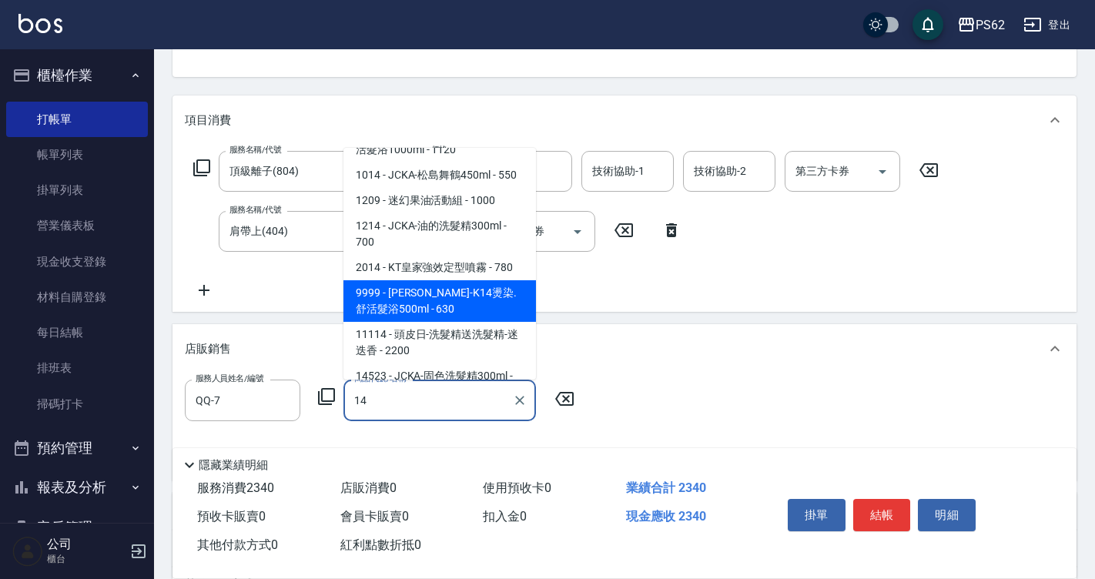
type input "華旭-K14燙染.舒活髮浴500ml"
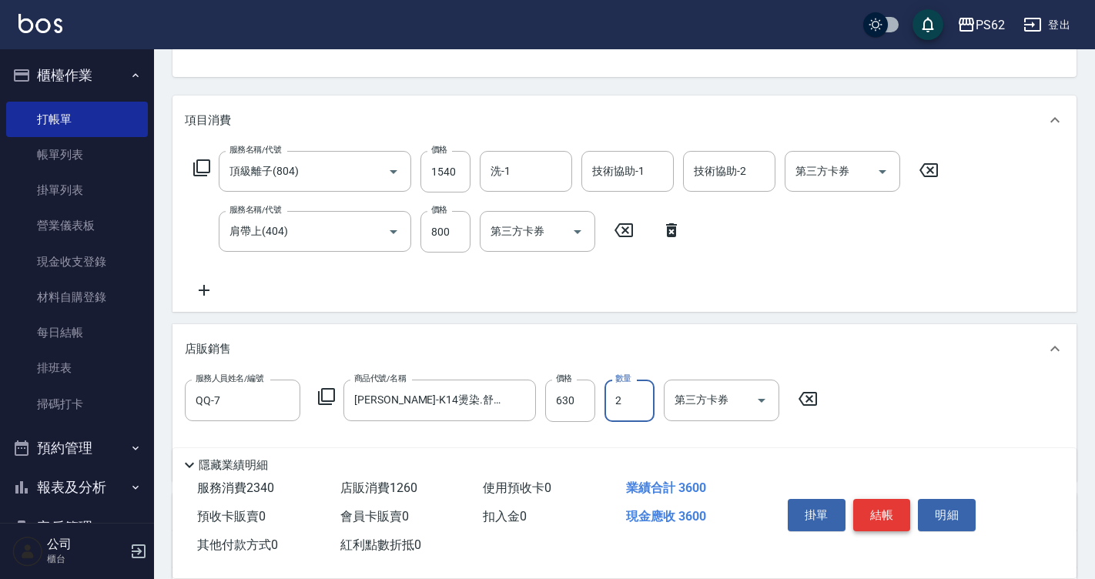
type input "2"
click at [888, 515] on button "結帳" at bounding box center [882, 515] width 58 height 32
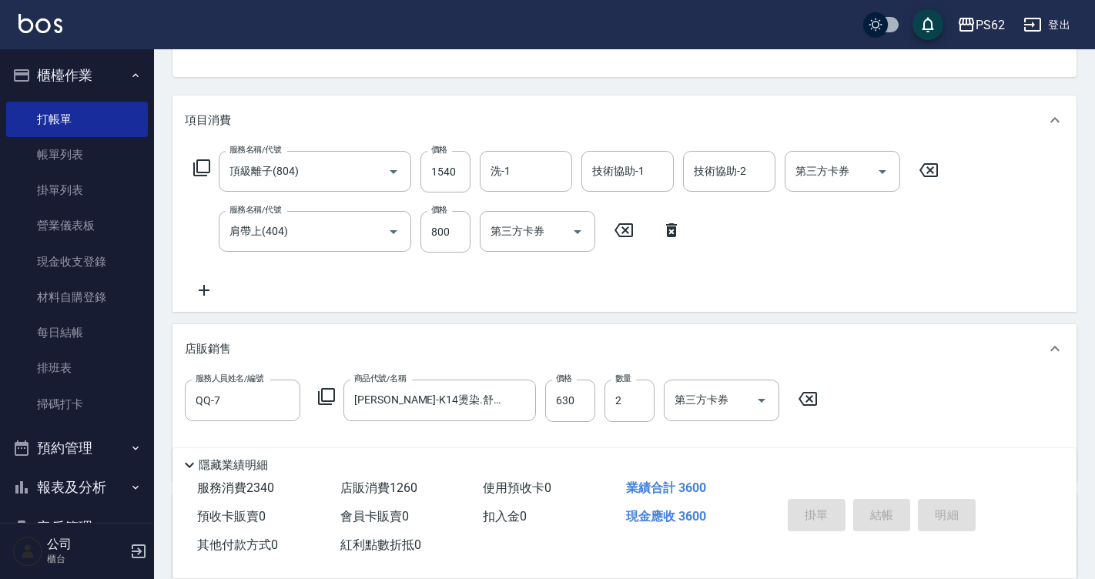
type input "2025/08/18 19:10"
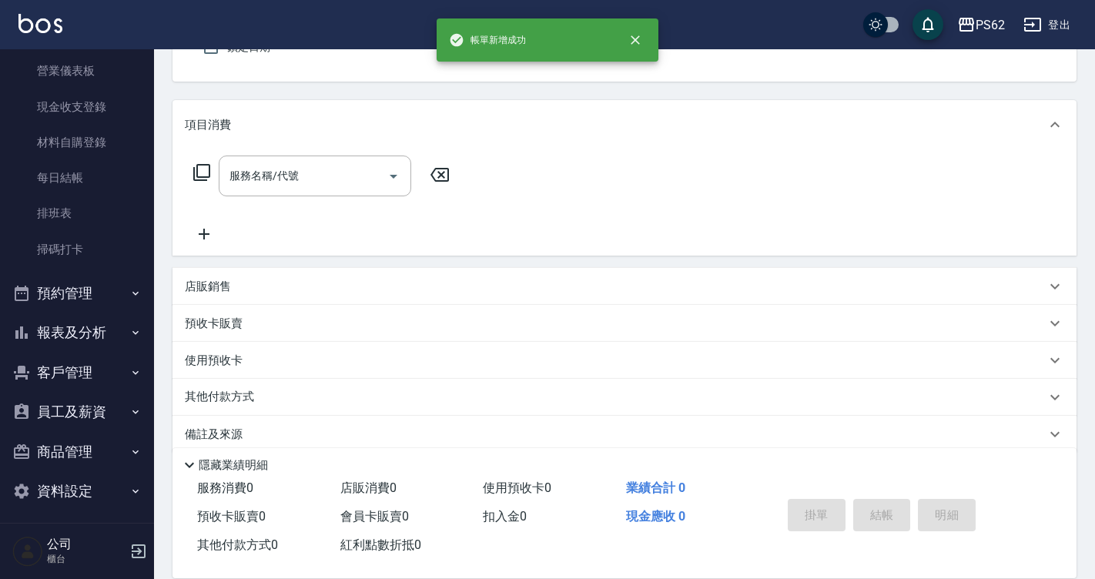
scroll to position [162, 0]
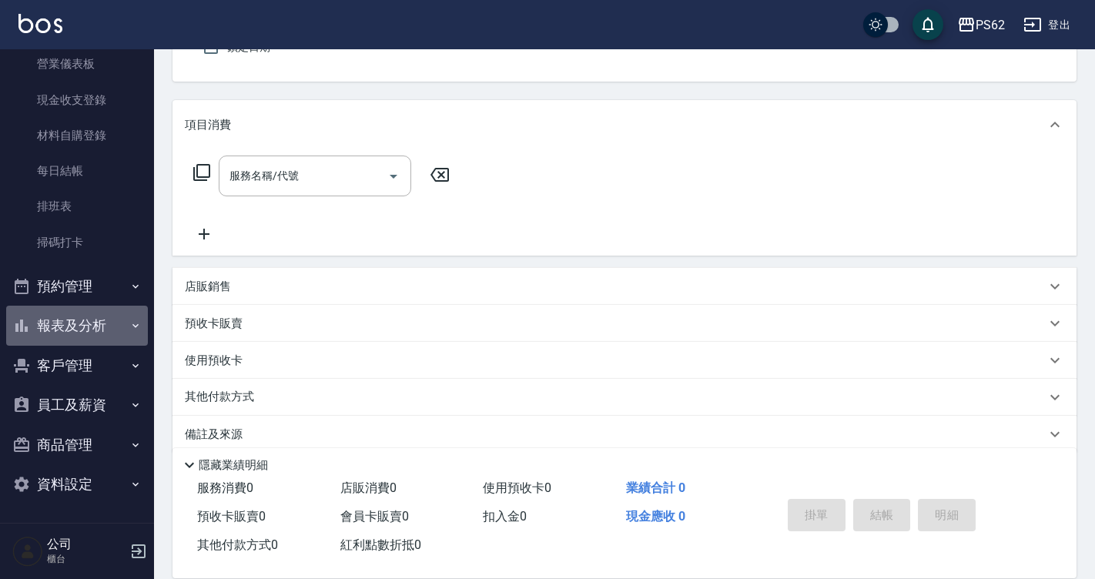
click at [82, 318] on button "報表及分析" at bounding box center [77, 326] width 142 height 40
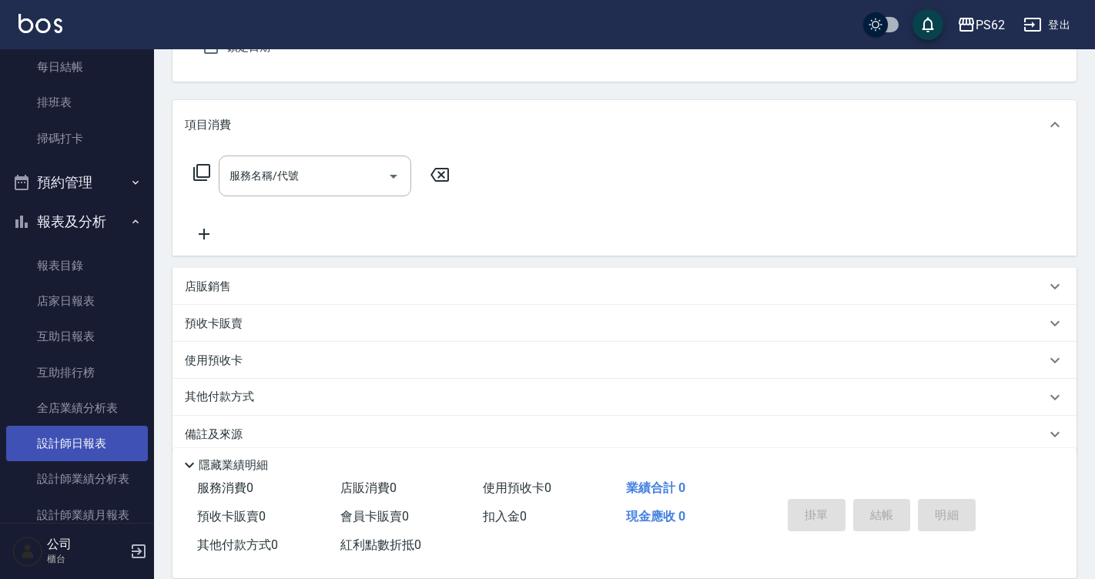
scroll to position [393, 0]
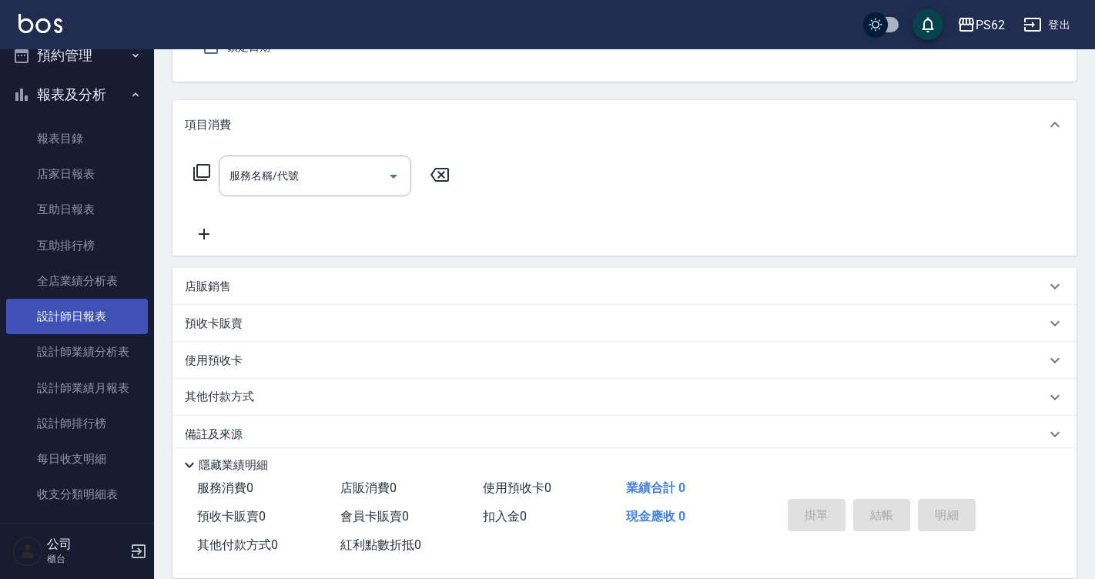
click at [85, 311] on link "設計師日報表" at bounding box center [77, 316] width 142 height 35
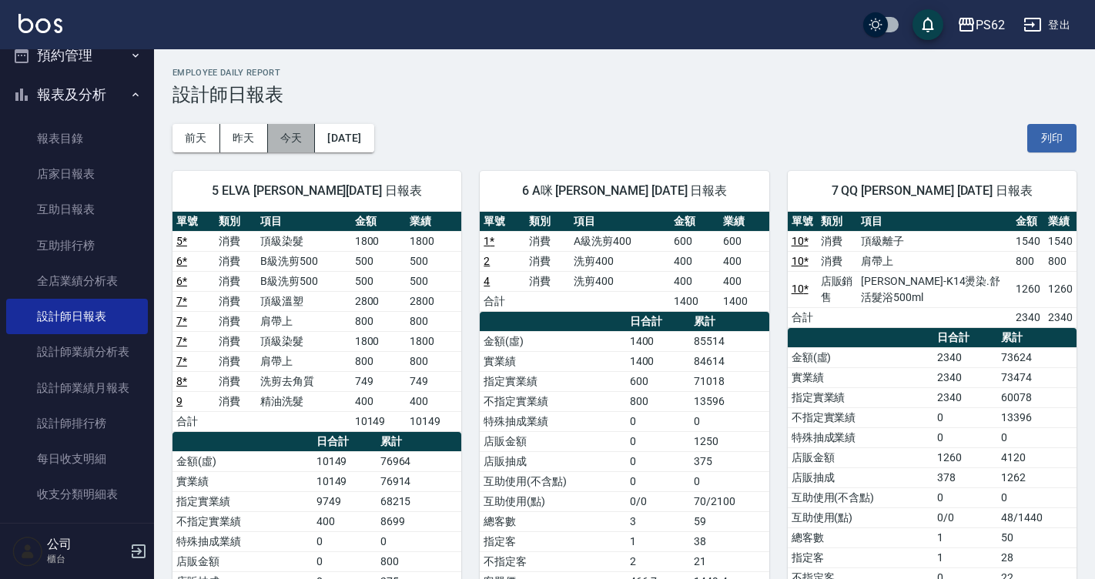
click at [304, 133] on button "今天" at bounding box center [292, 138] width 48 height 28
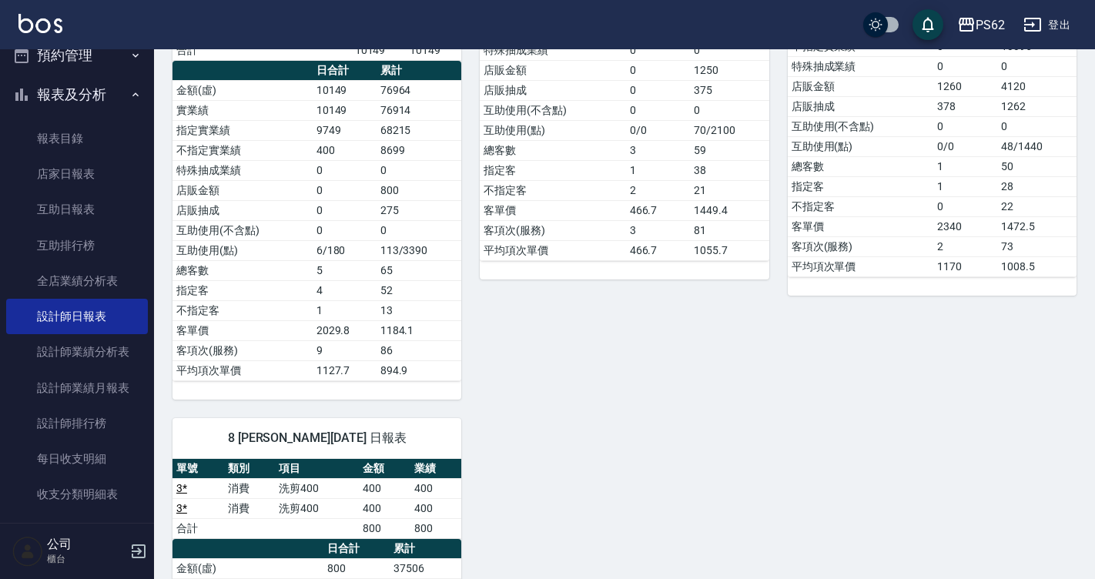
scroll to position [231, 0]
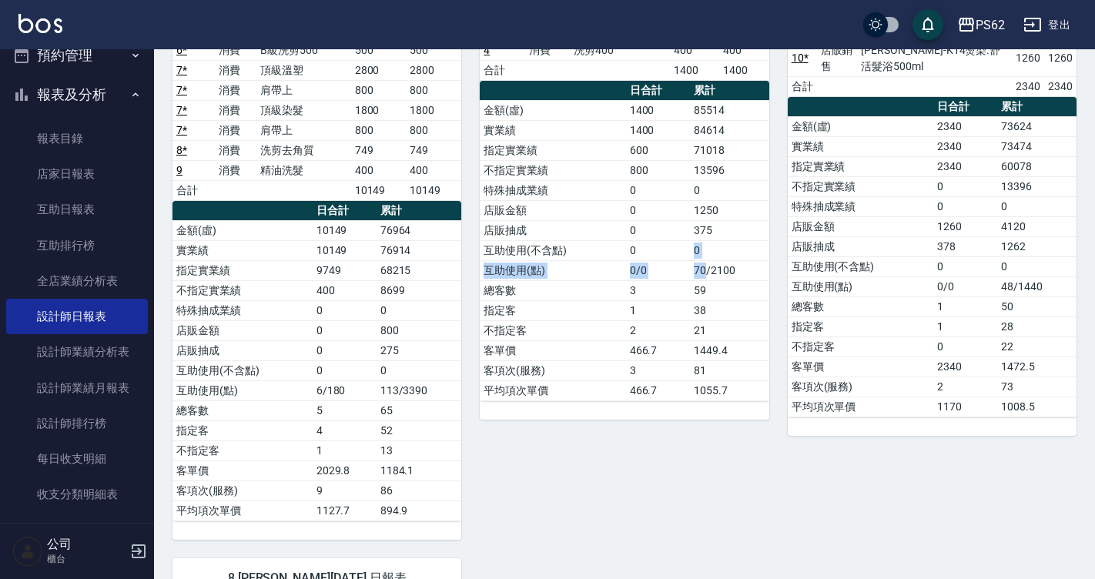
drag, startPoint x: 649, startPoint y: 253, endPoint x: 726, endPoint y: 268, distance: 78.4
click at [718, 268] on tbody "金額(虛) 1400 85514 實業績 1400 84614 指定實業績 600 71018 不指定實業績 800 13596 特殊抽成業績 0 0 店販金…" at bounding box center [624, 250] width 289 height 300
click at [726, 268] on td "70/2100" at bounding box center [729, 270] width 79 height 20
click at [730, 268] on td "70/2100" at bounding box center [729, 270] width 79 height 20
click at [758, 270] on td "70/2100" at bounding box center [729, 270] width 79 height 20
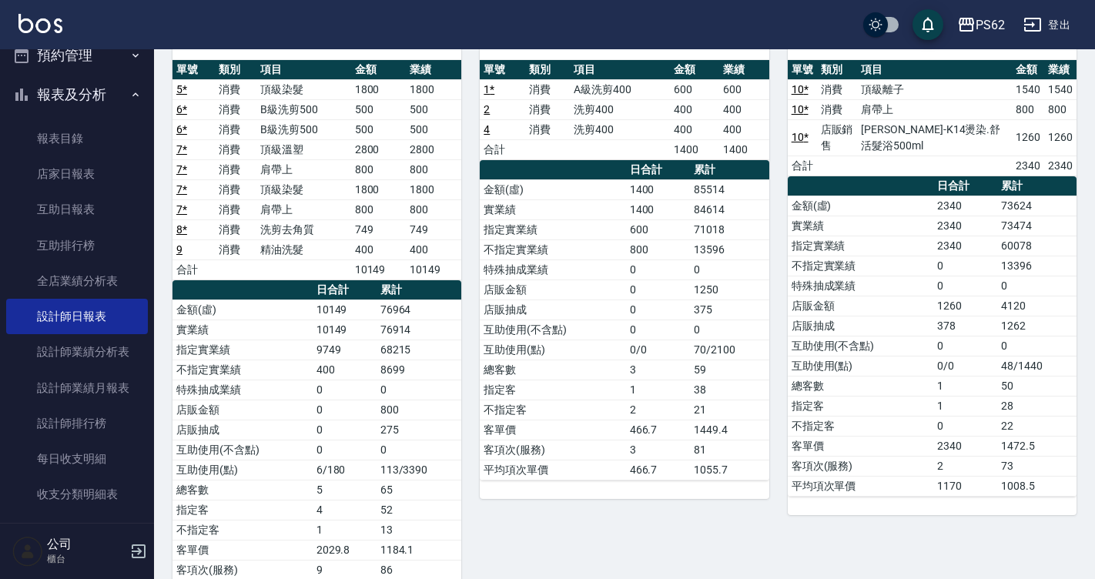
scroll to position [77, 0]
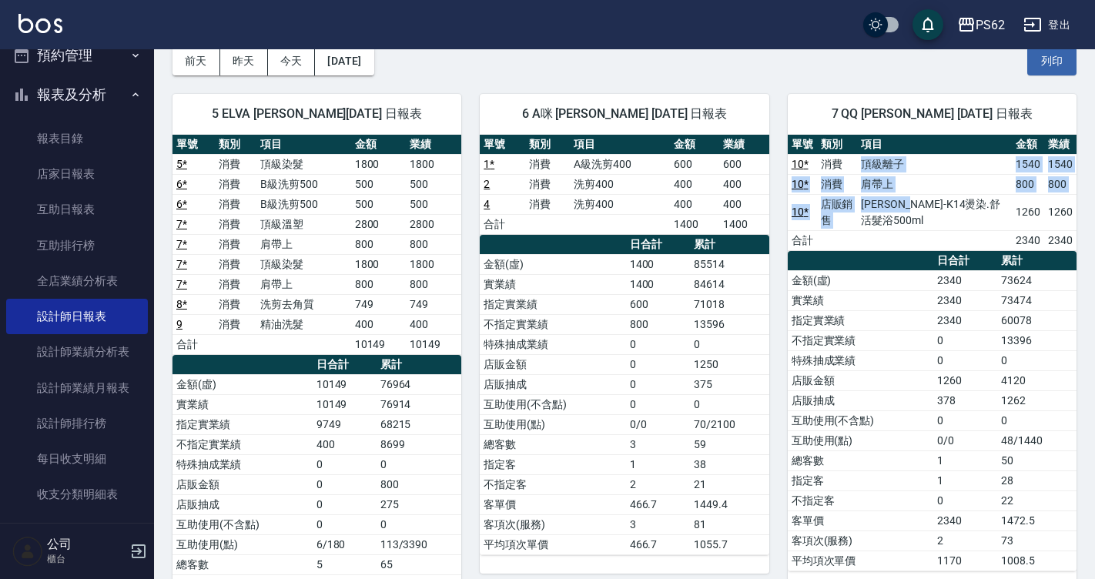
drag, startPoint x: 871, startPoint y: 162, endPoint x: 954, endPoint y: 213, distance: 97.4
click at [936, 199] on tbody "10 * 消費 頂級離子 1540 1540 10 * 消費 肩帶上 800 800 10 * 店販銷售 華旭-K14燙染.舒活髮浴500ml 1260 12…" at bounding box center [932, 202] width 289 height 96
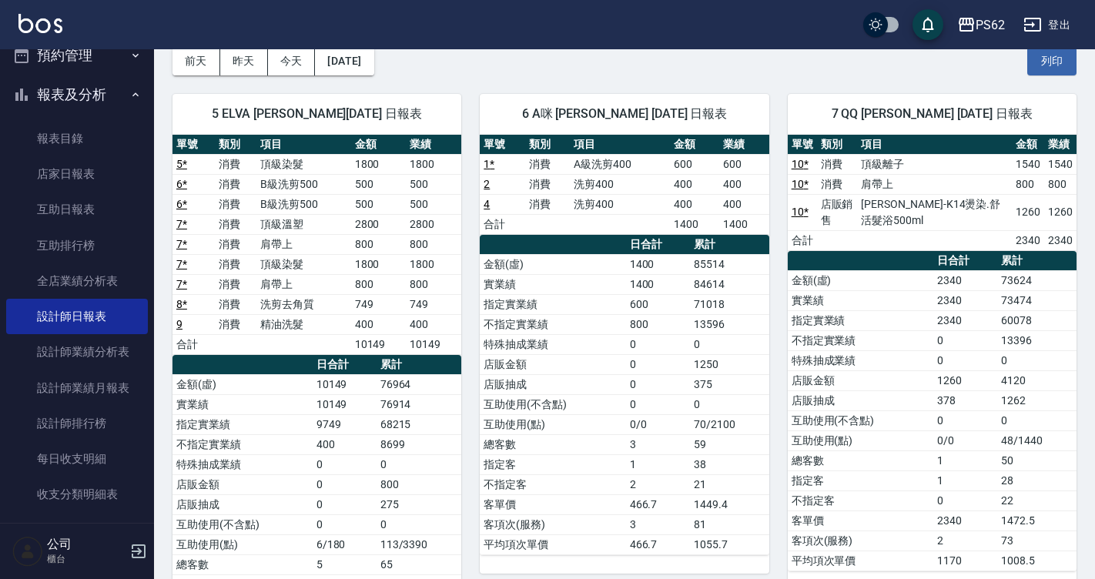
click at [959, 215] on td "華旭-K14燙染.舒活髮浴500ml" at bounding box center [934, 212] width 155 height 36
click at [1046, 343] on td "13396" at bounding box center [1036, 340] width 79 height 20
click at [1037, 333] on td "13396" at bounding box center [1036, 340] width 79 height 20
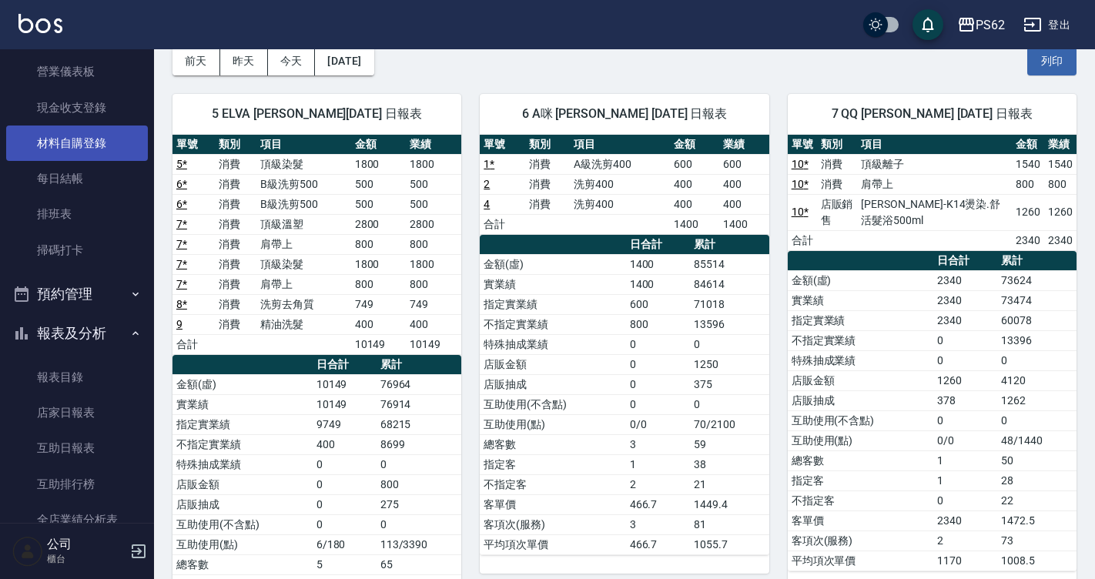
scroll to position [0, 0]
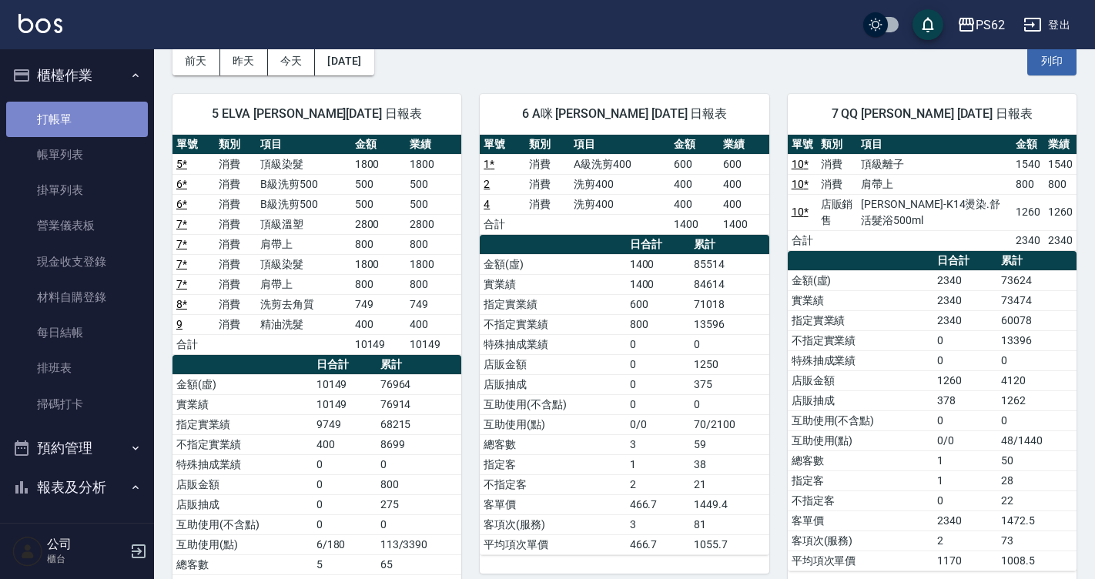
click at [79, 119] on link "打帳單" at bounding box center [77, 119] width 142 height 35
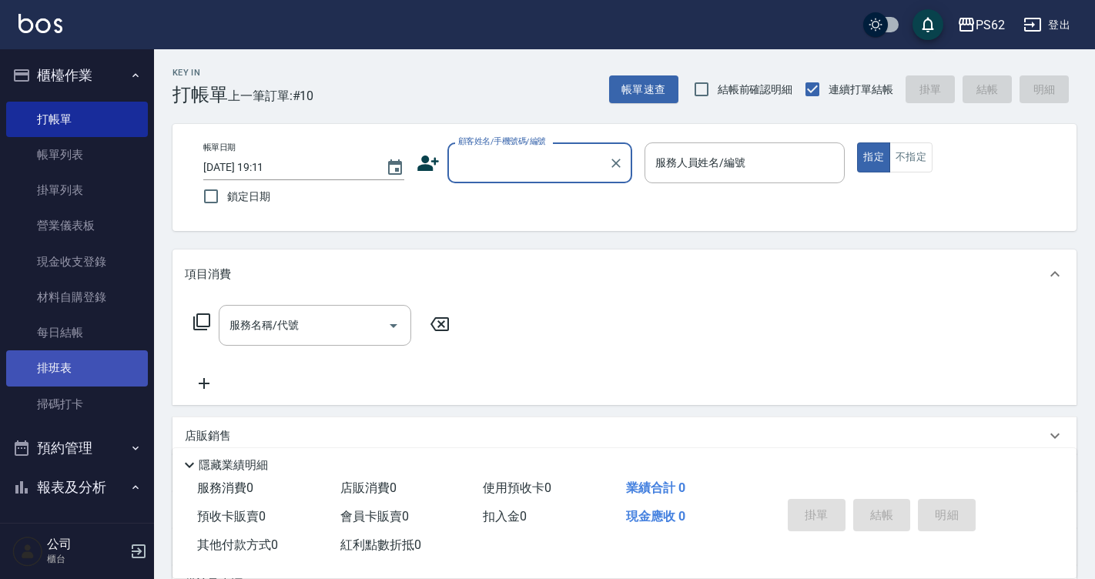
click at [77, 370] on link "排班表" at bounding box center [77, 367] width 142 height 35
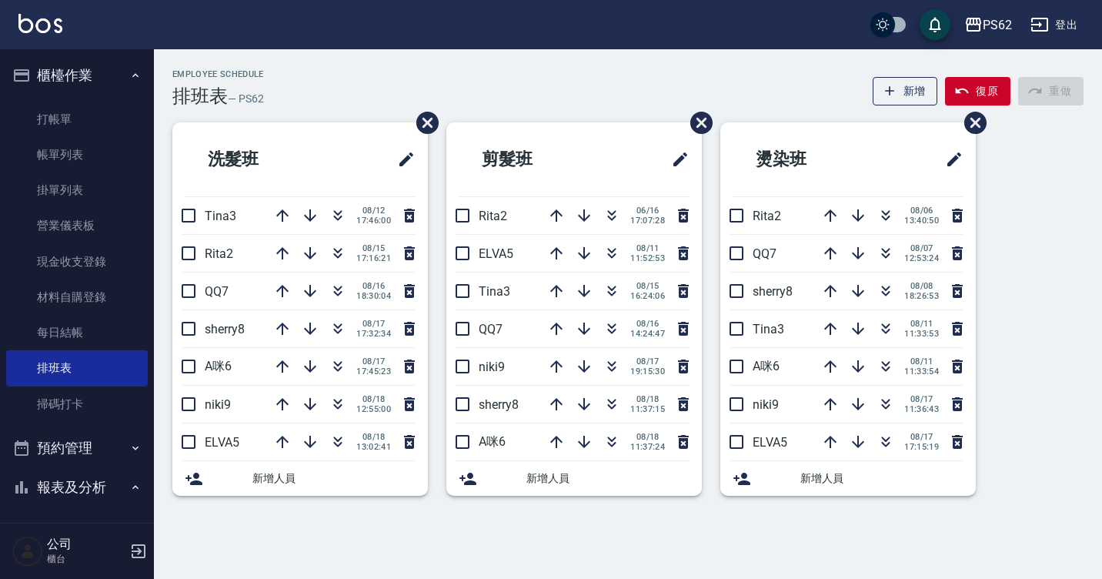
click at [330, 97] on div "Employee Schedule 排班表 — PS62 新增 復原 重做" at bounding box center [628, 88] width 912 height 38
click at [118, 125] on link "打帳單" at bounding box center [77, 119] width 142 height 35
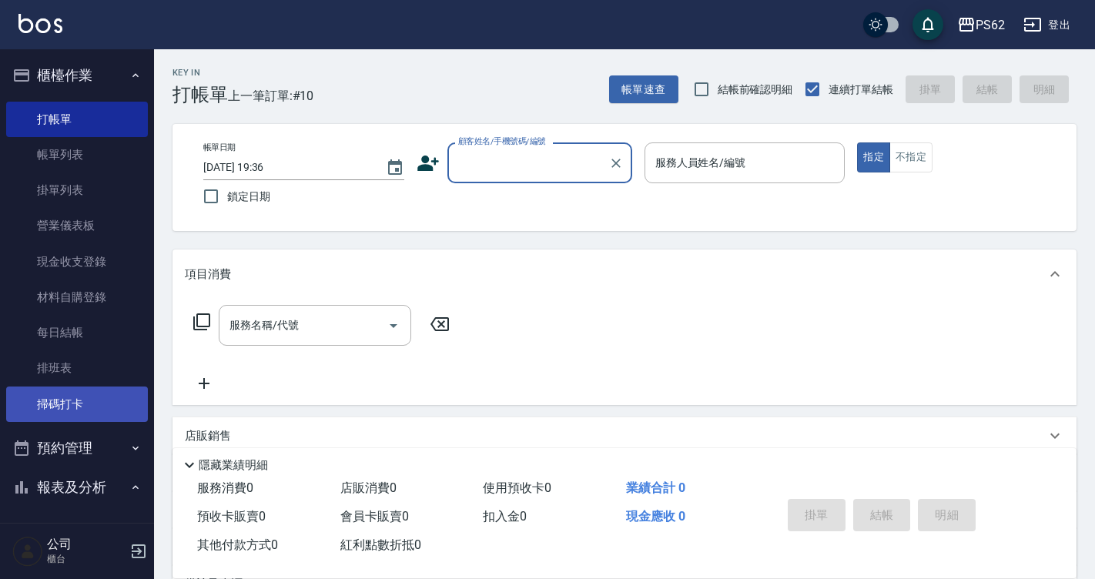
click at [67, 393] on link "掃碼打卡" at bounding box center [77, 403] width 142 height 35
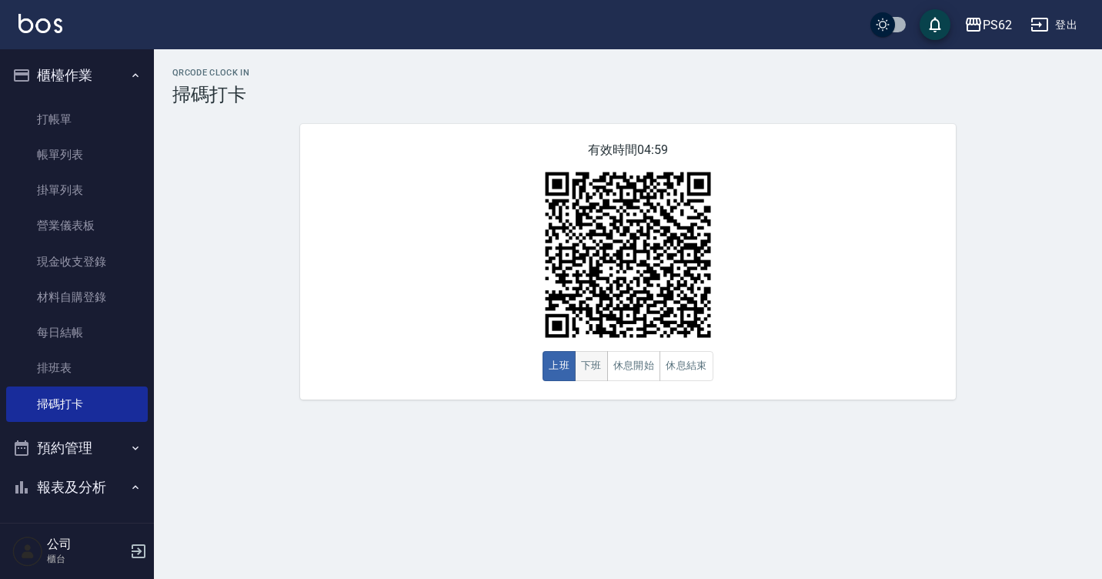
click at [597, 372] on button "下班" at bounding box center [591, 366] width 33 height 30
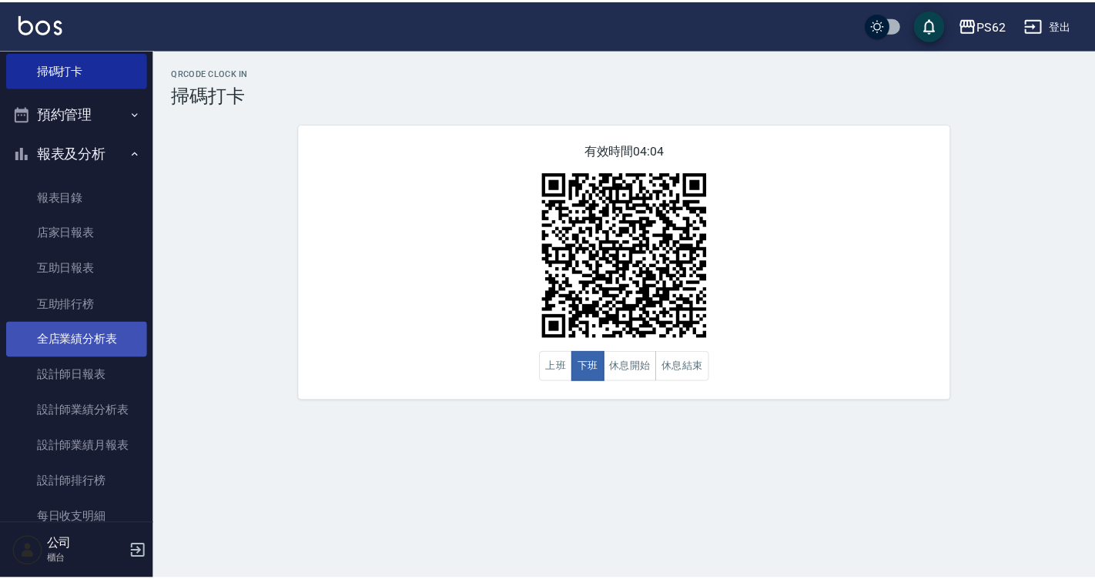
scroll to position [462, 0]
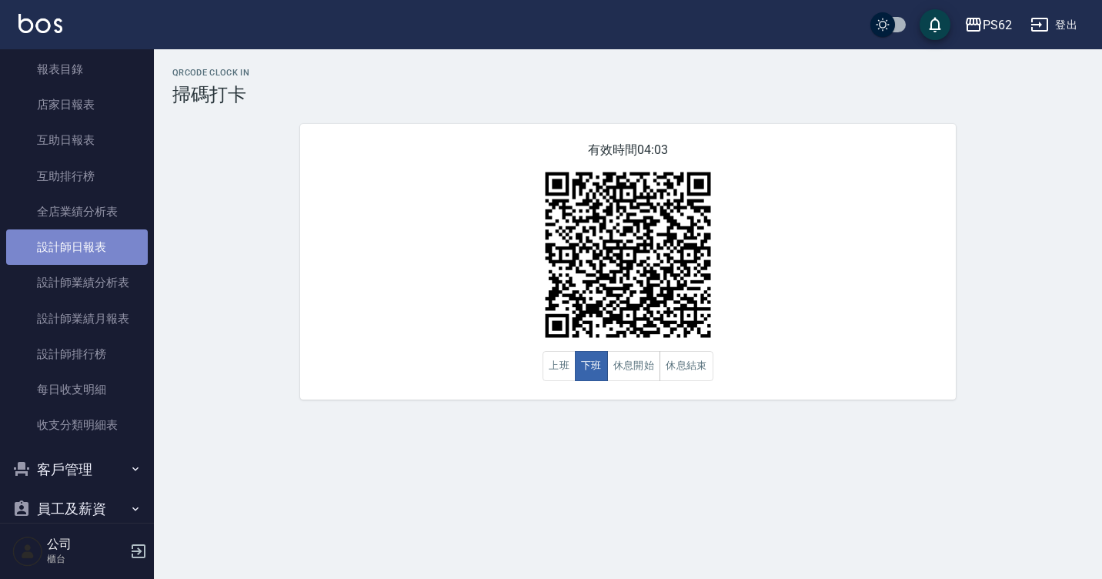
click at [80, 258] on link "設計師日報表" at bounding box center [77, 246] width 142 height 35
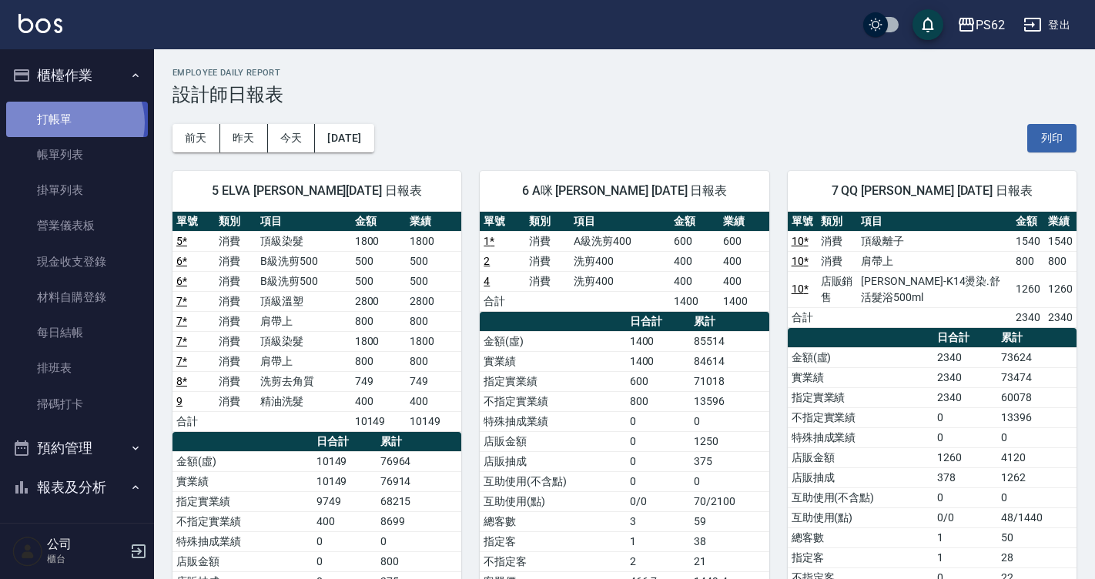
click at [73, 122] on link "打帳單" at bounding box center [77, 119] width 142 height 35
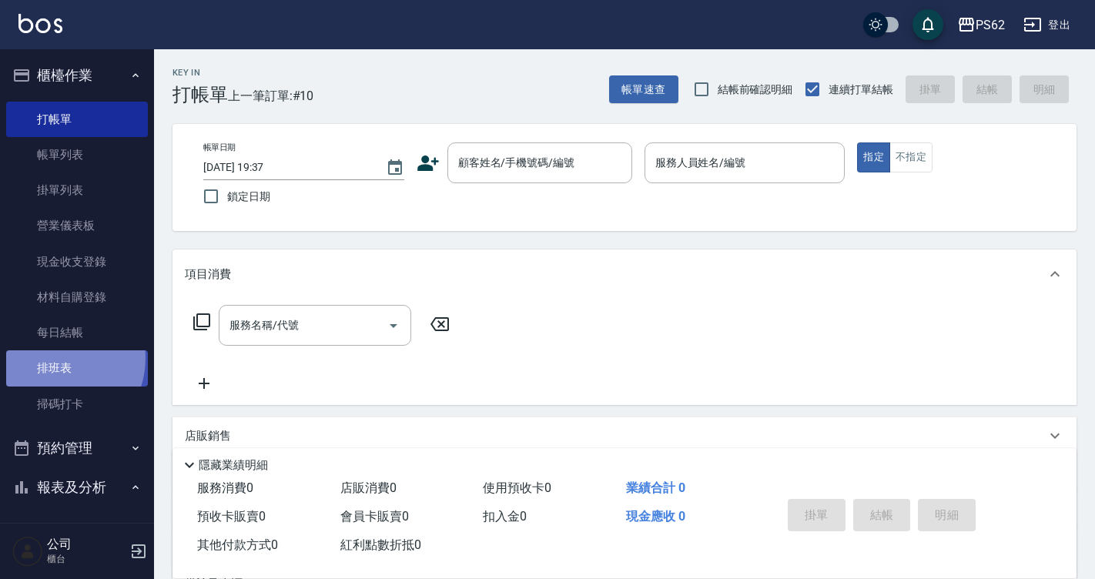
click at [52, 358] on link "排班表" at bounding box center [77, 367] width 142 height 35
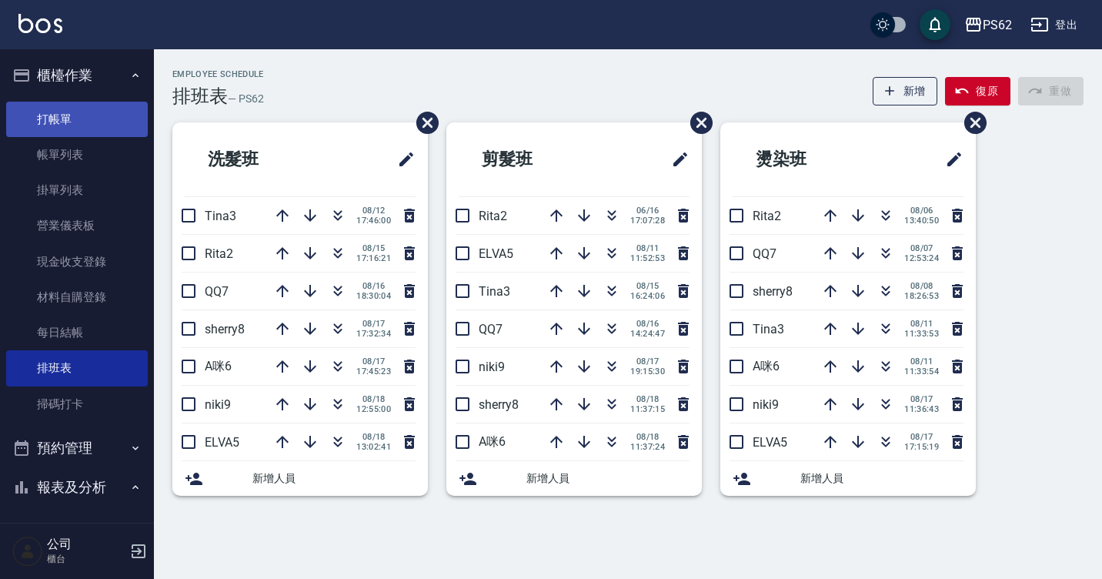
click at [24, 102] on link "打帳單" at bounding box center [77, 119] width 142 height 35
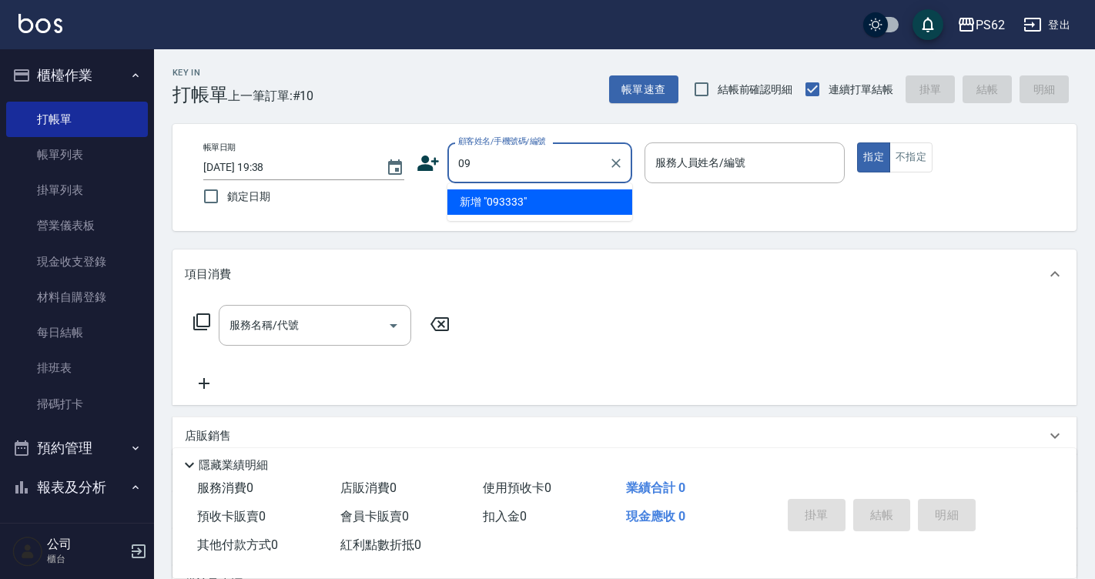
type input "0"
